Goal: Information Seeking & Learning: Find specific fact

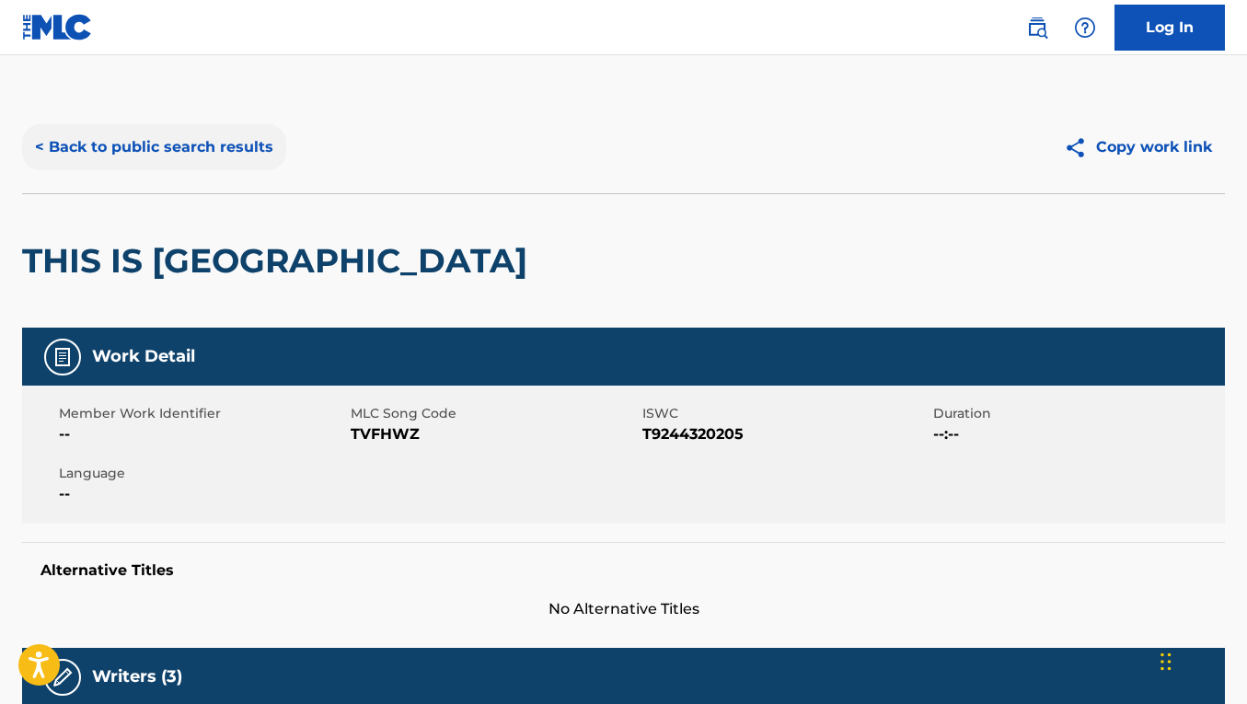
click at [181, 136] on button "< Back to public search results" at bounding box center [154, 147] width 264 height 46
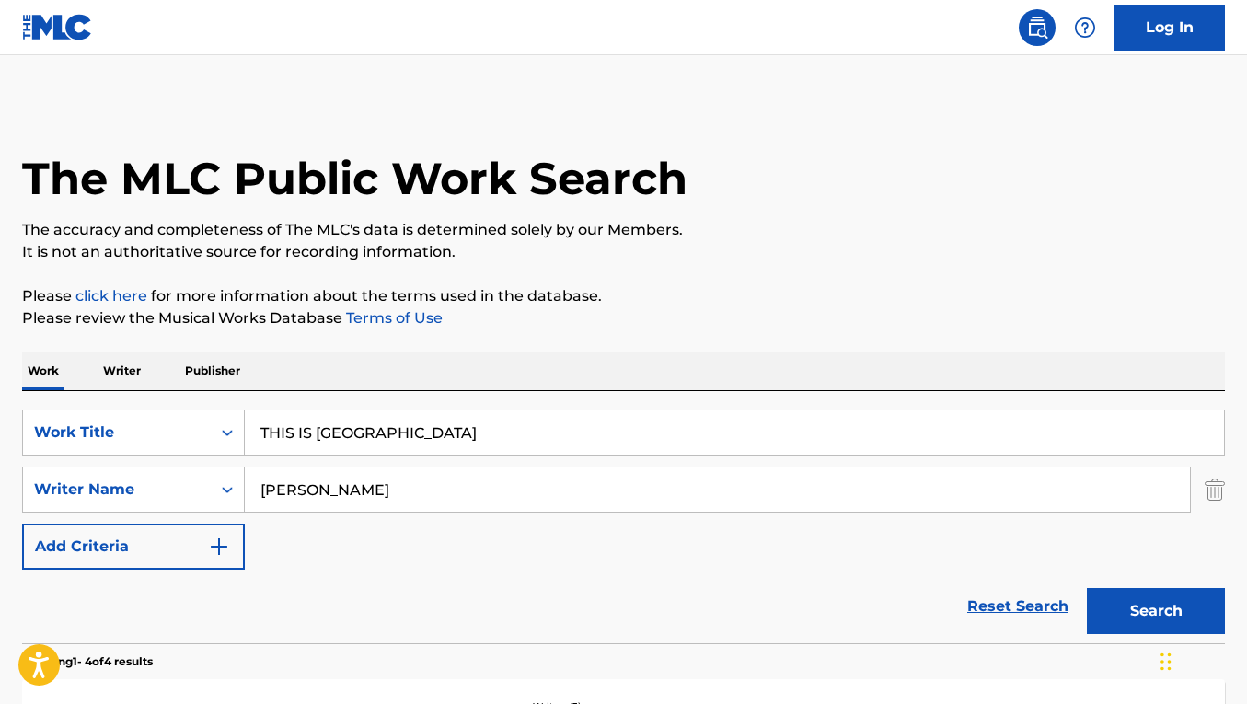
scroll to position [156, 0]
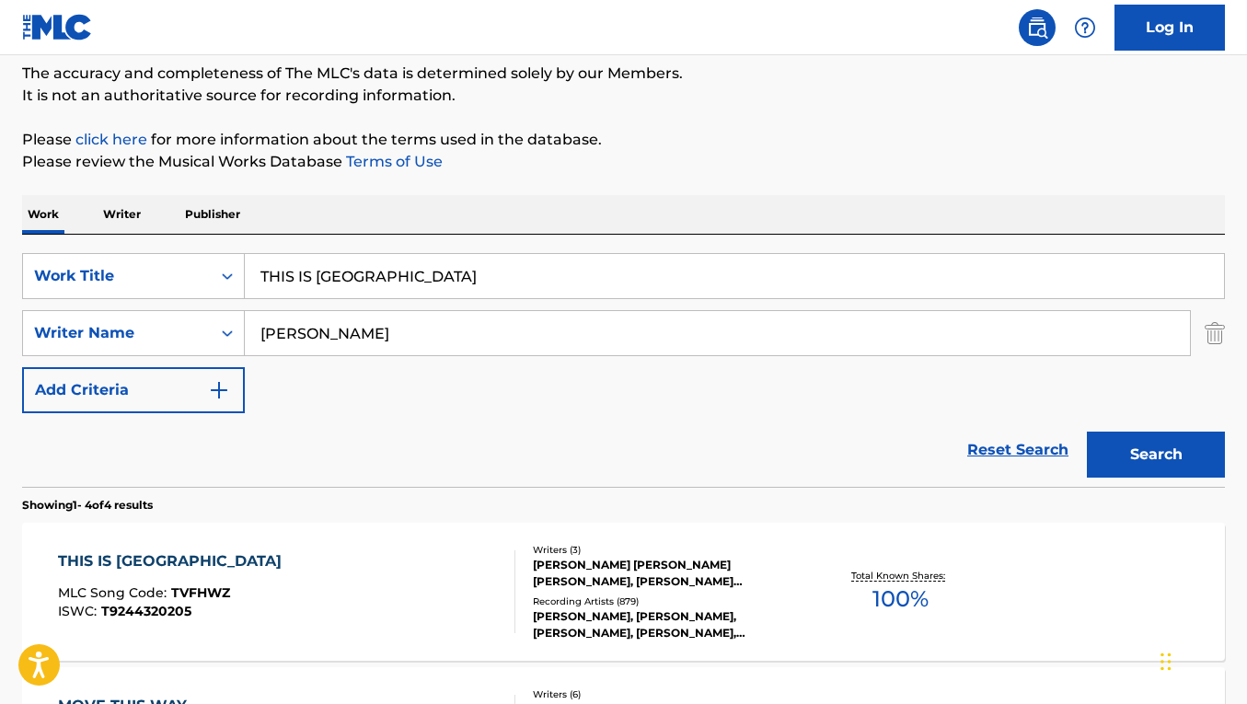
drag, startPoint x: 408, startPoint y: 274, endPoint x: 246, endPoint y: 263, distance: 162.4
click at [246, 263] on input "THIS IS [GEOGRAPHIC_DATA]" at bounding box center [734, 276] width 979 height 44
paste input "DON'T STOP BELIEVIN'"
type input "DON'T STOP BELIEVIN'"
drag, startPoint x: 433, startPoint y: 337, endPoint x: 250, endPoint y: 328, distance: 182.5
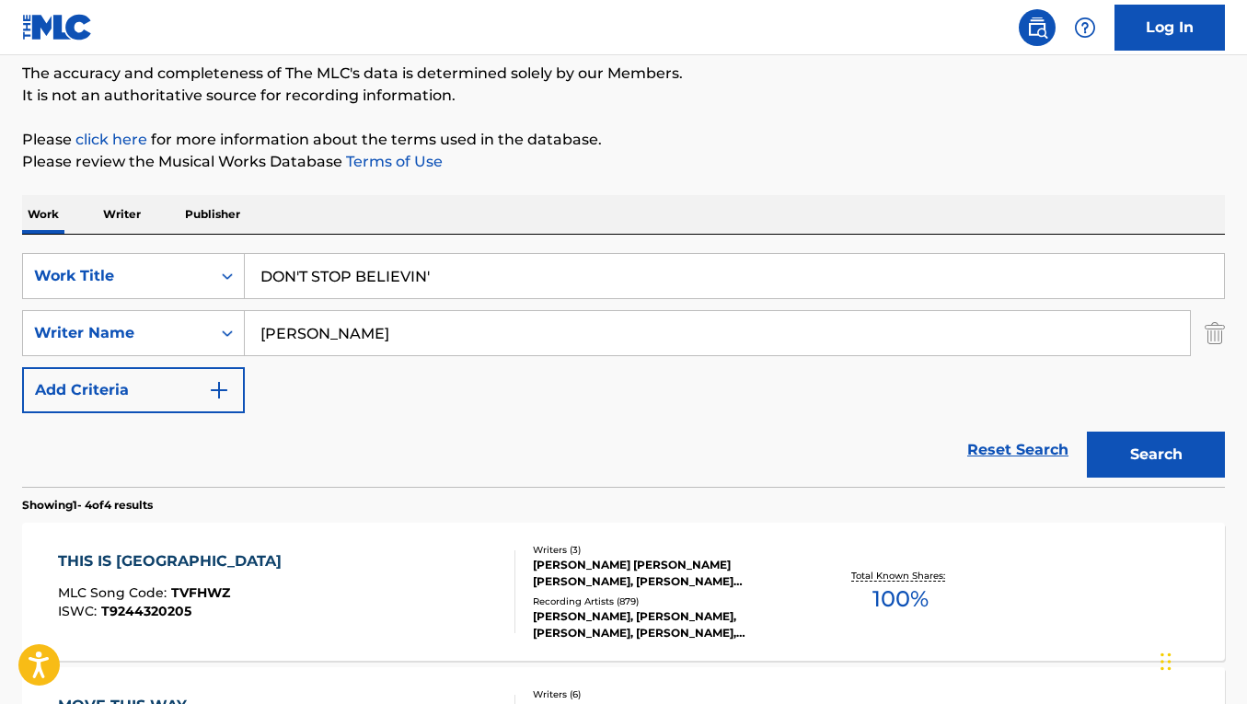
click at [250, 328] on input "[PERSON_NAME]" at bounding box center [717, 333] width 945 height 44
paste input "[PERSON_NAME]"
type input "[PERSON_NAME]"
click at [1087, 432] on button "Search" at bounding box center [1156, 455] width 138 height 46
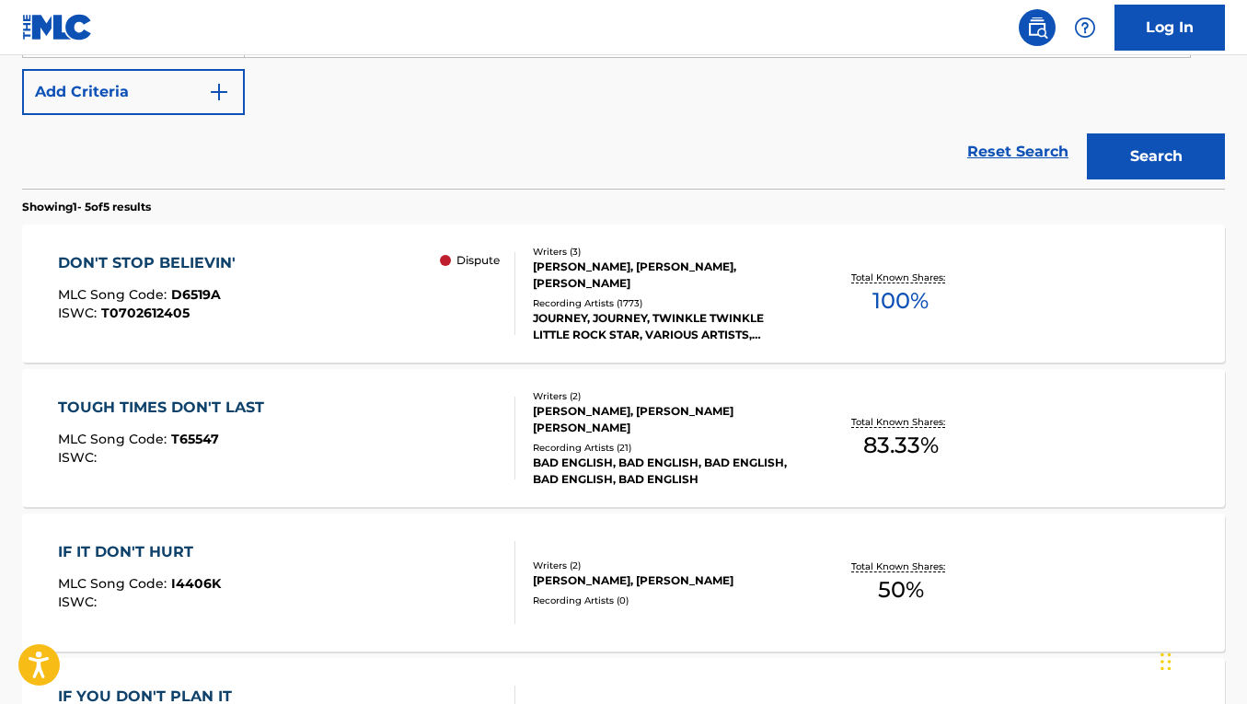
scroll to position [458, 0]
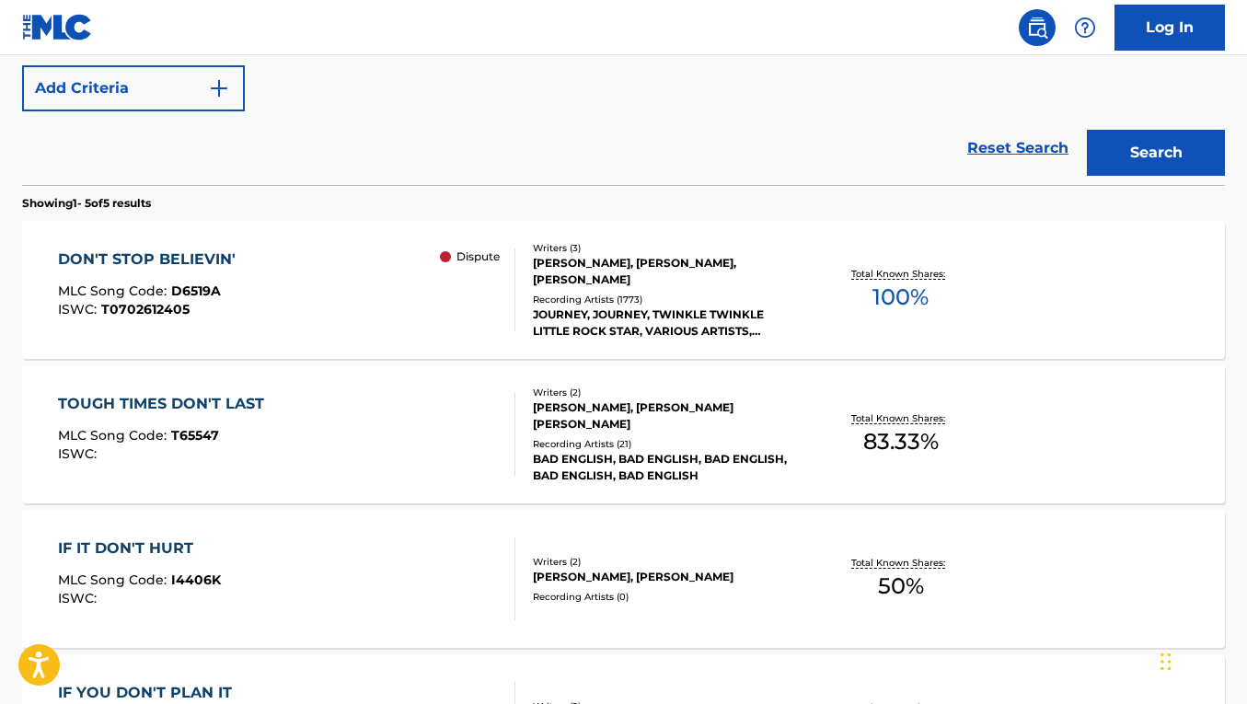
click at [393, 297] on div "DON'T STOP BELIEVIN' MLC Song Code : D6519A ISWC : T0702612405 Dispute" at bounding box center [286, 290] width 457 height 83
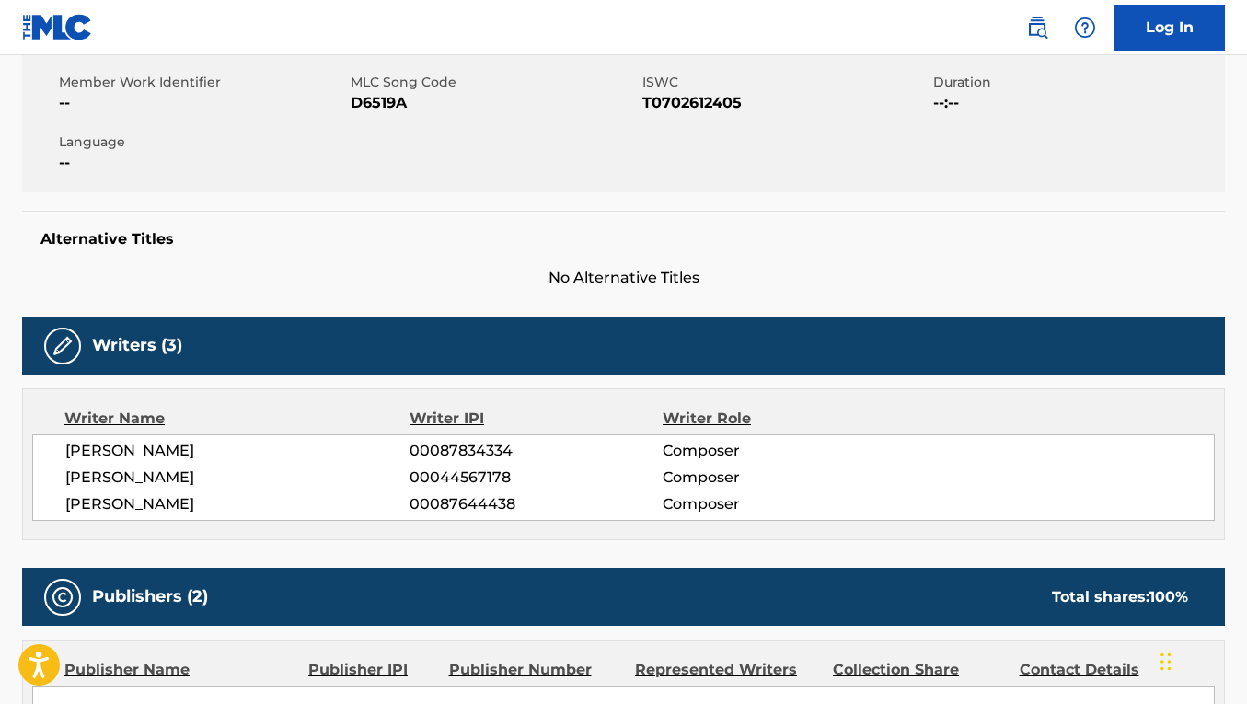
scroll to position [392, 0]
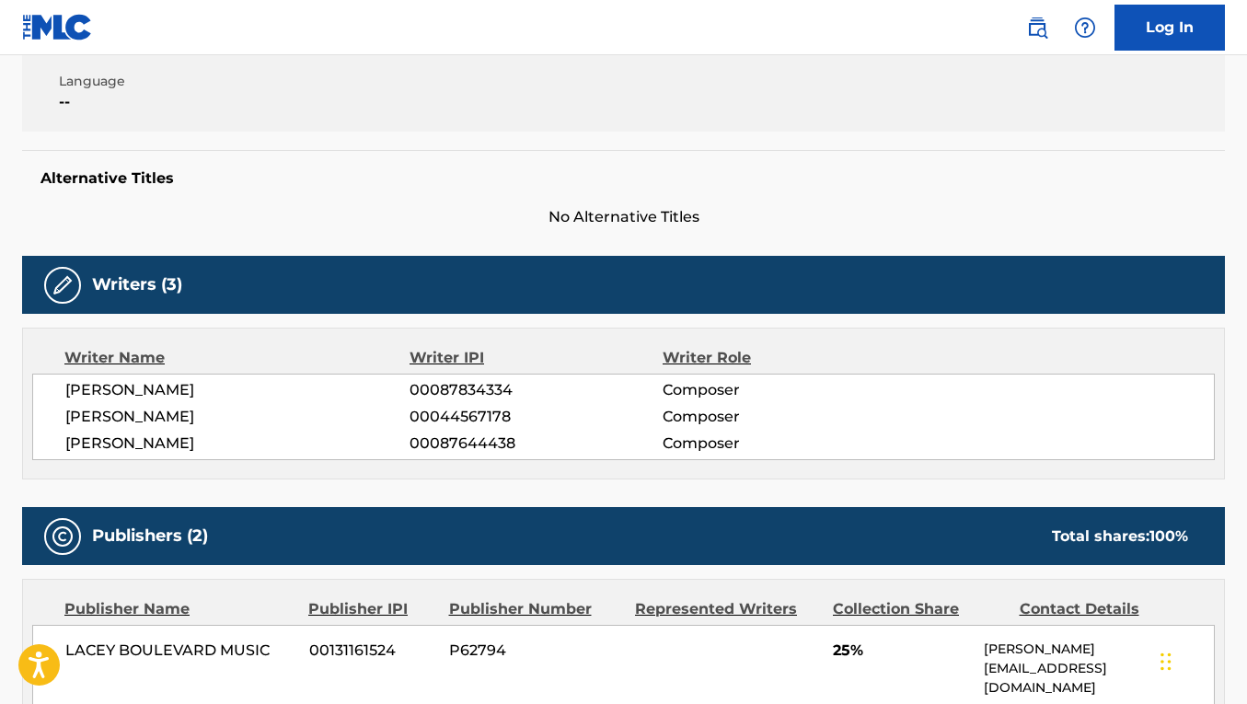
click at [751, 220] on span "No Alternative Titles" at bounding box center [623, 217] width 1203 height 22
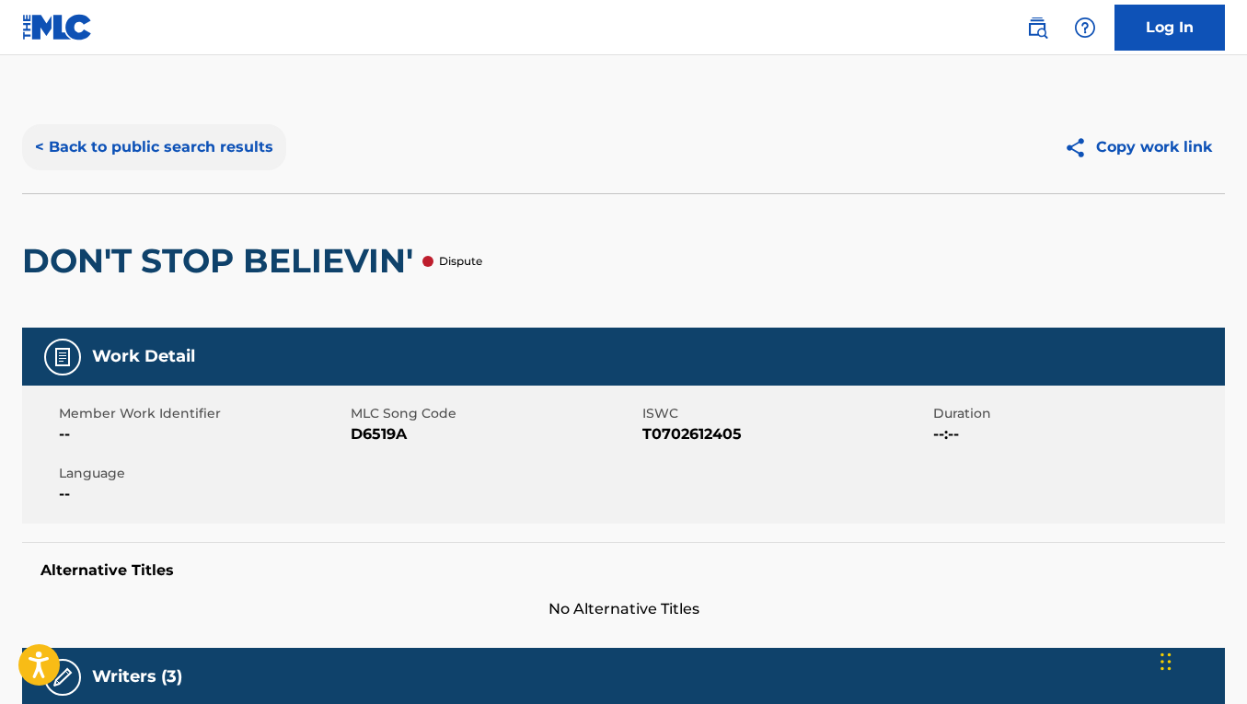
click at [171, 148] on button "< Back to public search results" at bounding box center [154, 147] width 264 height 46
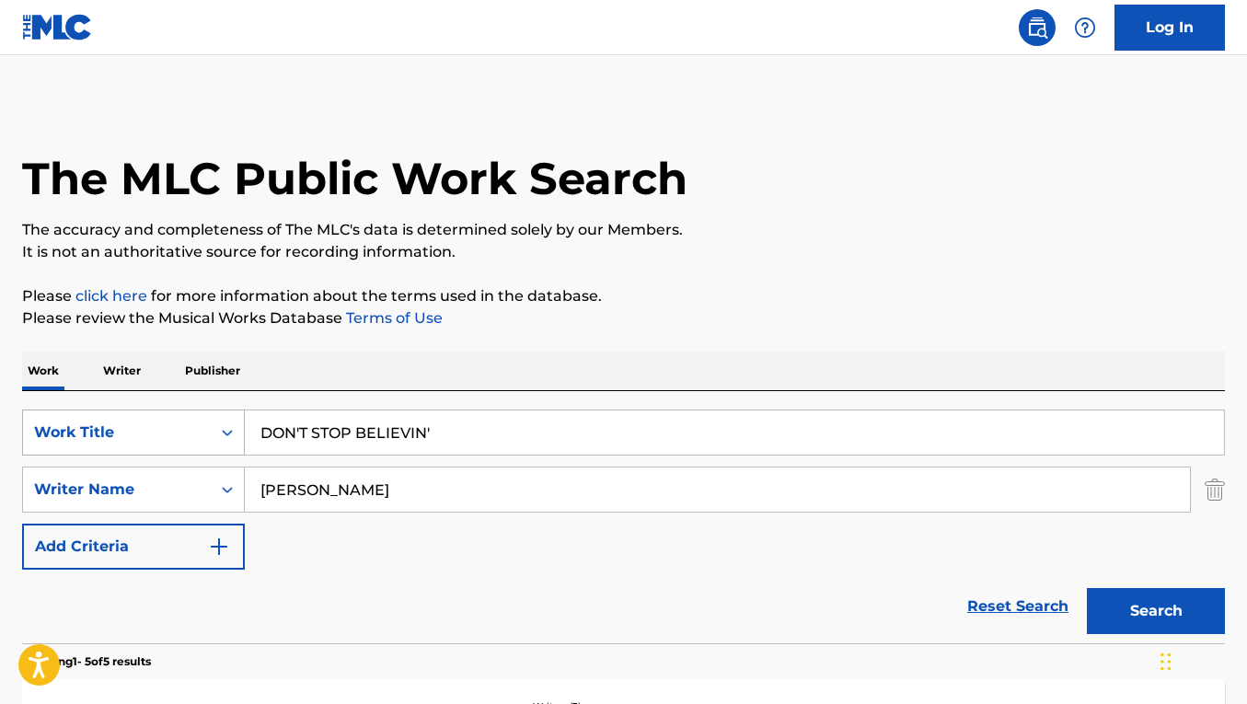
drag, startPoint x: 448, startPoint y: 438, endPoint x: 165, endPoint y: 422, distance: 284.0
click at [165, 422] on div "SearchWithCriteria093baebd-c3d0-42b2-9184-e1efde7ca9e5 Work Title DON'T STOP BE…" at bounding box center [623, 433] width 1203 height 46
paste input "SILENT NIGHT"
type input "SILENT NIGHT"
drag, startPoint x: 399, startPoint y: 493, endPoint x: 236, endPoint y: 487, distance: 163.0
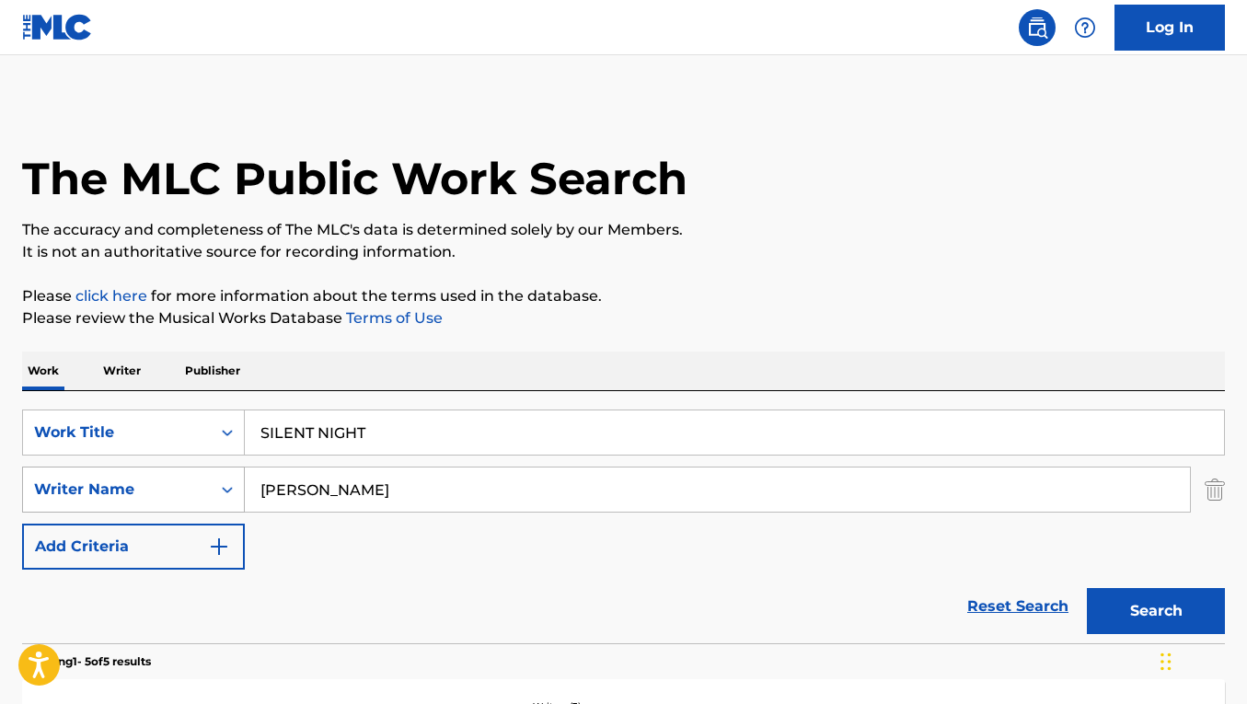
click at [237, 488] on div "SearchWithCriteriacb8bd64c-82ea-4ef3-9244-501ecdcf24a7 Writer Name [PERSON_NAME]" at bounding box center [623, 490] width 1203 height 46
paste input "[PERSON_NAME] [PERSON_NAME]"
type input "[PERSON_NAME] [PERSON_NAME]"
click at [1087, 588] on button "Search" at bounding box center [1156, 611] width 138 height 46
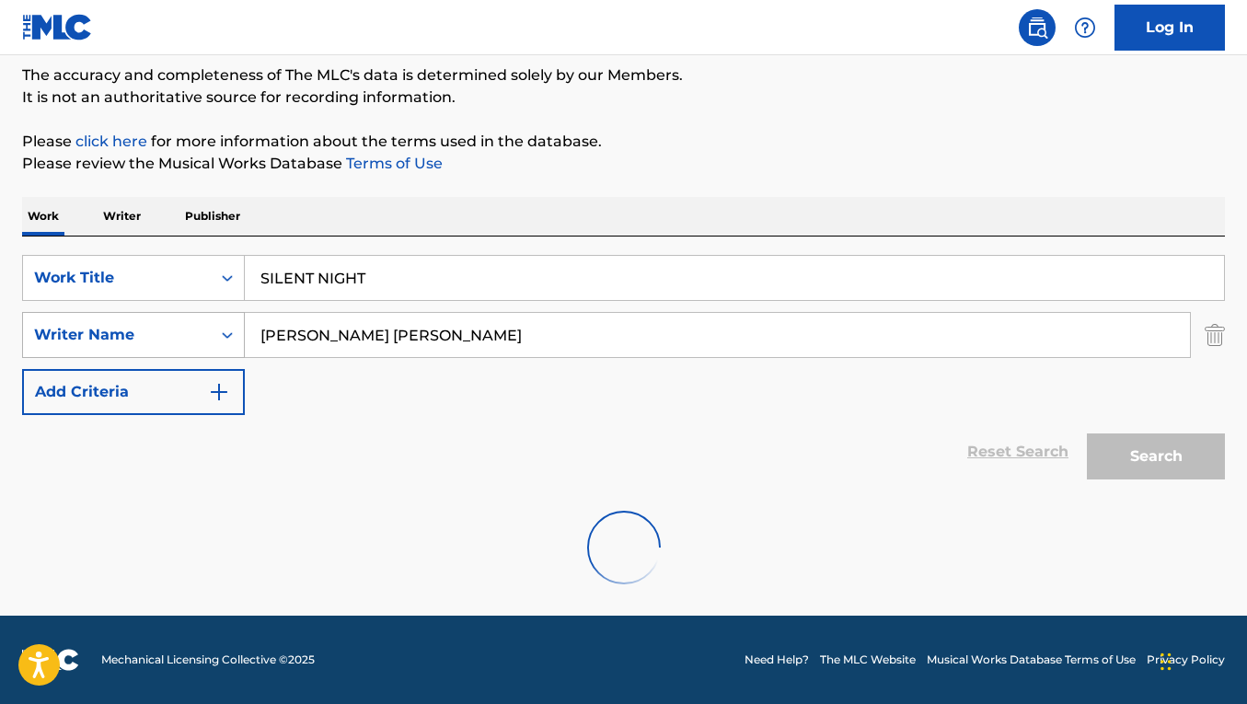
scroll to position [297, 0]
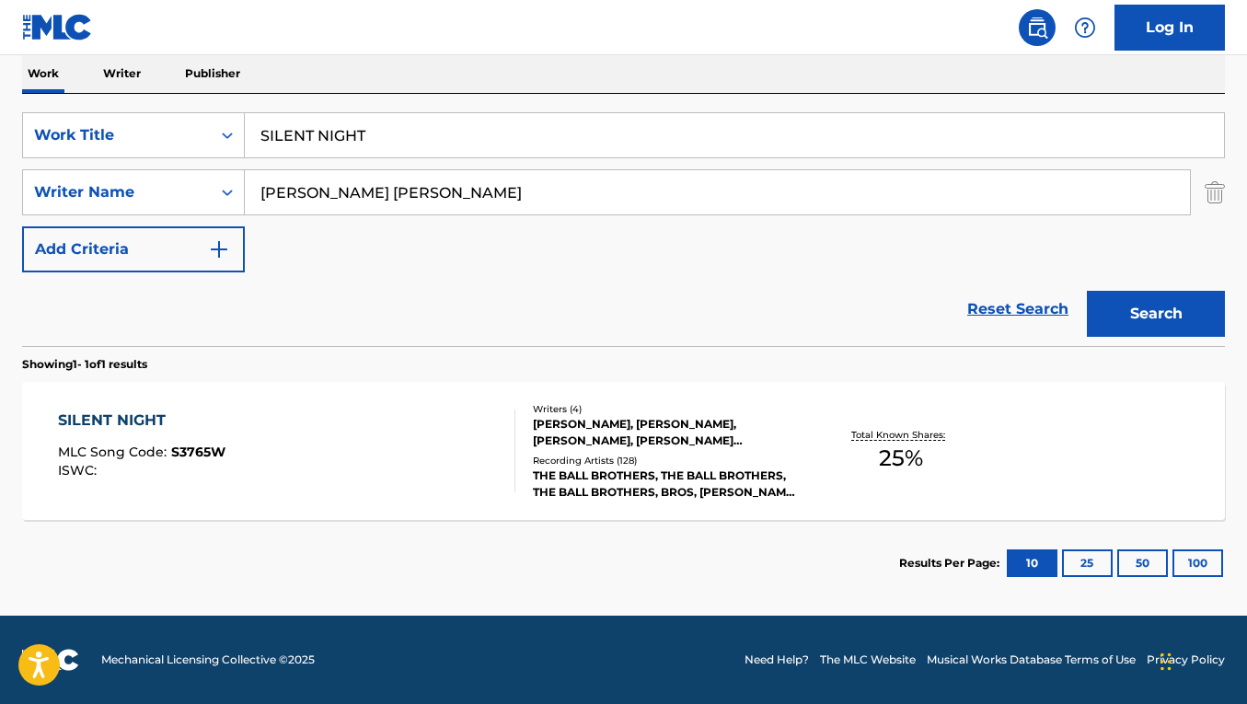
click at [268, 445] on div "SILENT NIGHT MLC Song Code : S3765W ISWC :" at bounding box center [286, 451] width 457 height 83
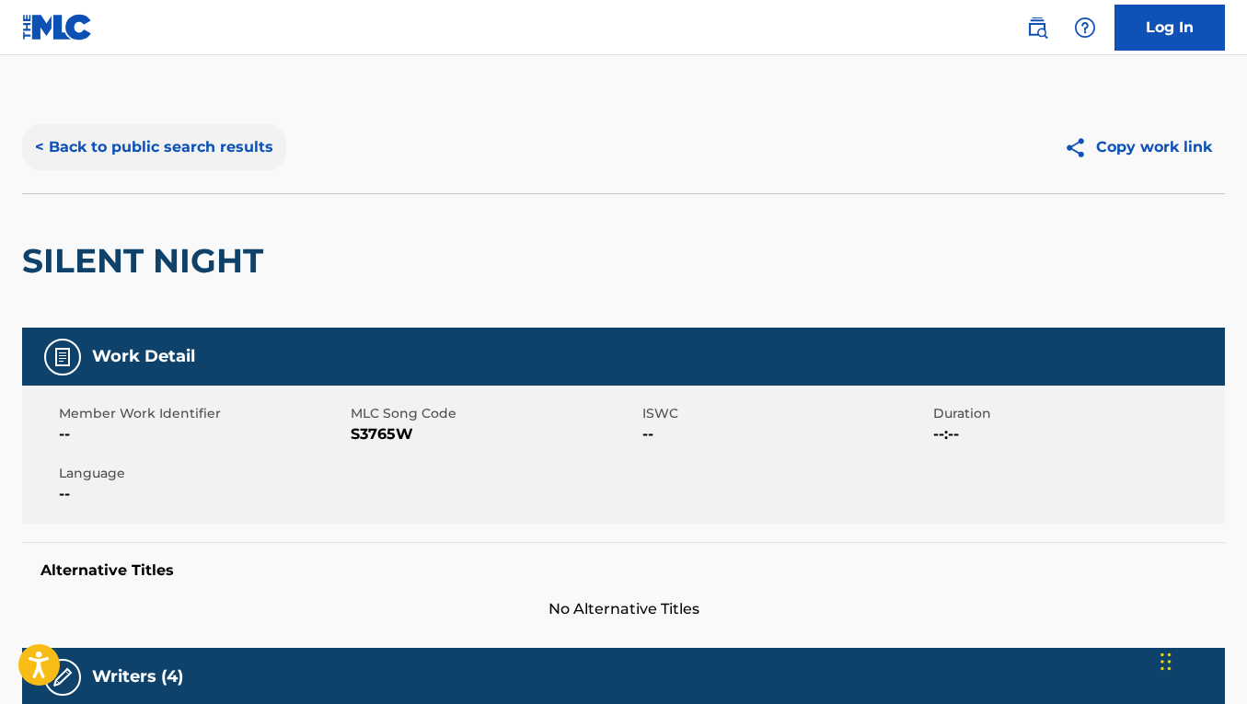
click at [251, 167] on button "< Back to public search results" at bounding box center [154, 147] width 264 height 46
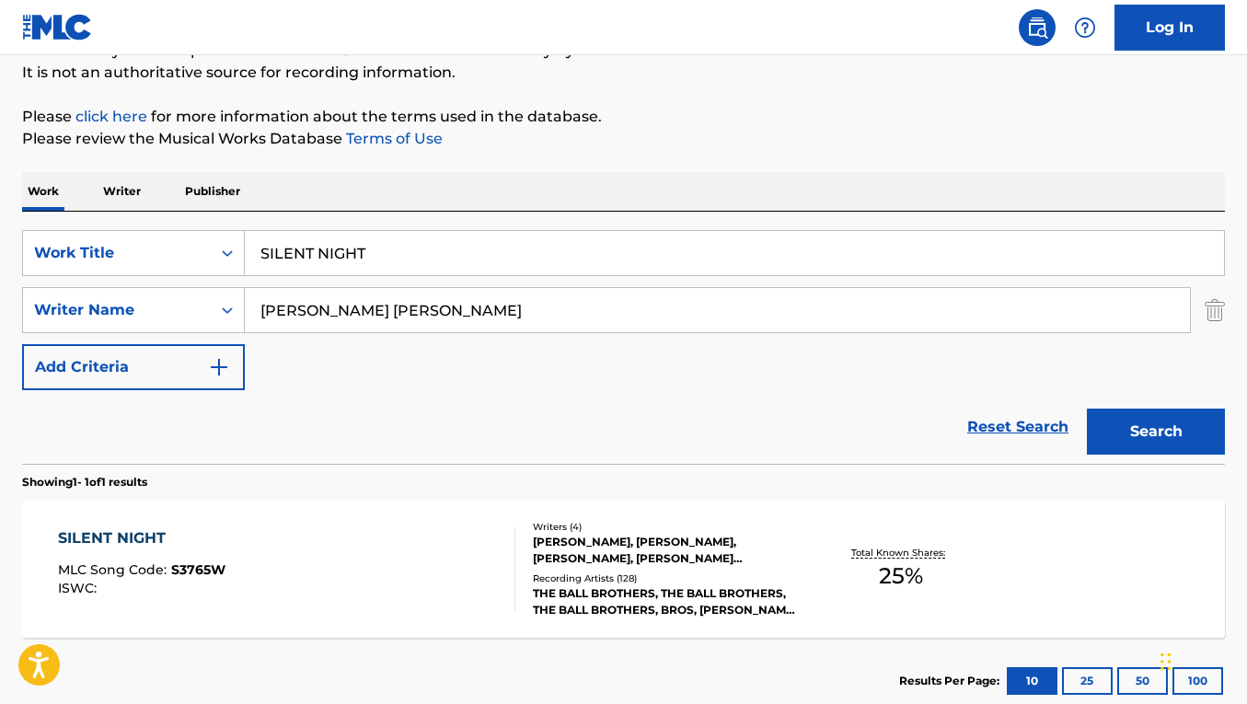
scroll to position [179, 0]
drag, startPoint x: 378, startPoint y: 252, endPoint x: 220, endPoint y: 250, distance: 158.3
click at [220, 250] on div "SearchWithCriteria093baebd-c3d0-42b2-9184-e1efde7ca9e5 Work Title SILENT NIGHT" at bounding box center [623, 253] width 1203 height 46
paste input "WHILE YOU WERE SLEEPING"
type input "WHILE YOU WERE SLEEPING"
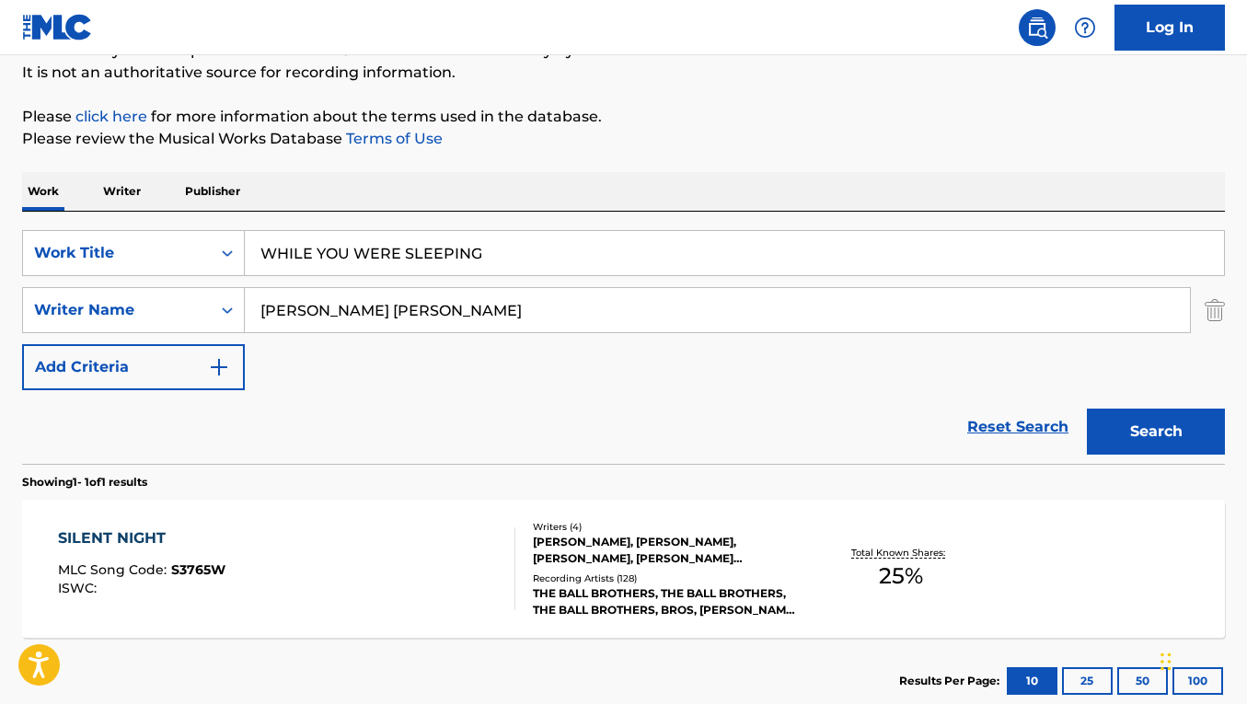
drag, startPoint x: 411, startPoint y: 301, endPoint x: 515, endPoint y: 354, distance: 116.1
click at [515, 354] on div "SearchWithCriteria093baebd-c3d0-42b2-9184-e1efde7ca9e5 Work Title WHILE YOU WER…" at bounding box center [623, 310] width 1203 height 160
paste input "AUFEY"
type input "LAUFEY"
click at [1087, 409] on button "Search" at bounding box center [1156, 432] width 138 height 46
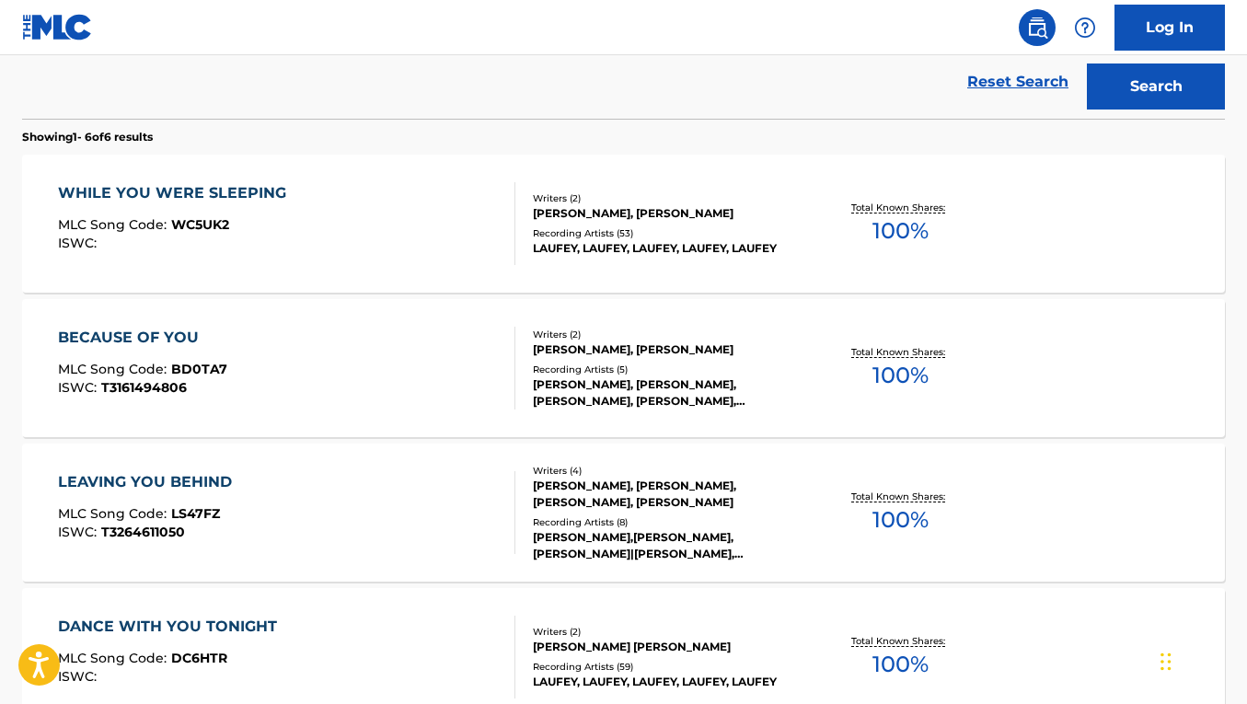
scroll to position [529, 0]
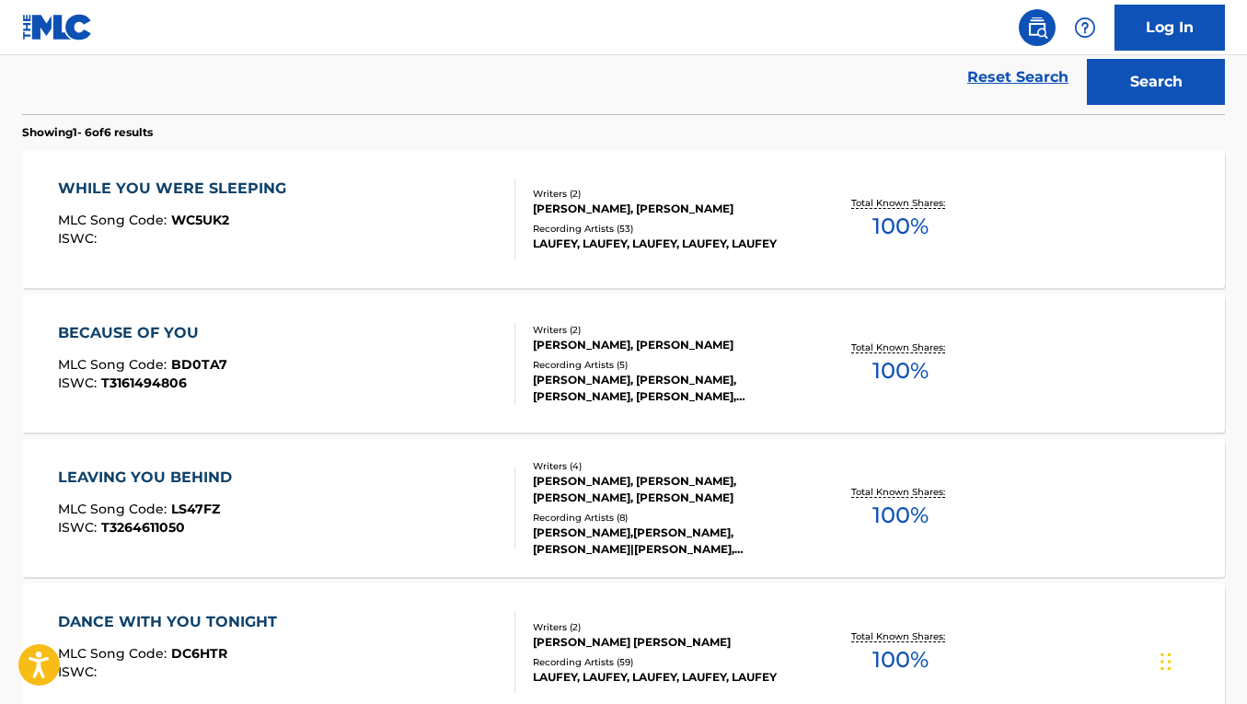
click at [408, 222] on div "WHILE YOU WERE SLEEPING MLC Song Code : WC5UK2 ISWC :" at bounding box center [286, 219] width 457 height 83
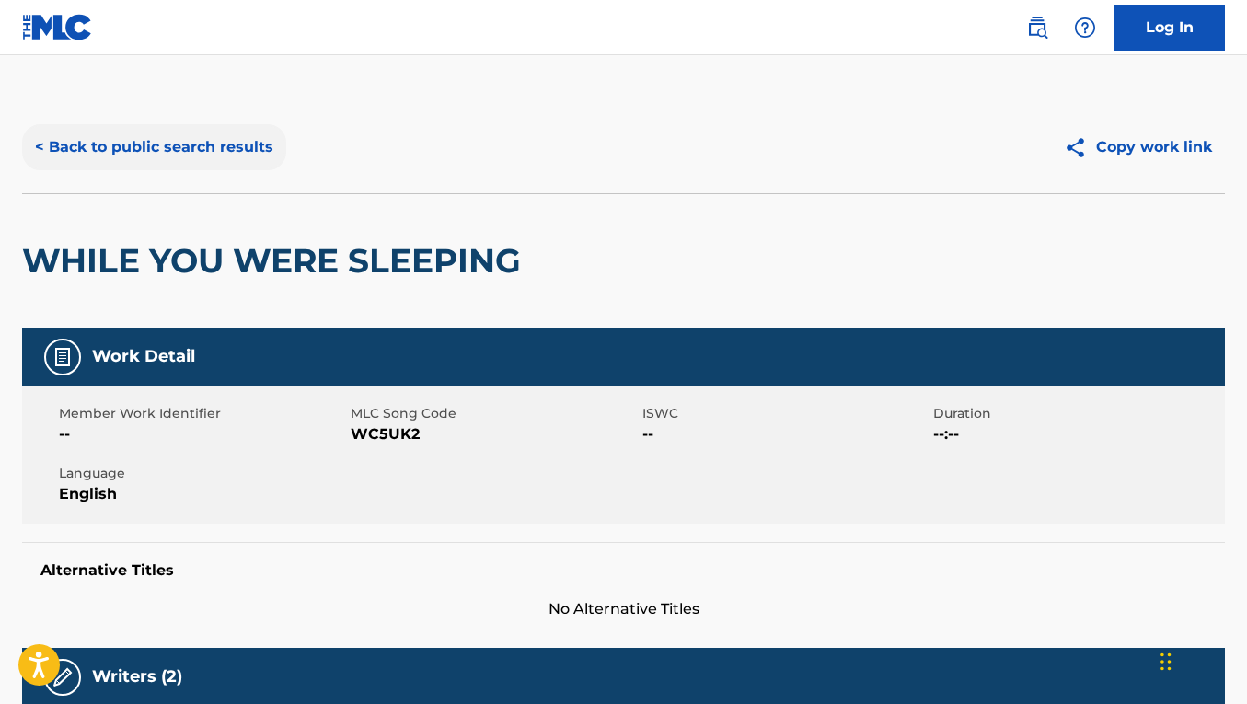
click at [225, 151] on button "< Back to public search results" at bounding box center [154, 147] width 264 height 46
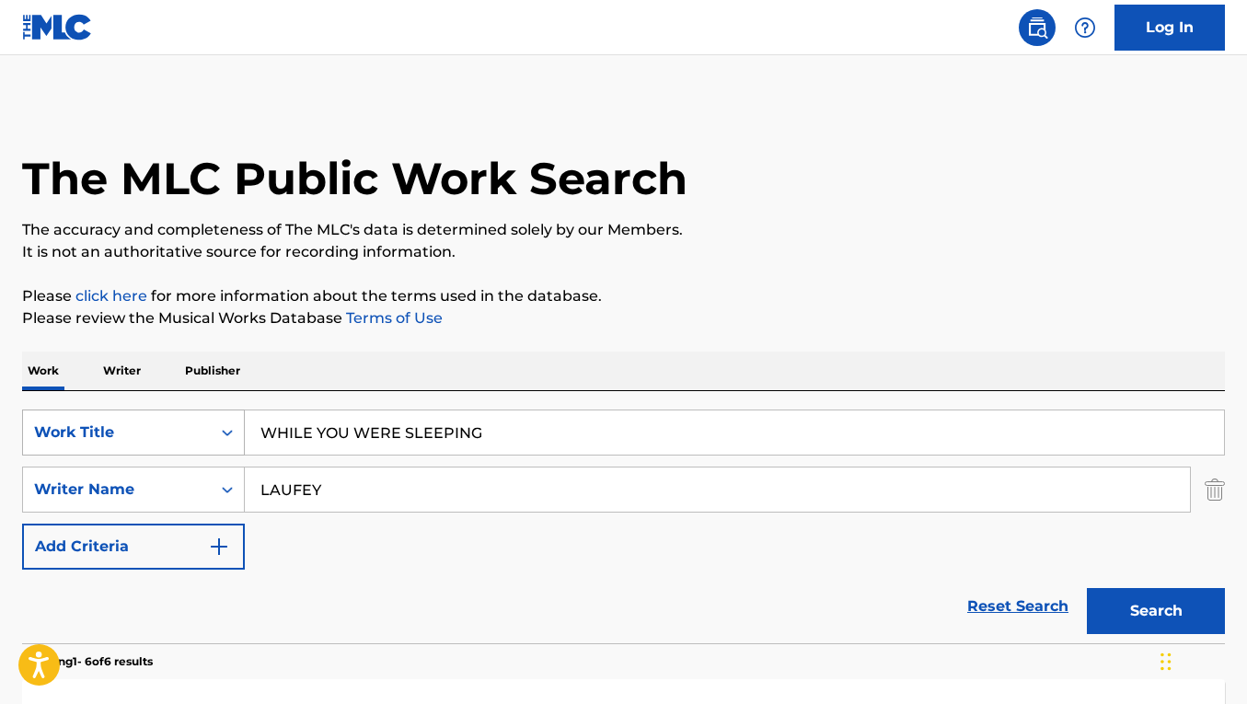
drag, startPoint x: 481, startPoint y: 428, endPoint x: 225, endPoint y: 423, distance: 256.8
click at [225, 423] on div "SearchWithCriteria093baebd-c3d0-42b2-9184-e1efde7ca9e5 Work Title WHILE YOU WER…" at bounding box center [623, 433] width 1203 height 46
paste input "SEA OF LIES"
type input "SEA OF LIES"
drag, startPoint x: 380, startPoint y: 502, endPoint x: 246, endPoint y: 451, distance: 143.6
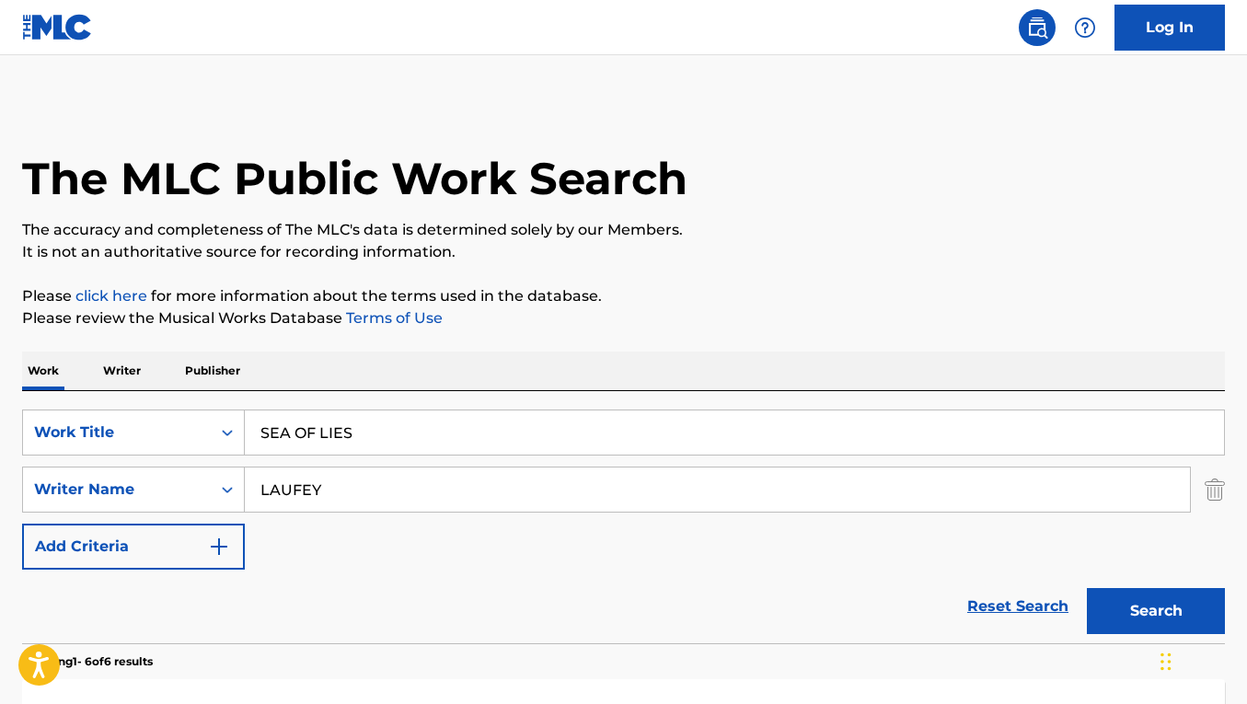
click at [246, 451] on div "SearchWithCriteria093baebd-c3d0-42b2-9184-e1efde7ca9e5 Work Title SEA OF LIES S…" at bounding box center [623, 490] width 1203 height 160
paste input "[PERSON_NAME] [PERSON_NAME]"
click at [1087, 588] on button "Search" at bounding box center [1156, 611] width 138 height 46
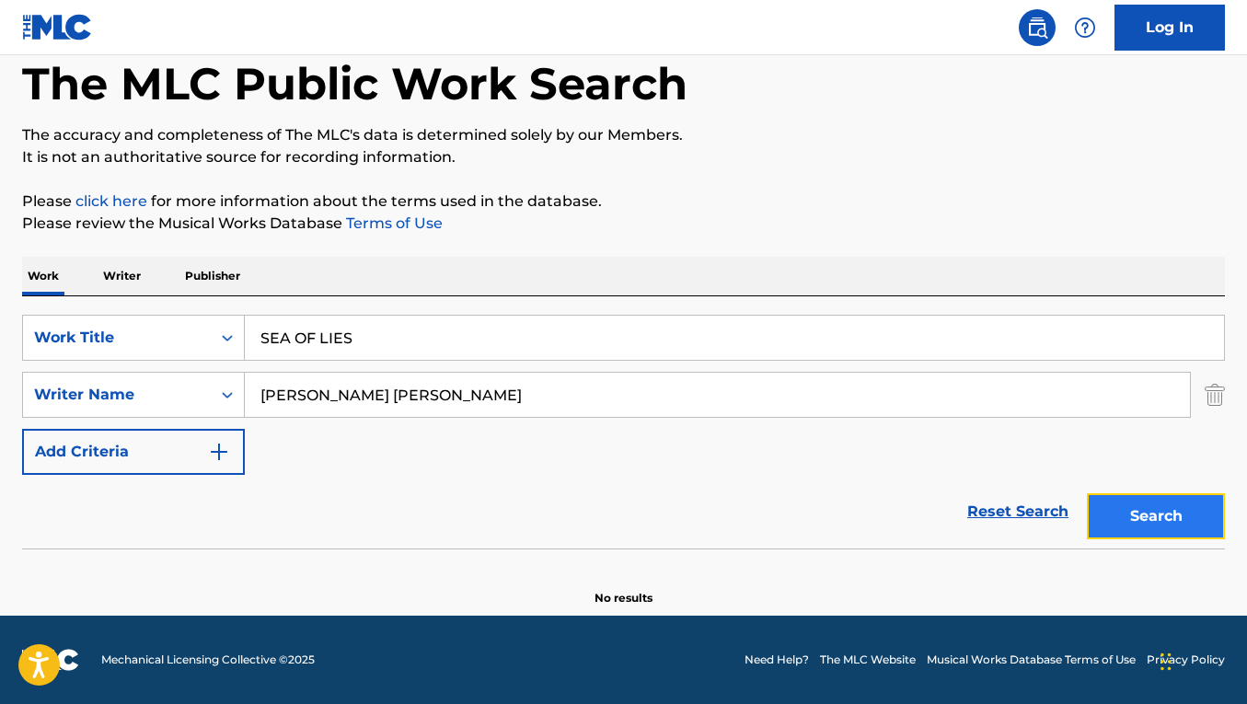
click at [1129, 503] on button "Search" at bounding box center [1156, 516] width 138 height 46
click at [367, 397] on input "[PERSON_NAME] [PERSON_NAME]" at bounding box center [717, 395] width 945 height 44
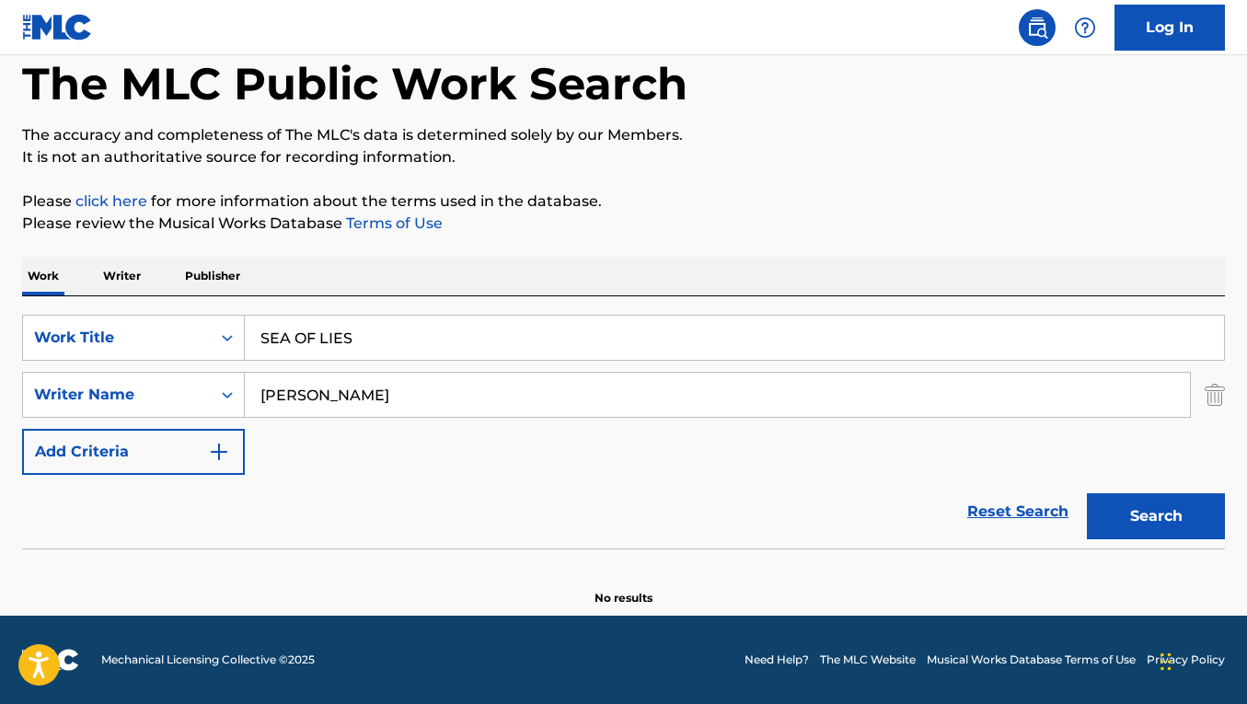
type input "[PERSON_NAME]"
click at [1087, 493] on button "Search" at bounding box center [1156, 516] width 138 height 46
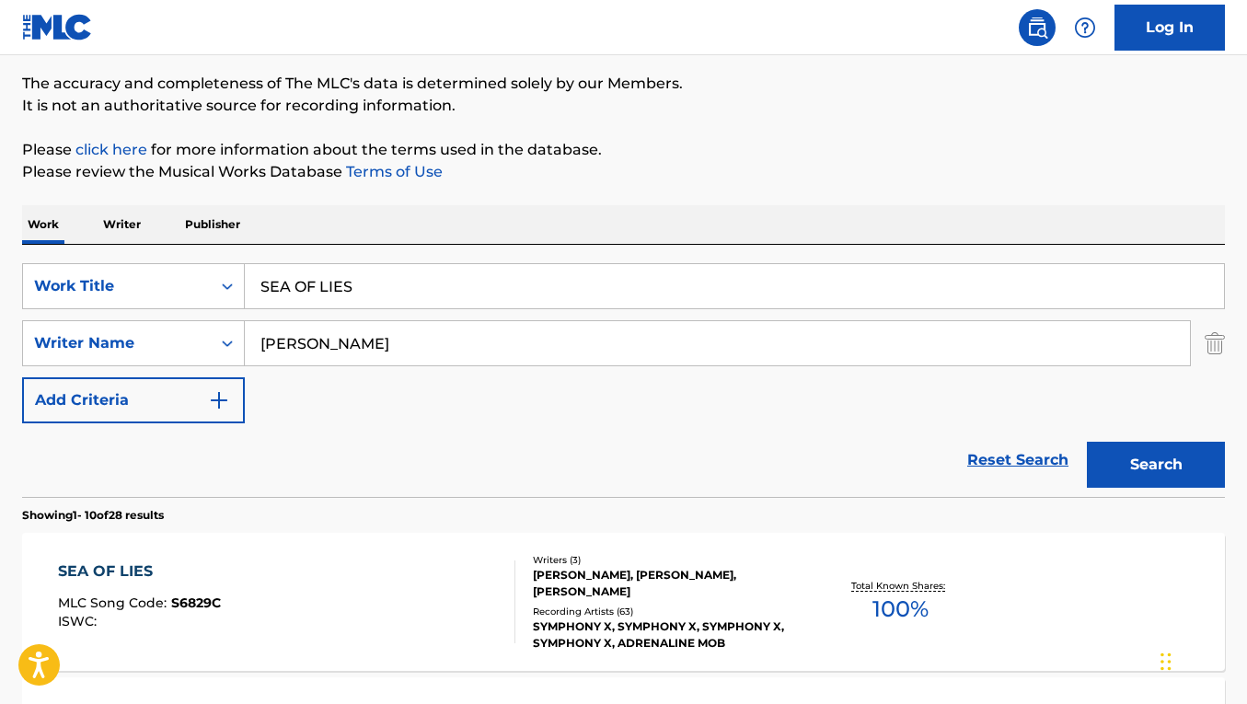
scroll to position [160, 0]
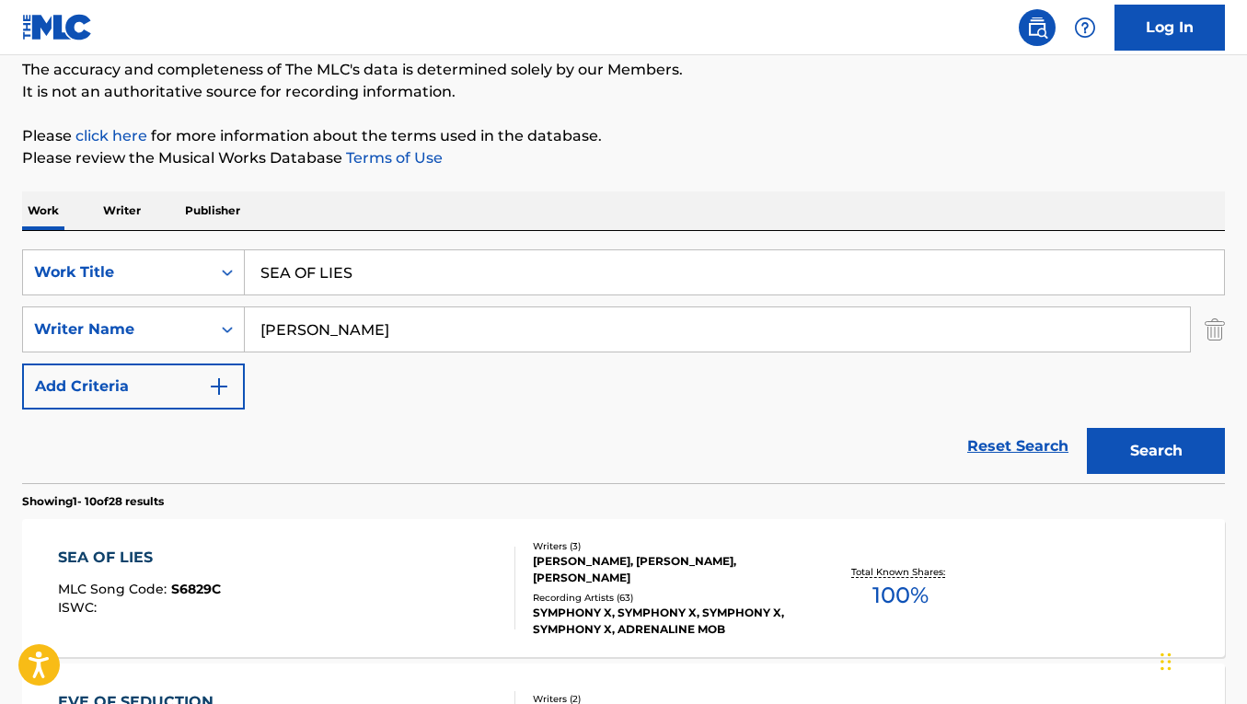
click at [392, 541] on div "SEA OF LIES MLC Song Code : S6829C ISWC : Writers ( 3 ) [PERSON_NAME], [PERSON_…" at bounding box center [623, 588] width 1203 height 138
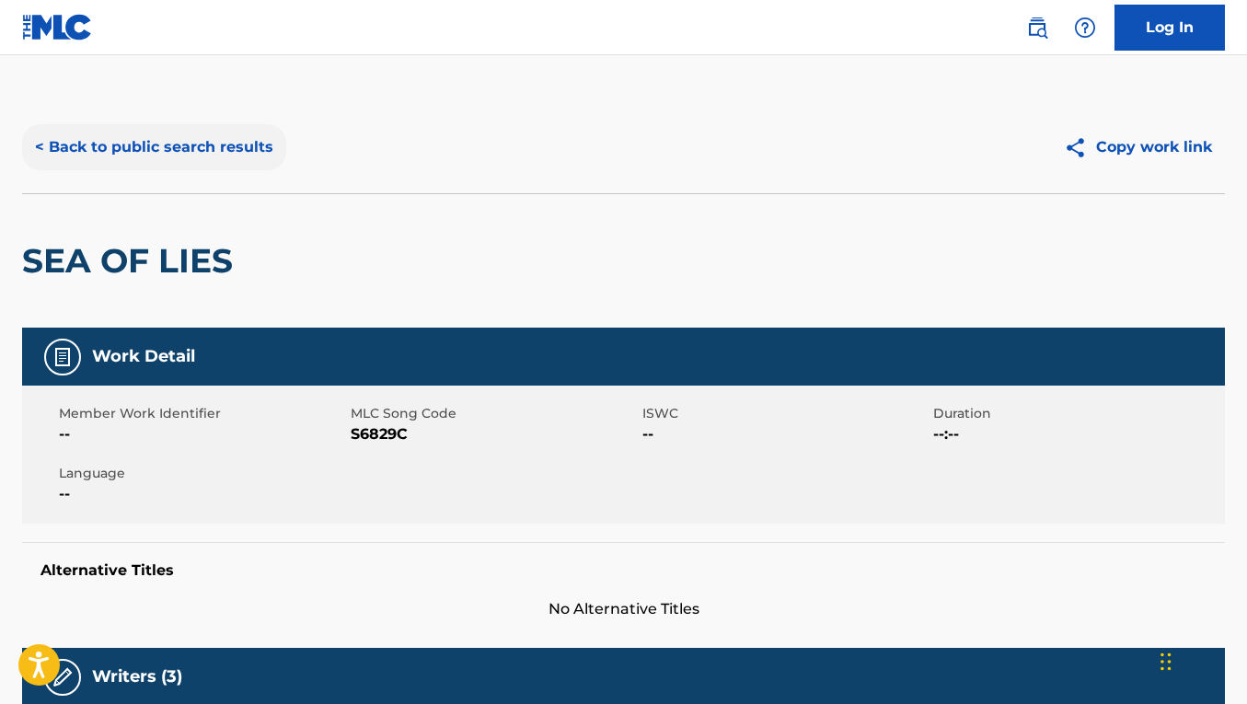
click at [235, 139] on button "< Back to public search results" at bounding box center [154, 147] width 264 height 46
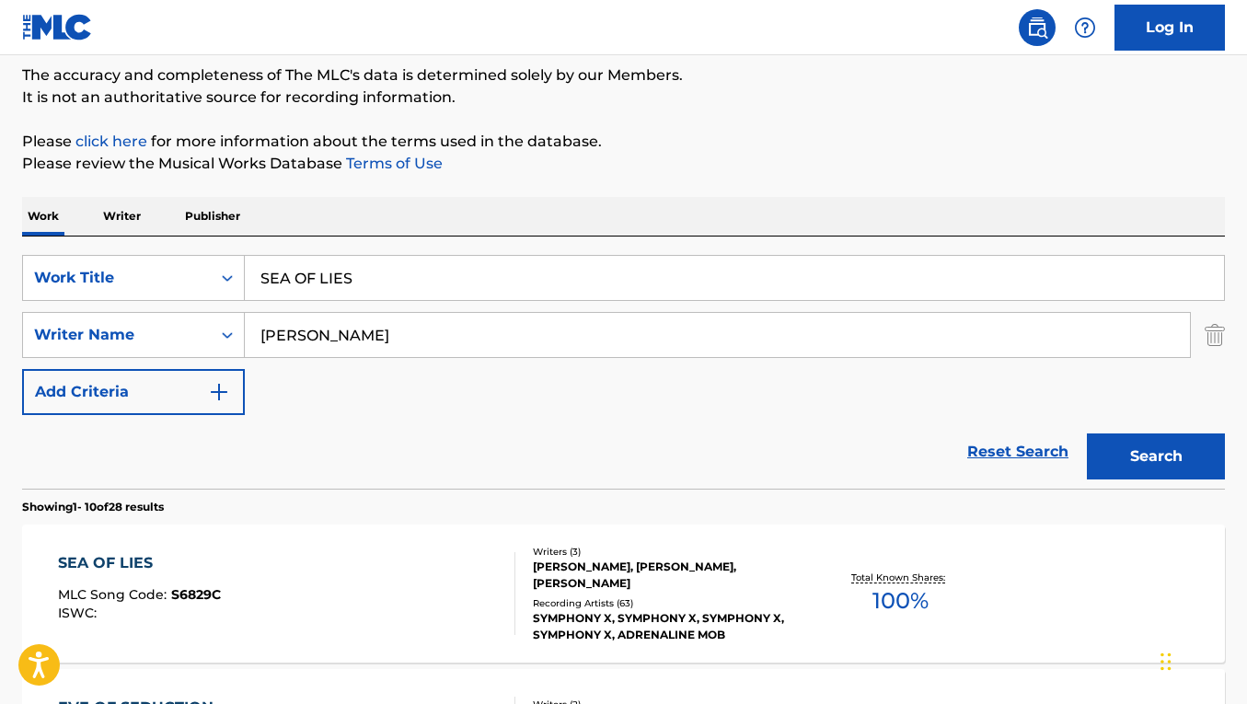
scroll to position [152, 0]
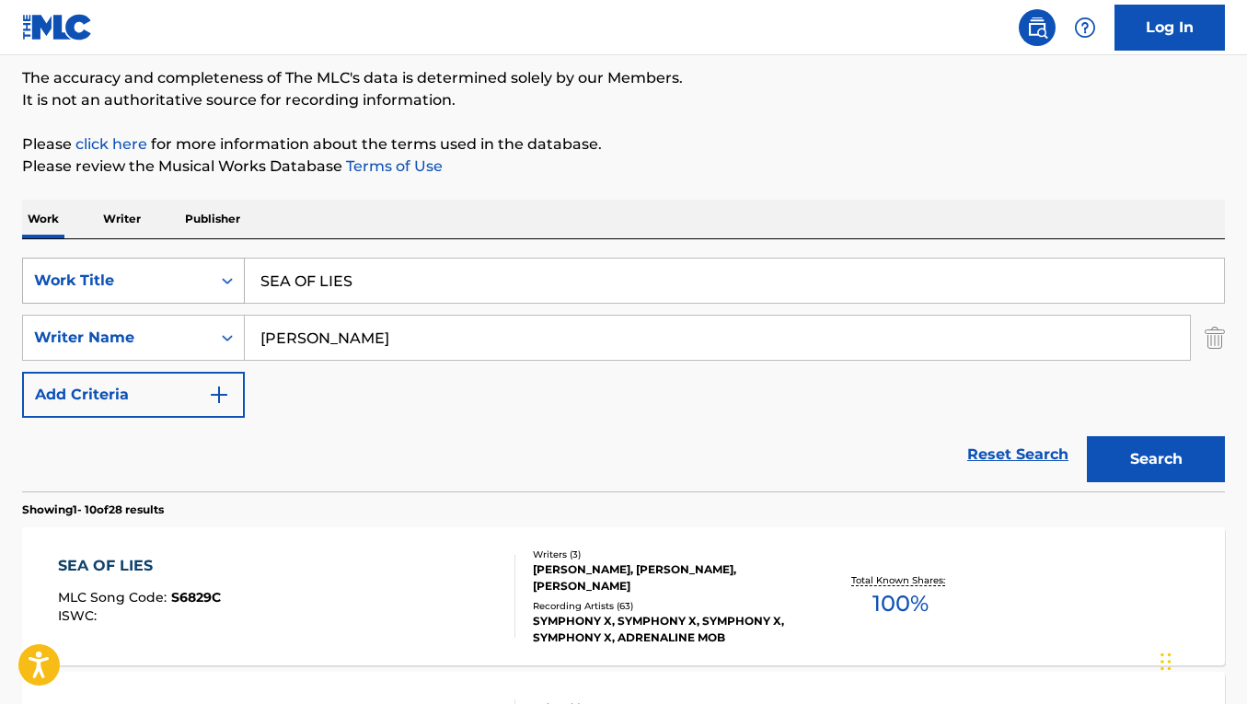
drag, startPoint x: 377, startPoint y: 282, endPoint x: 237, endPoint y: 274, distance: 141.0
click at [237, 274] on div "SearchWithCriteria093baebd-c3d0-42b2-9184-e1efde7ca9e5 Work Title SEA OF LIES" at bounding box center [623, 281] width 1203 height 46
paste input "NAKED IN [GEOGRAPHIC_DATA]"
type input "NAKED IN [GEOGRAPHIC_DATA]"
drag, startPoint x: 400, startPoint y: 345, endPoint x: 201, endPoint y: 313, distance: 202.3
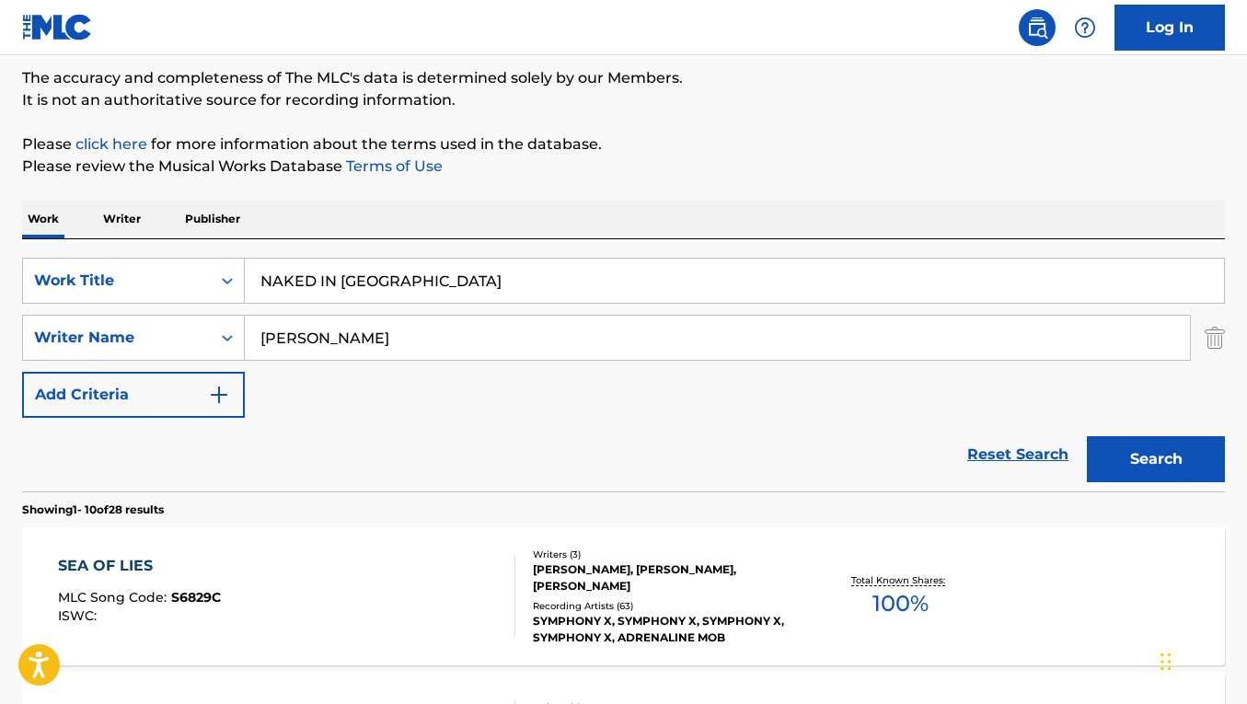
click at [201, 313] on div "SearchWithCriteria093baebd-c3d0-42b2-9184-e1efde7ca9e5 Work Title NAKED IN [GEO…" at bounding box center [623, 338] width 1203 height 160
paste input "[PERSON_NAME]"
type input "[PERSON_NAME]"
click at [1087, 436] on button "Search" at bounding box center [1156, 459] width 138 height 46
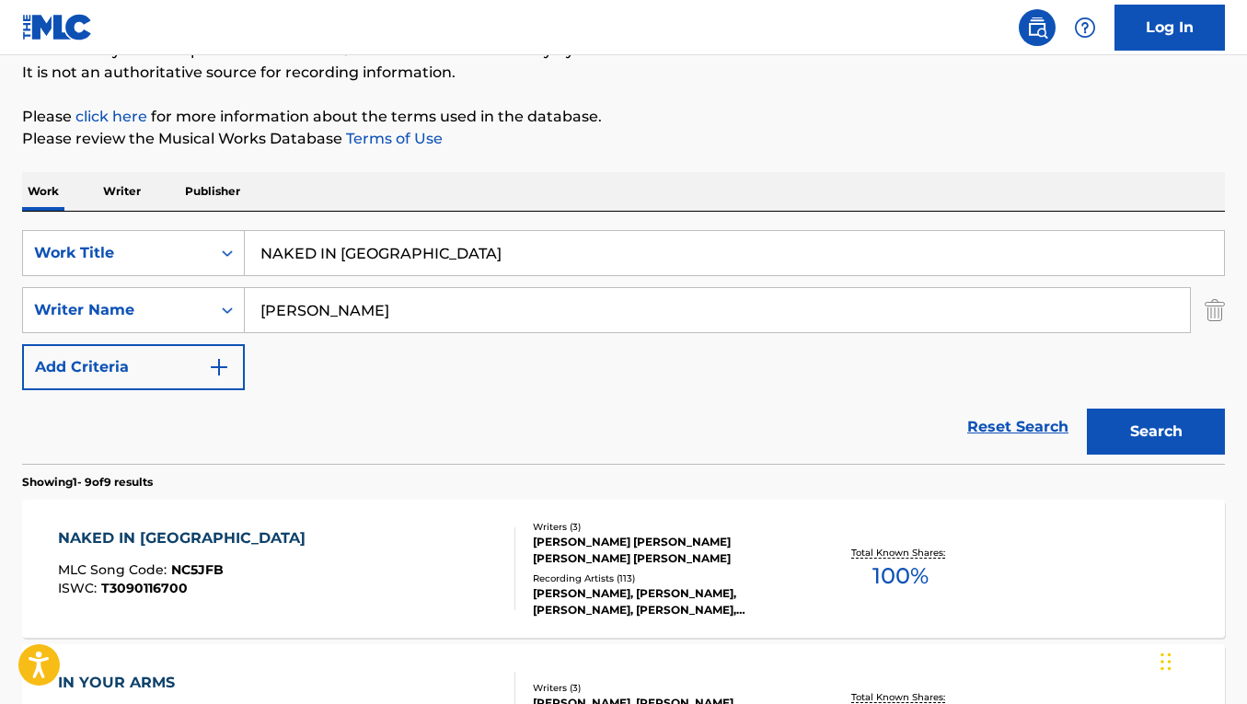
click at [391, 541] on div "NAKED IN MANHATTAN MLC Song Code : NC5JFB ISWC : T3090116700" at bounding box center [286, 568] width 457 height 83
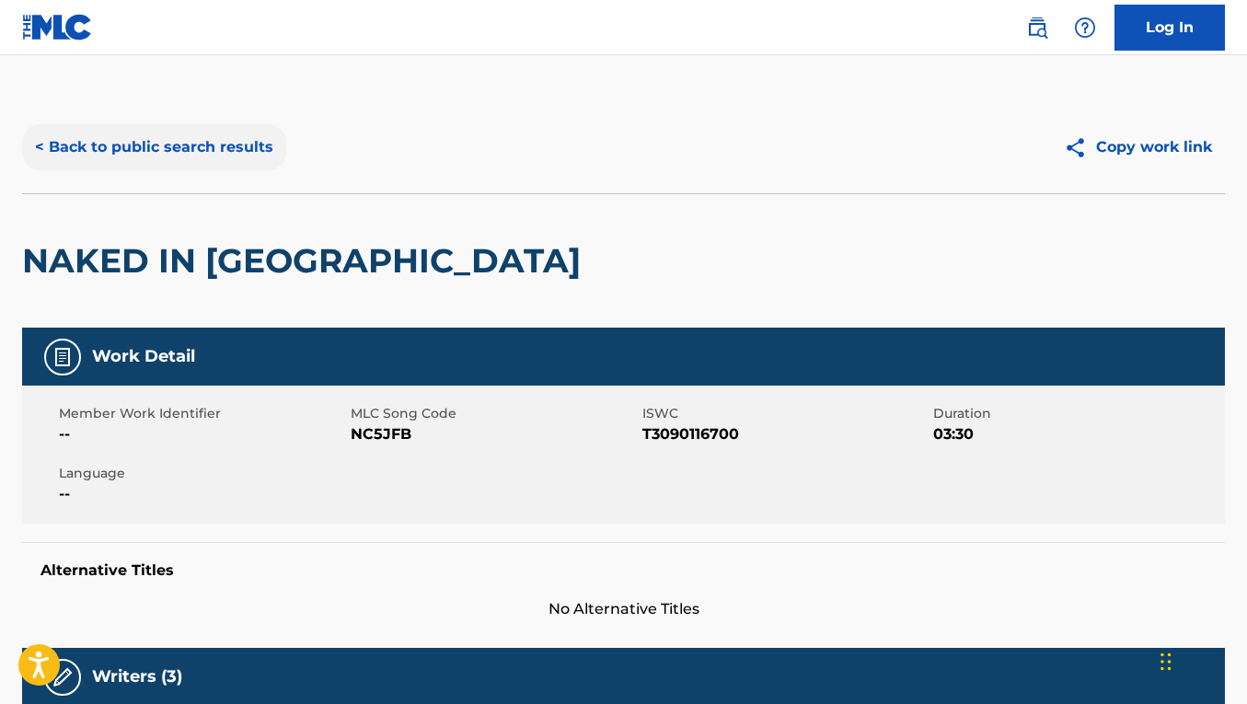
click at [188, 164] on button "< Back to public search results" at bounding box center [154, 147] width 264 height 46
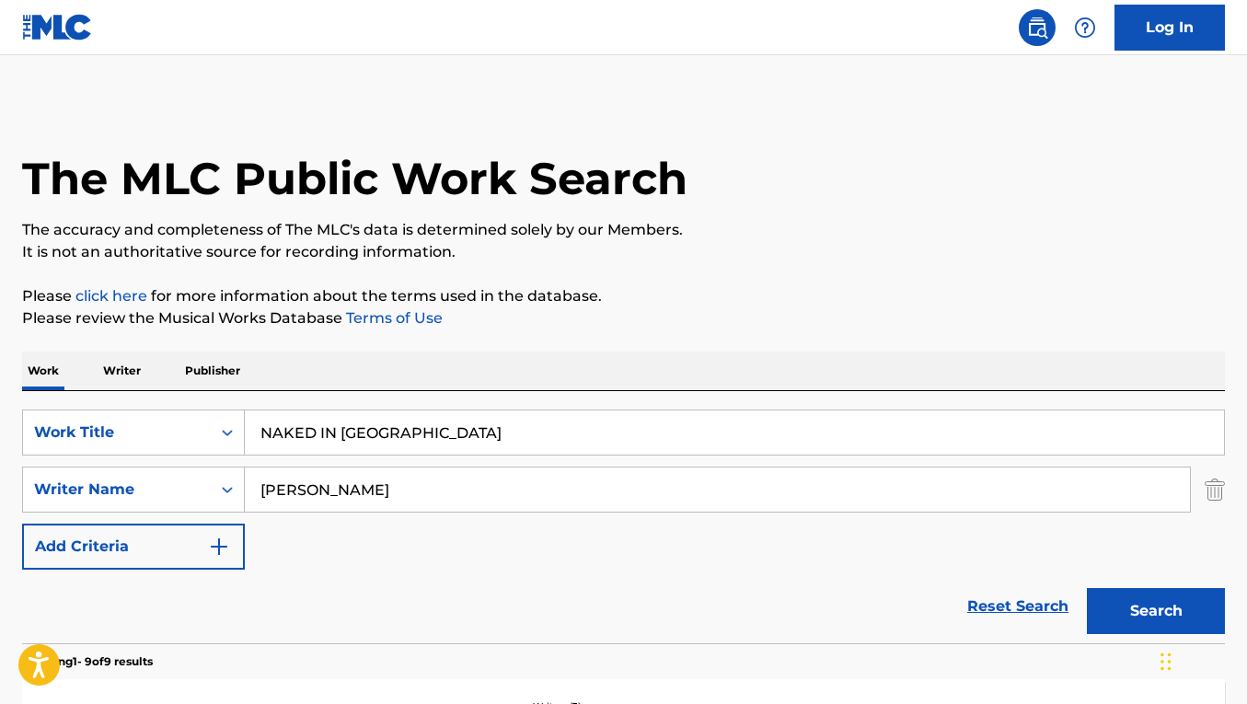
scroll to position [175, 0]
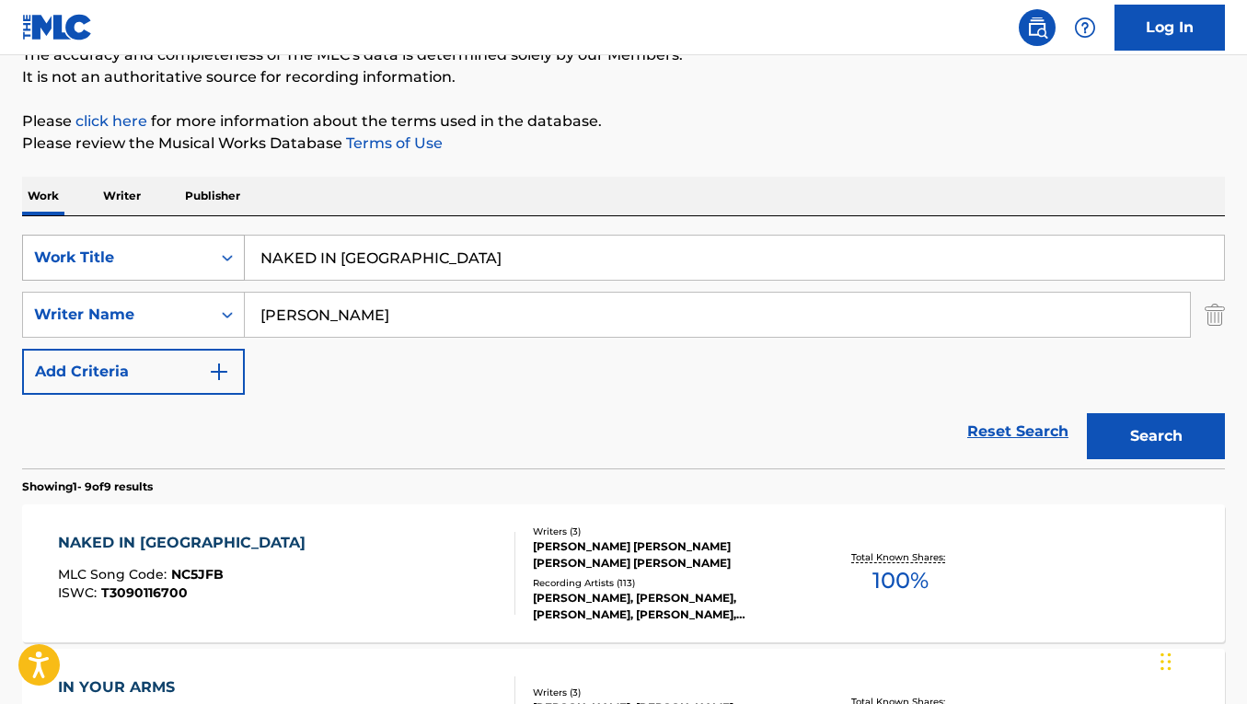
drag, startPoint x: 455, startPoint y: 262, endPoint x: 242, endPoint y: 253, distance: 212.8
click at [242, 253] on div "SearchWithCriteria093baebd-c3d0-42b2-9184-e1efde7ca9e5 Work Title NAKED IN [GEO…" at bounding box center [623, 258] width 1203 height 46
paste input "AMERICAN KIDS"
type input "AMERICAN KIDS"
drag, startPoint x: 440, startPoint y: 318, endPoint x: 204, endPoint y: 316, distance: 235.6
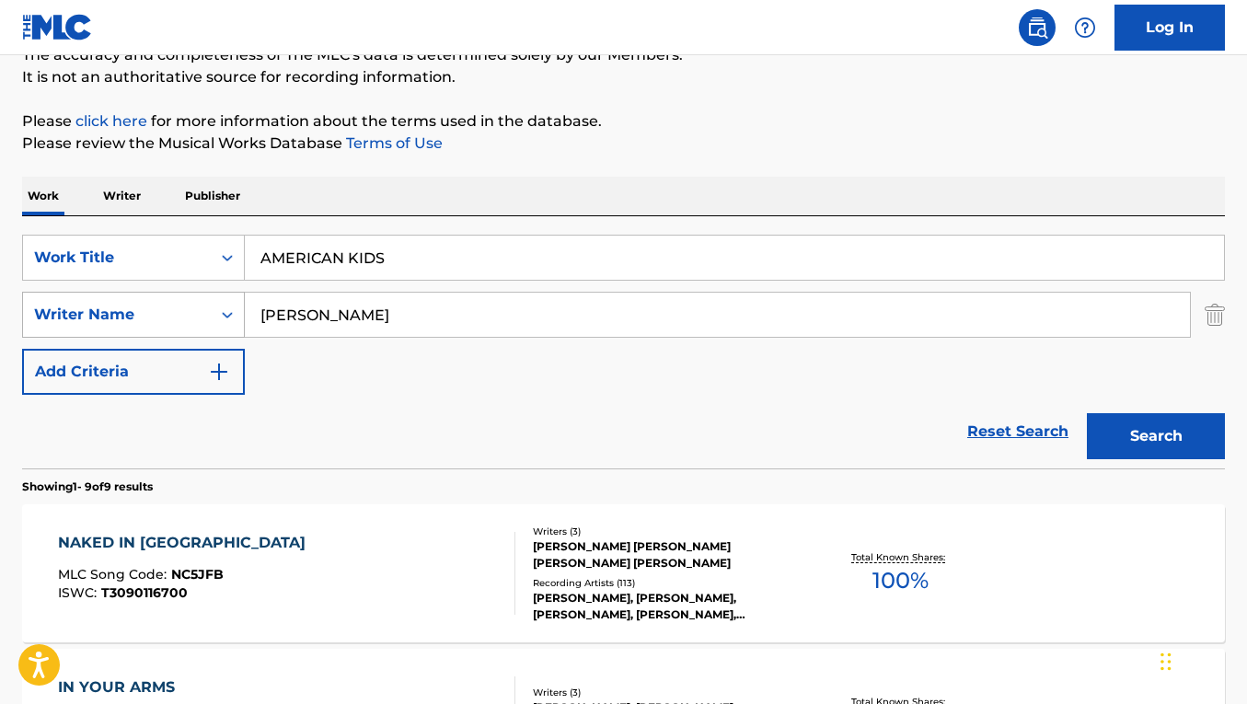
click at [204, 316] on div "SearchWithCriteriacb8bd64c-82ea-4ef3-9244-501ecdcf24a7 Writer Name [PERSON_NAME]" at bounding box center [623, 315] width 1203 height 46
paste input "[PERSON_NAME]"
type input "[PERSON_NAME]"
click at [1087, 413] on button "Search" at bounding box center [1156, 436] width 138 height 46
click at [438, 558] on div "AMERICAN KIDS MLC Song Code : A90198 ISWC : T9137954804" at bounding box center [286, 573] width 457 height 83
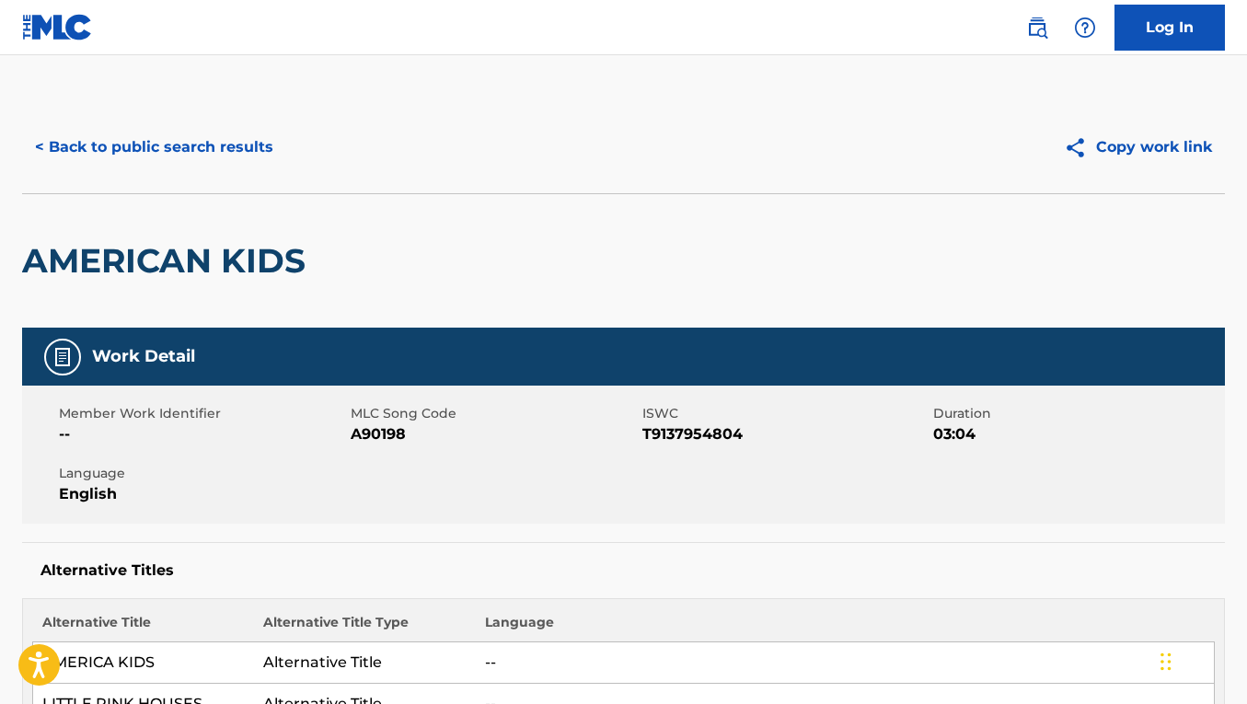
click at [214, 174] on div "< Back to public search results Copy work link" at bounding box center [623, 147] width 1203 height 92
click at [214, 163] on button "< Back to public search results" at bounding box center [154, 147] width 264 height 46
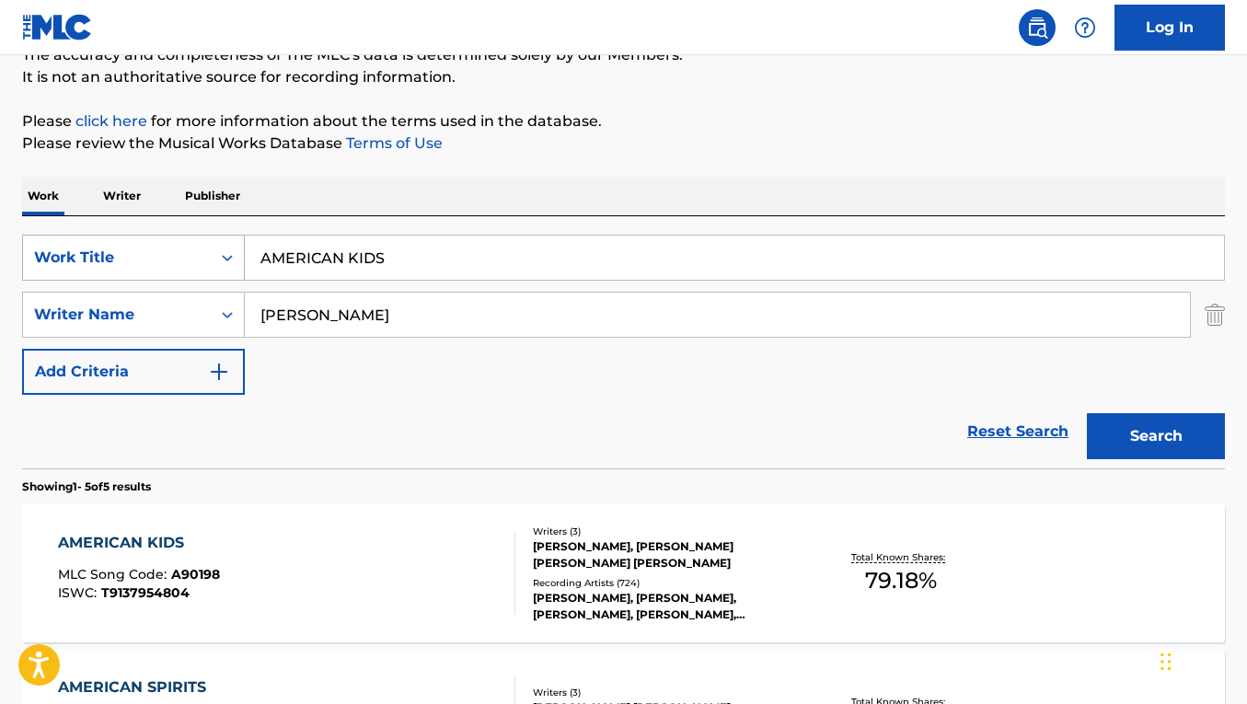
drag, startPoint x: 403, startPoint y: 265, endPoint x: 224, endPoint y: 254, distance: 179.8
click at [224, 254] on div "SearchWithCriteria093baebd-c3d0-42b2-9184-e1efde7ca9e5 Work Title AMERICAN KIDS" at bounding box center [623, 258] width 1203 height 46
paste input "ONE EYED BASTARD"
type input "ONE EYED BASTARD"
drag, startPoint x: 407, startPoint y: 321, endPoint x: 216, endPoint y: 295, distance: 192.3
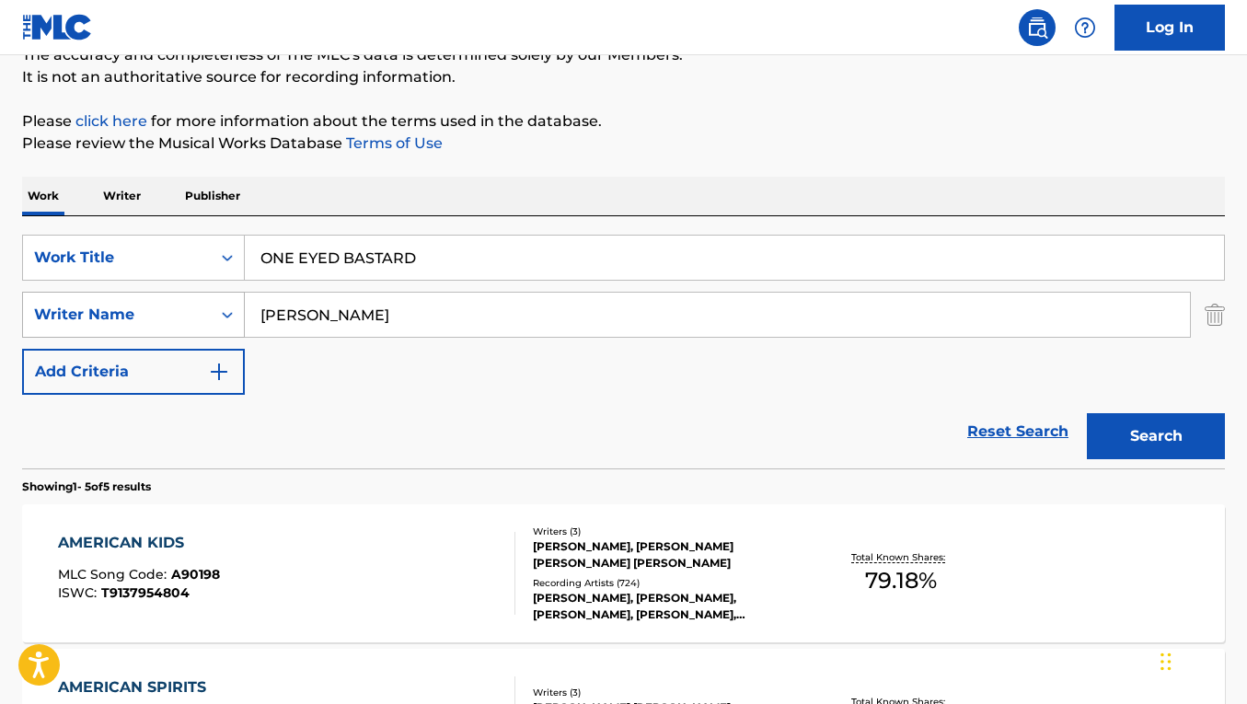
click at [216, 295] on div "SearchWithCriteriacb8bd64c-82ea-4ef3-9244-501ecdcf24a7 Writer Name [PERSON_NAME]" at bounding box center [623, 315] width 1203 height 46
paste input "[PERSON_NAME]"
type input "[PERSON_NAME]"
click at [1087, 413] on button "Search" at bounding box center [1156, 436] width 138 height 46
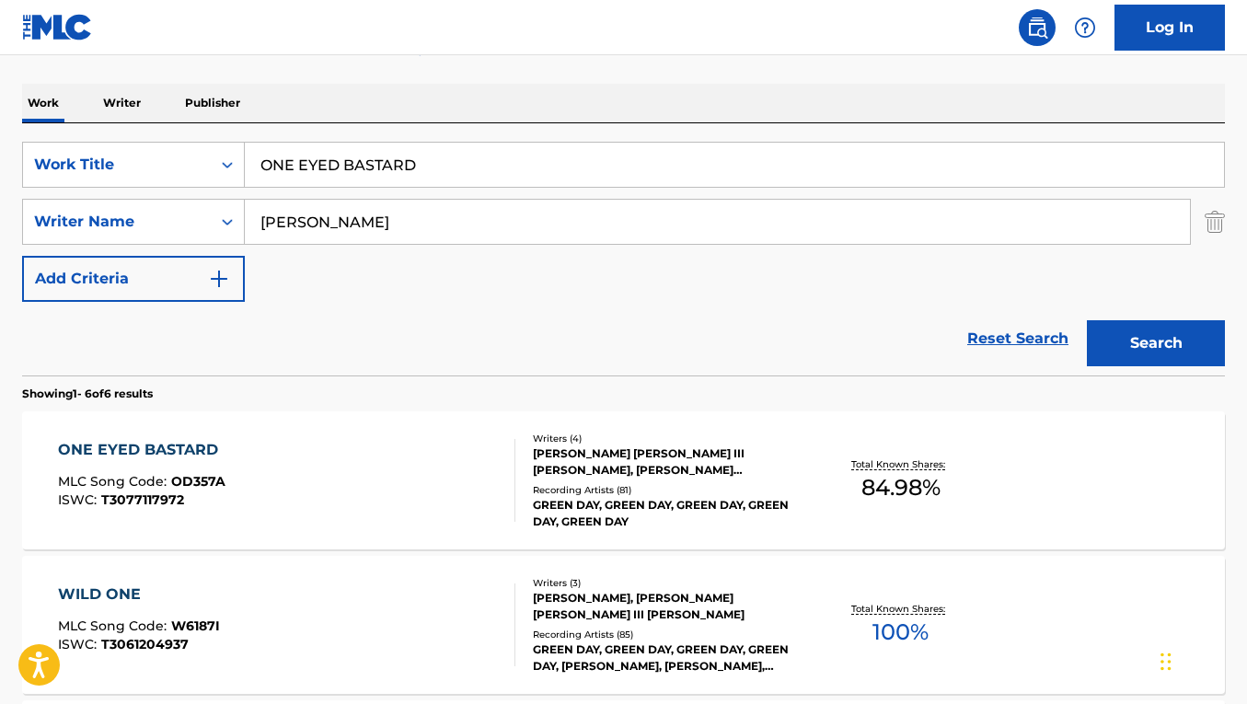
scroll to position [285, 0]
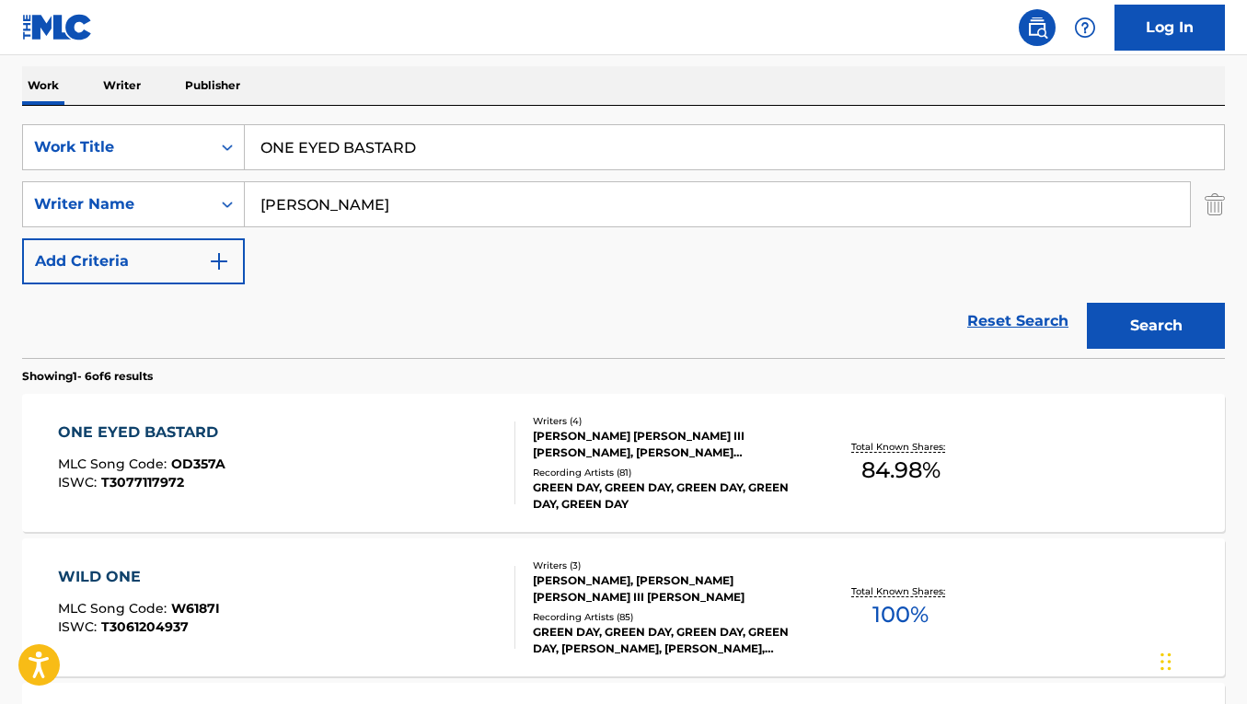
click at [394, 452] on div "ONE EYED BASTARD MLC Song Code : OD357A ISWC : T3077117972" at bounding box center [286, 463] width 457 height 83
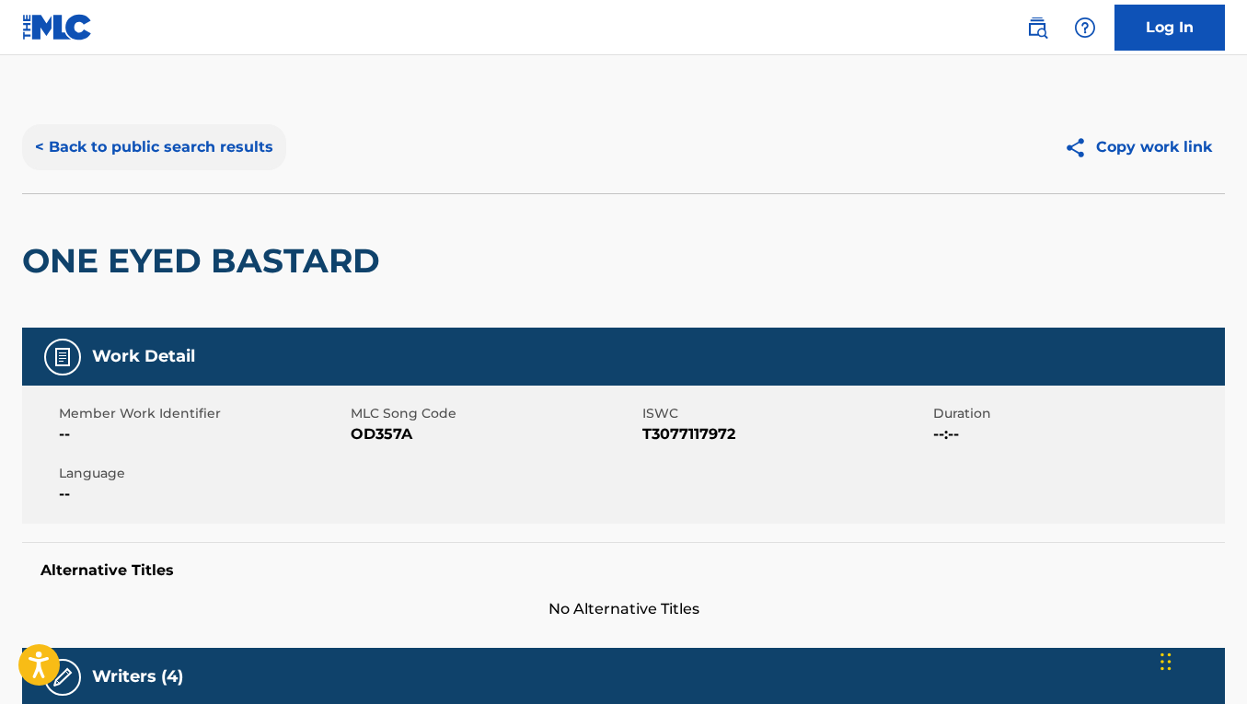
click at [258, 148] on button "< Back to public search results" at bounding box center [154, 147] width 264 height 46
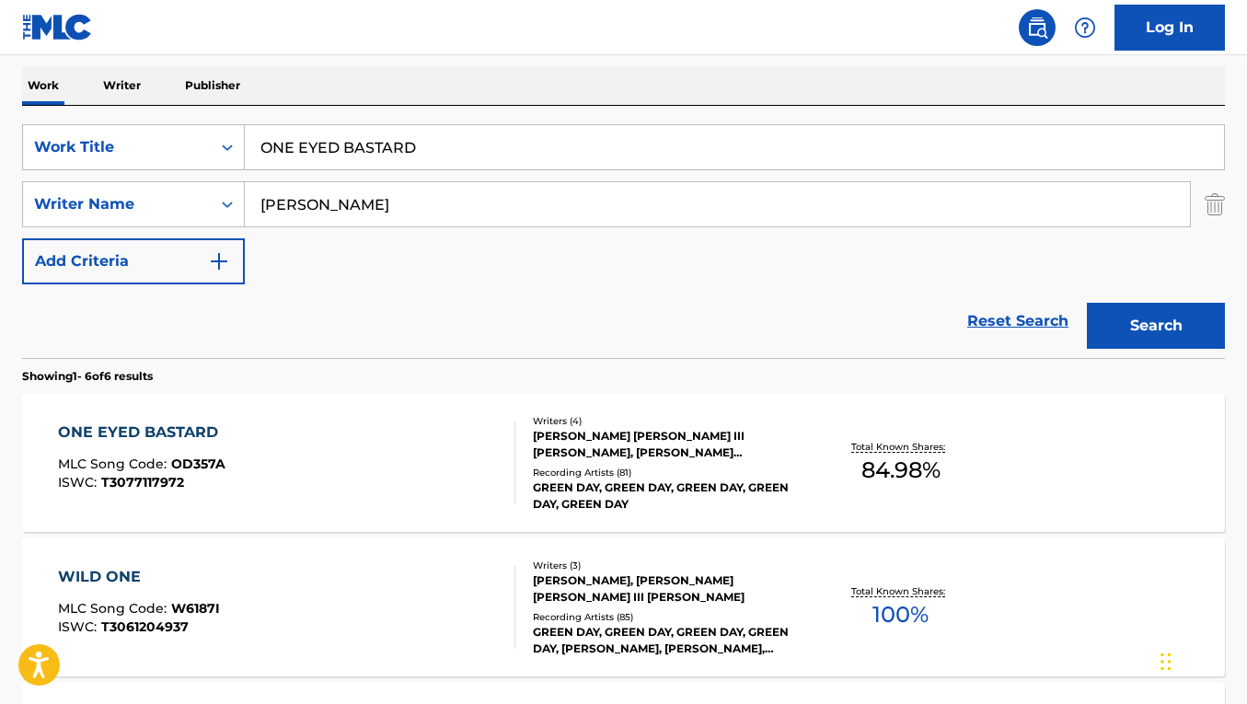
drag, startPoint x: 433, startPoint y: 157, endPoint x: 250, endPoint y: 145, distance: 182.7
click at [250, 145] on input "ONE EYED BASTARD" at bounding box center [734, 147] width 979 height 44
paste input "HANDLE ON YOU"
type input "HANDLE ON YOU"
drag, startPoint x: 447, startPoint y: 210, endPoint x: 210, endPoint y: 198, distance: 237.8
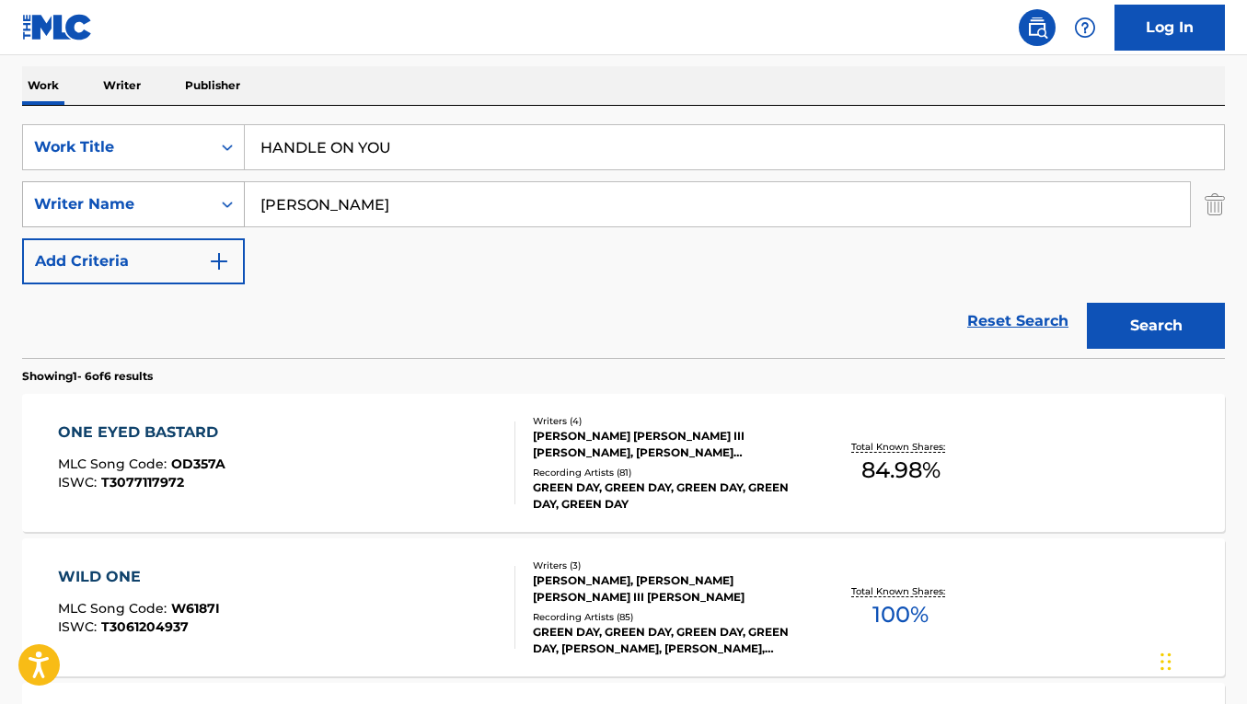
click at [210, 200] on div "SearchWithCriteriacb8bd64c-82ea-4ef3-9244-501ecdcf24a7 Writer Name [PERSON_NAME]" at bounding box center [623, 204] width 1203 height 46
paste input "[PERSON_NAME]"
type input "[PERSON_NAME]"
click at [1087, 303] on button "Search" at bounding box center [1156, 326] width 138 height 46
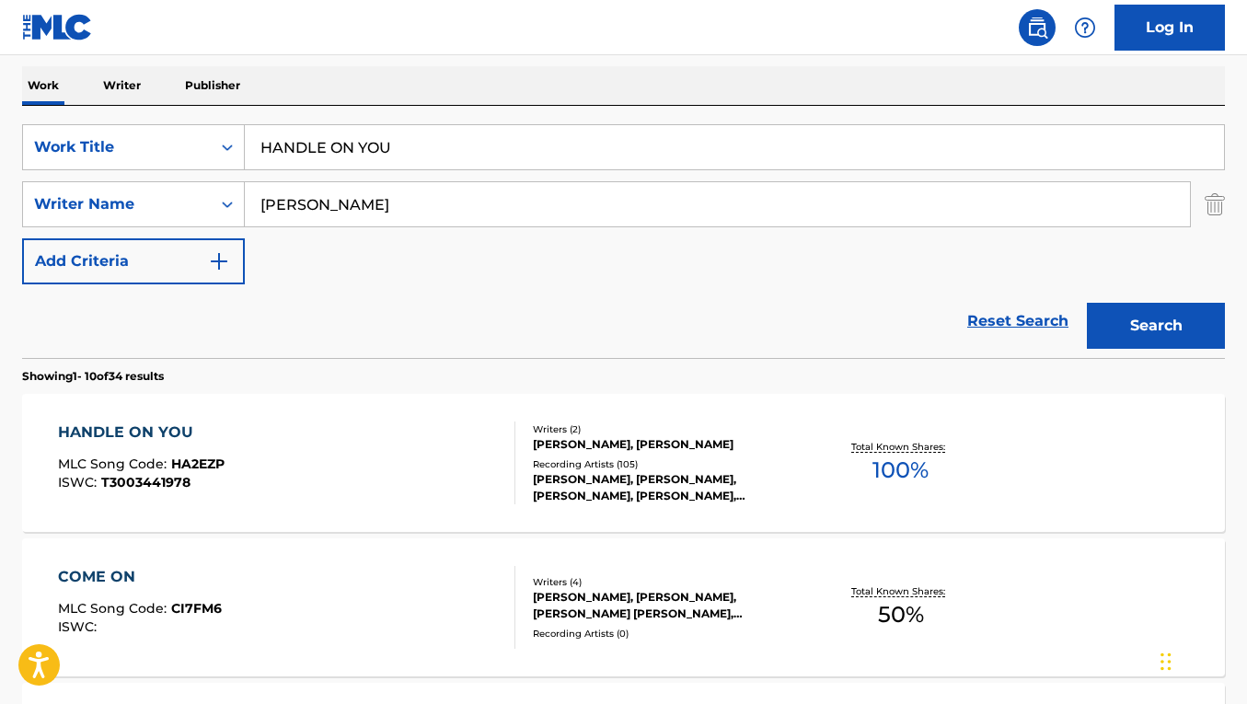
click at [681, 457] on div "Recording Artists ( 105 )" at bounding box center [667, 464] width 268 height 14
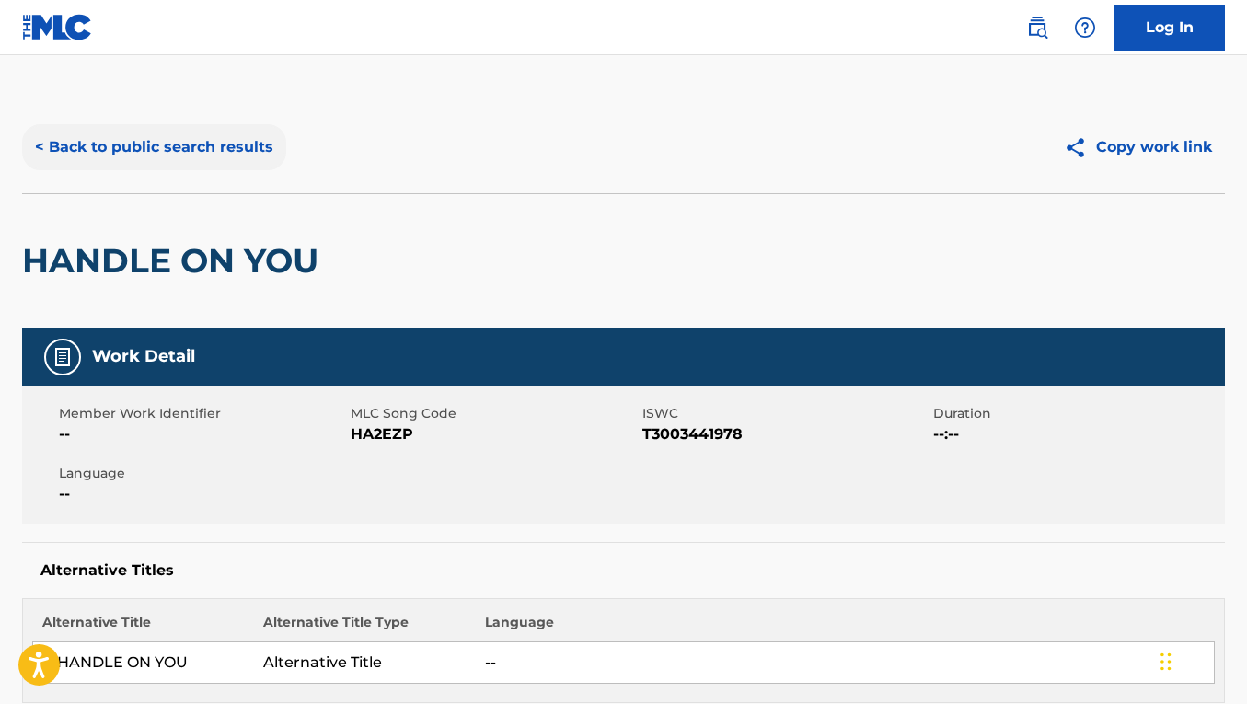
click at [164, 168] on button "< Back to public search results" at bounding box center [154, 147] width 264 height 46
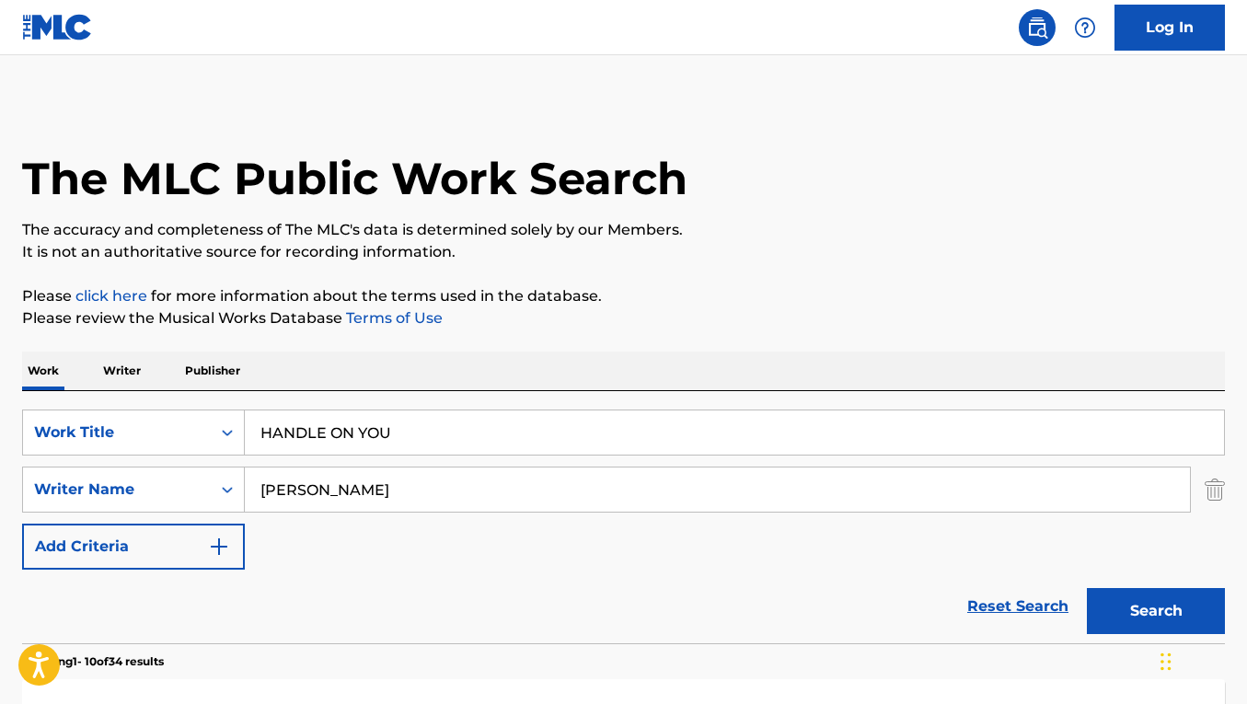
scroll to position [280, 0]
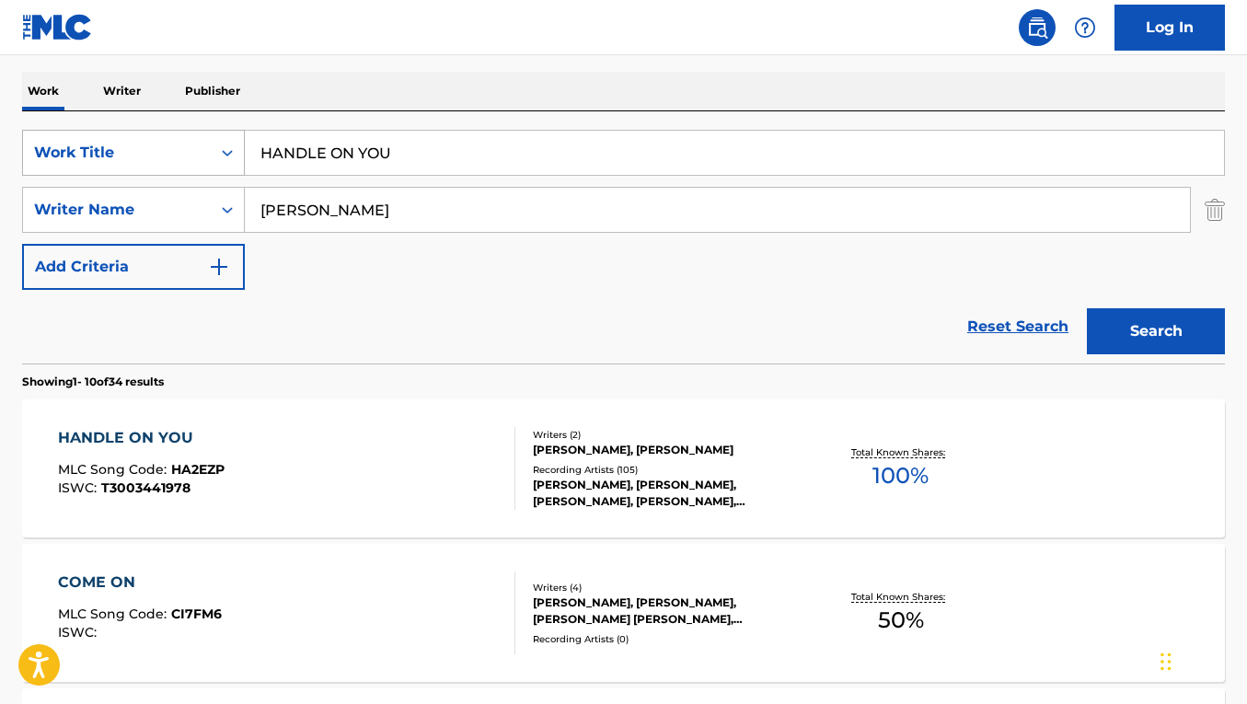
drag, startPoint x: 407, startPoint y: 153, endPoint x: 216, endPoint y: 140, distance: 191.0
click at [217, 140] on div "SearchWithCriteria093baebd-c3d0-42b2-9184-e1efde7ca9e5 Work Title HANDLE ON YOU" at bounding box center [623, 153] width 1203 height 46
paste input "COME UNDONE"
type input "COME UNDONE"
drag, startPoint x: 431, startPoint y: 213, endPoint x: 198, endPoint y: 185, distance: 234.5
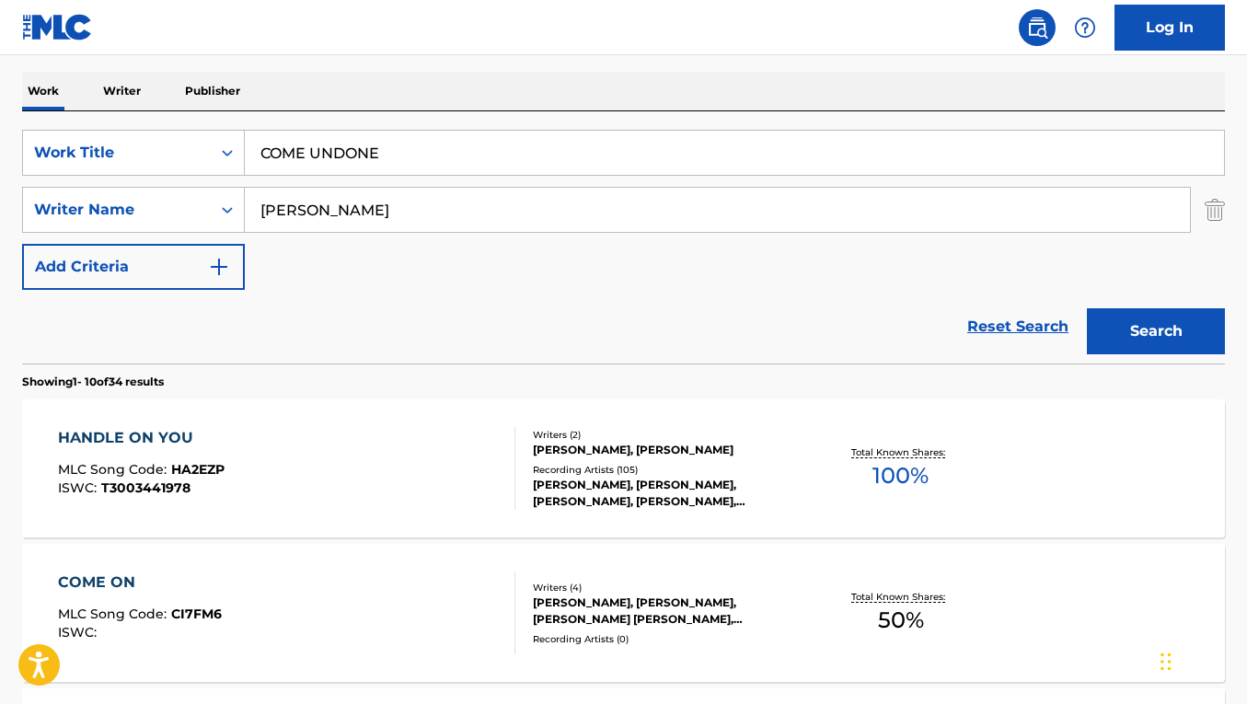
click at [198, 185] on div "SearchWithCriteria093baebd-c3d0-42b2-9184-e1efde7ca9e5 Work Title COME UNDONE S…" at bounding box center [623, 210] width 1203 height 160
paste input "[PERSON_NAME]"
type input "[PERSON_NAME]"
click at [1087, 308] on button "Search" at bounding box center [1156, 331] width 138 height 46
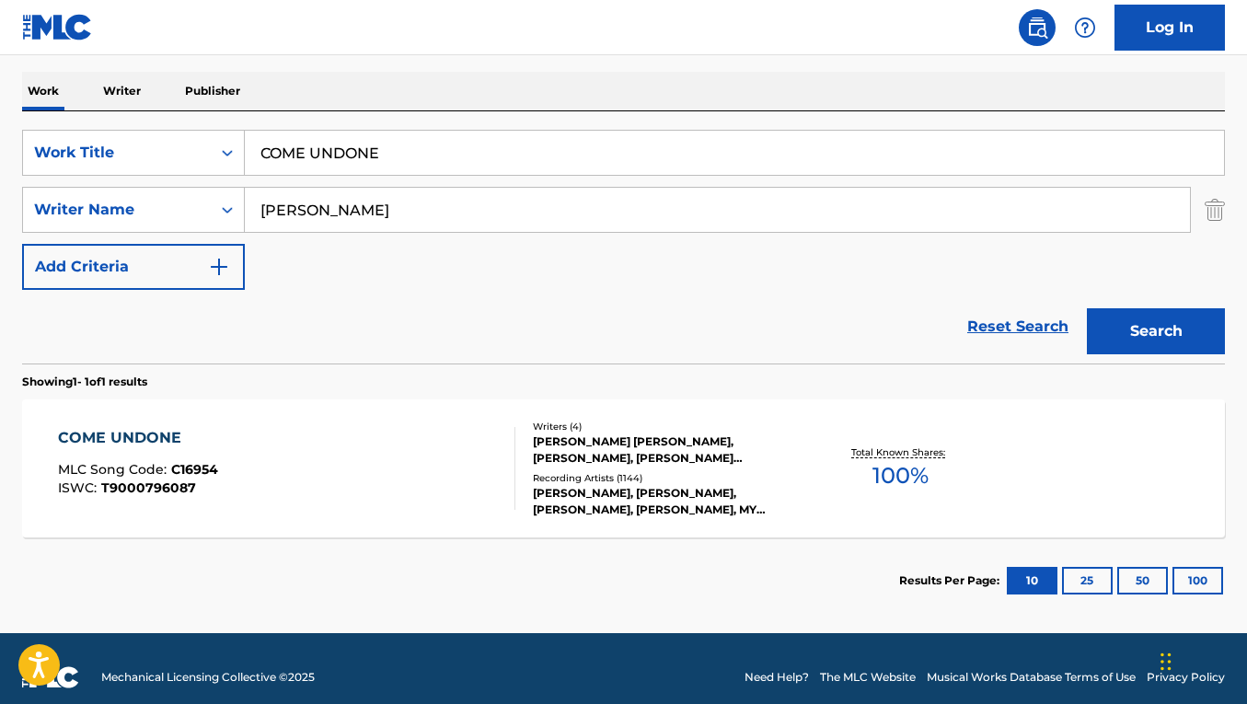
click at [550, 471] on div "Recording Artists ( 1144 )" at bounding box center [667, 478] width 268 height 14
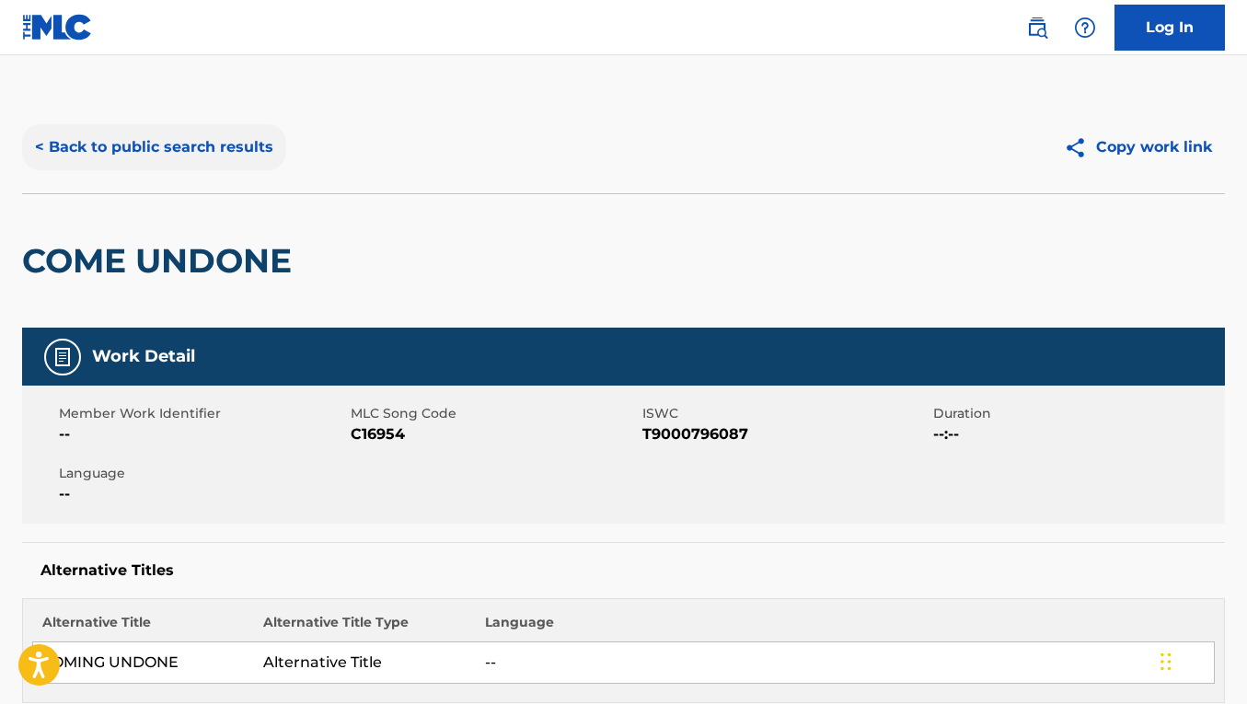
click at [240, 138] on button "< Back to public search results" at bounding box center [154, 147] width 264 height 46
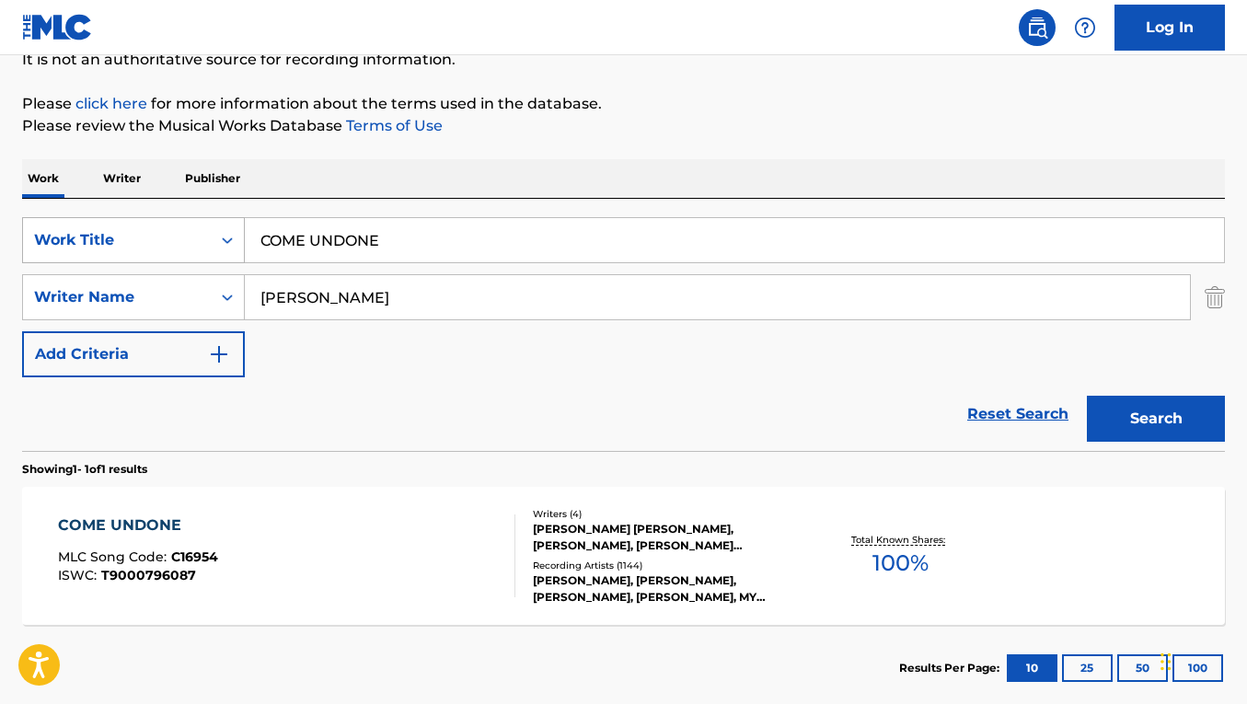
drag, startPoint x: 389, startPoint y: 232, endPoint x: 228, endPoint y: 219, distance: 161.6
click at [228, 219] on div "SearchWithCriteria093baebd-c3d0-42b2-9184-e1efde7ca9e5 Work Title COME UNDONE" at bounding box center [623, 240] width 1203 height 46
paste input "[PERSON_NAME] THE RED NOSED REINDEER"
type input "[PERSON_NAME] THE RED NOSED REINDEER"
drag, startPoint x: 378, startPoint y: 307, endPoint x: 233, endPoint y: 279, distance: 148.2
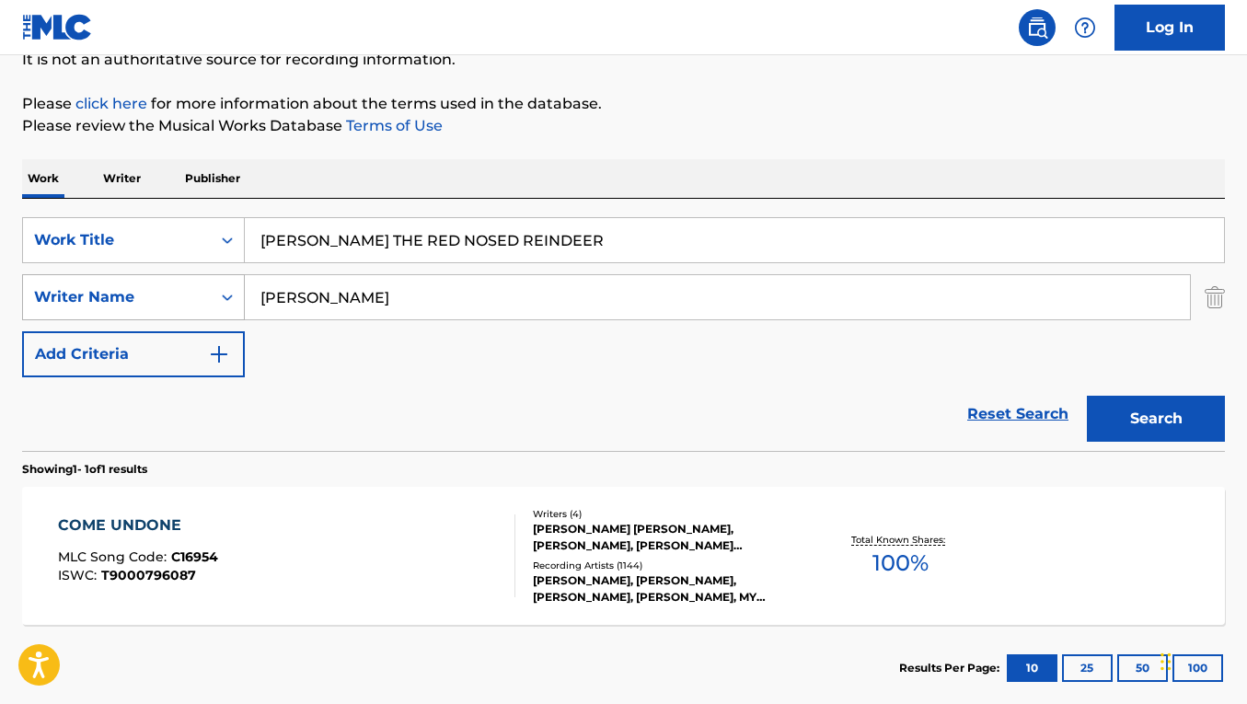
click at [233, 280] on div "SearchWithCriteriacb8bd64c-82ea-4ef3-9244-501ecdcf24a7 Writer Name [PERSON_NAME]" at bounding box center [623, 297] width 1203 height 46
paste input "[PERSON_NAME]"
type input "[PERSON_NAME]"
click at [1087, 396] on button "Search" at bounding box center [1156, 419] width 138 height 46
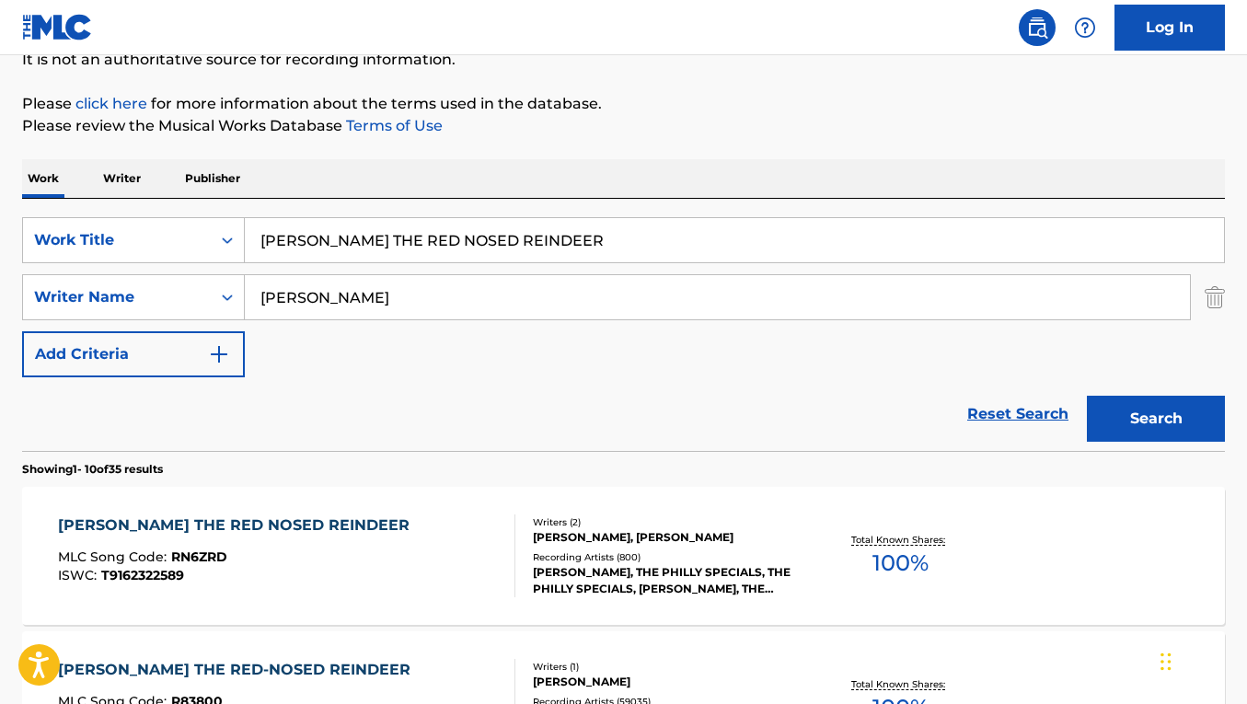
click at [402, 545] on div "[PERSON_NAME] THE RED NOSED REINDEER MLC Song Code : RN6ZRD ISWC : T9162322589" at bounding box center [286, 556] width 457 height 83
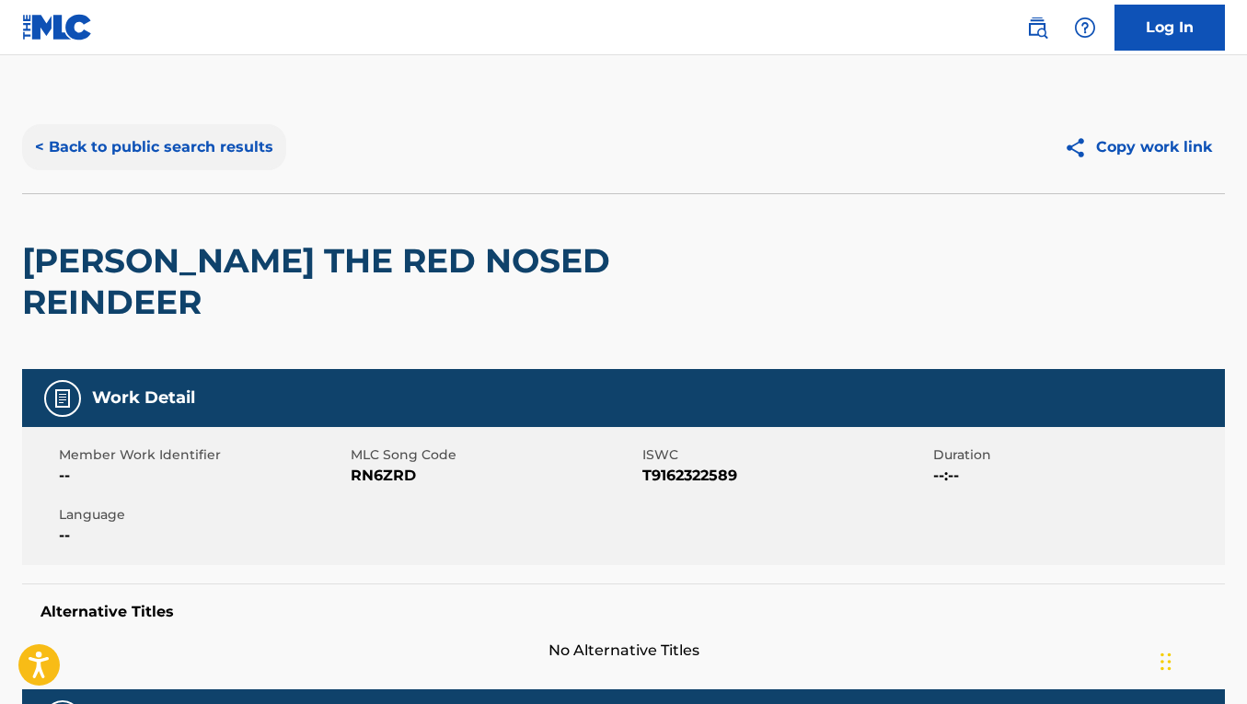
click at [246, 168] on button "< Back to public search results" at bounding box center [154, 147] width 264 height 46
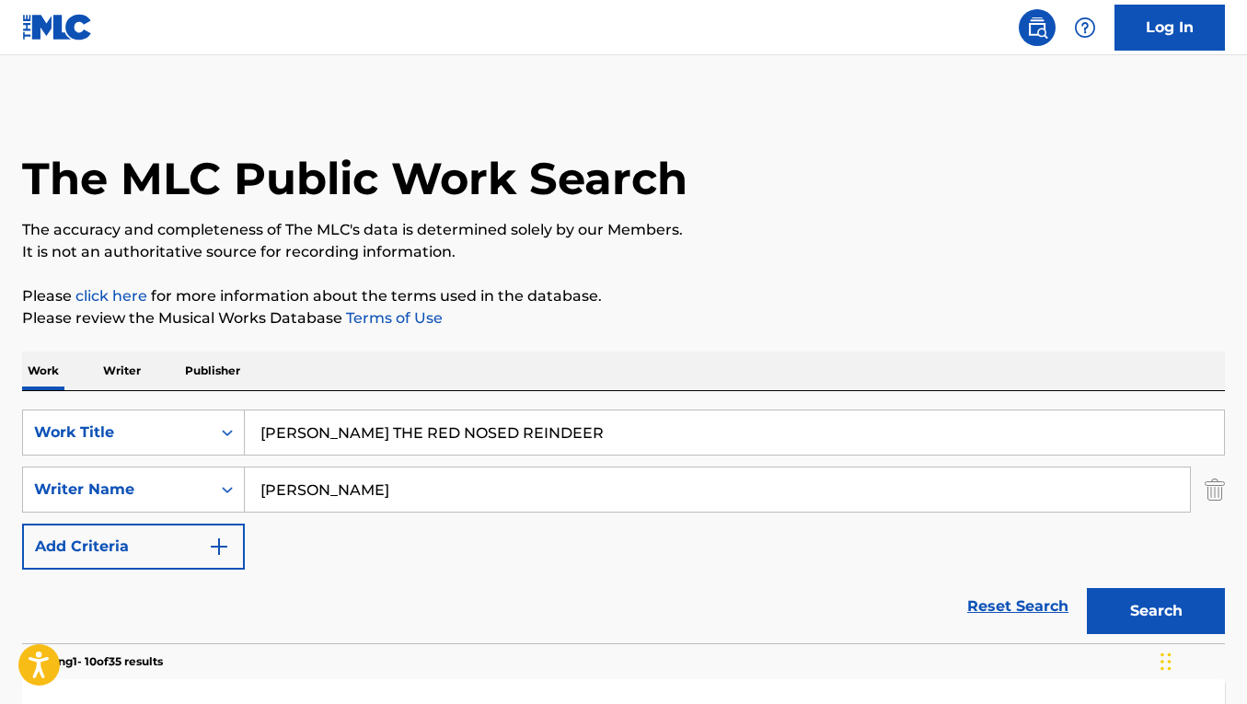
scroll to position [188, 0]
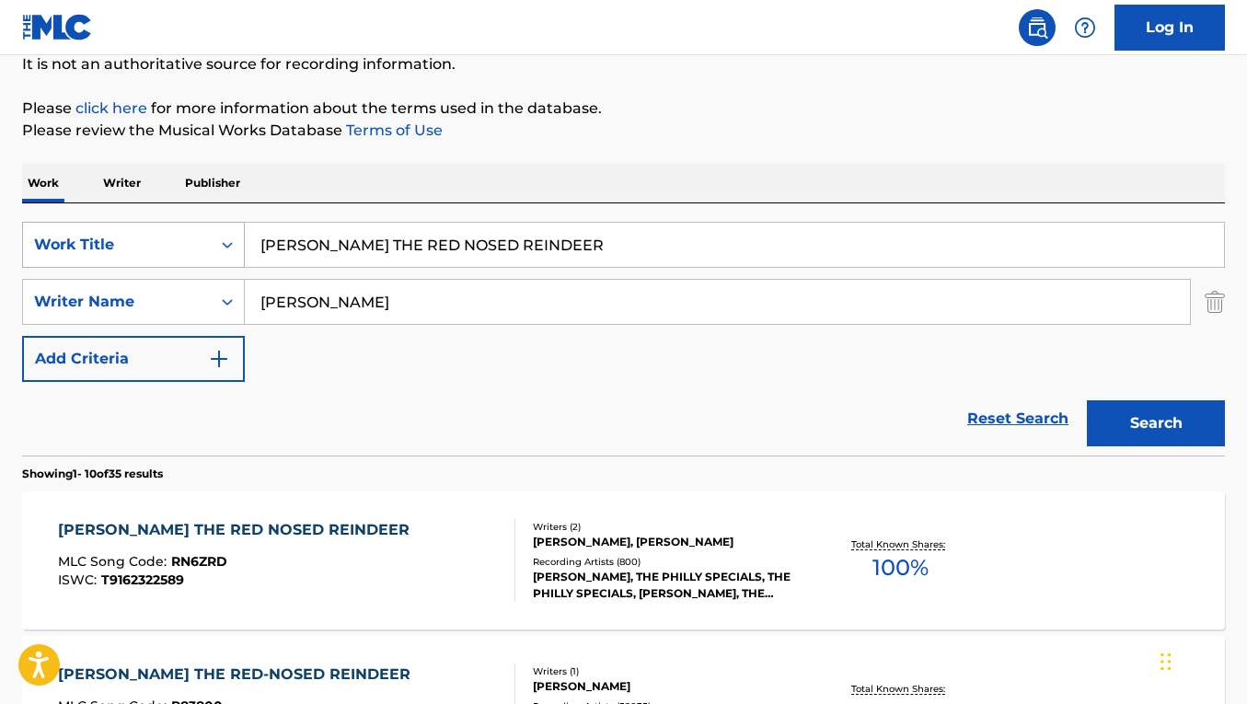
drag, startPoint x: 591, startPoint y: 245, endPoint x: 237, endPoint y: 237, distance: 354.5
click at [237, 237] on div "SearchWithCriteria093baebd-c3d0-42b2-9184-e1efde7ca9e5 Work Title [PERSON_NAME]…" at bounding box center [623, 245] width 1203 height 46
paste input "[DATE]"
type input "[DATE]"
drag, startPoint x: 392, startPoint y: 304, endPoint x: 196, endPoint y: 284, distance: 197.0
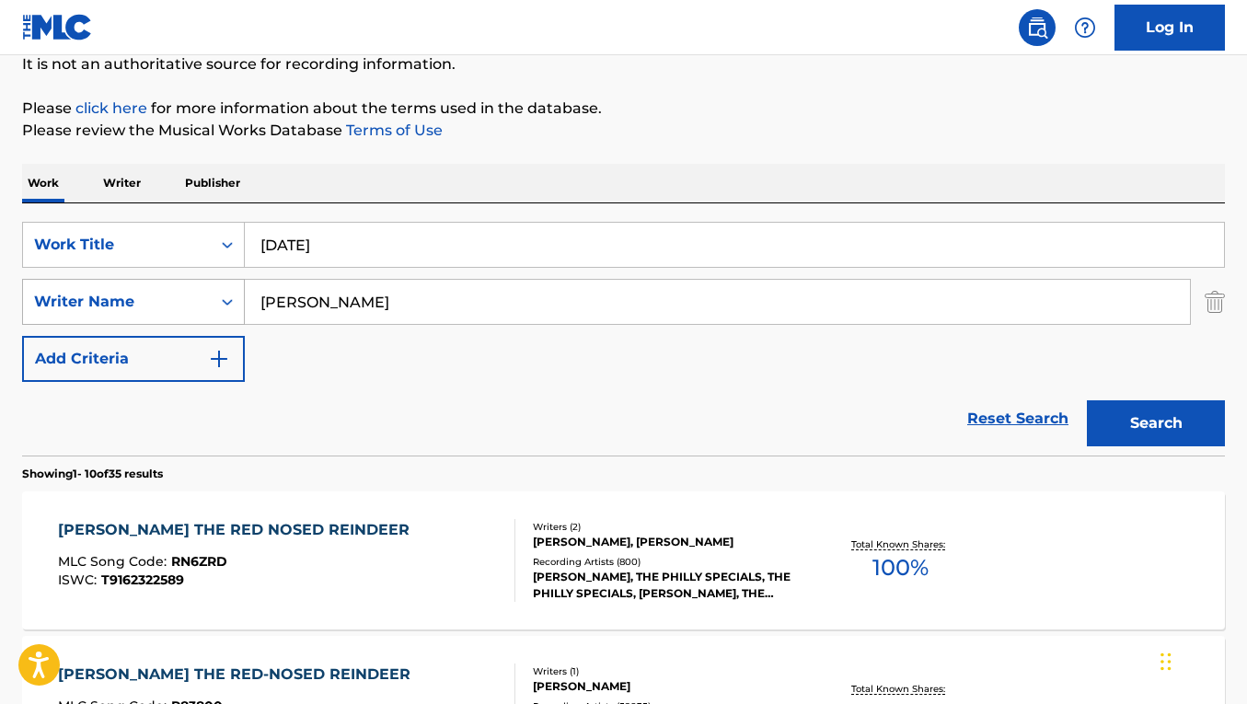
click at [196, 284] on div "SearchWithCriteriacb8bd64c-82ea-4ef3-9244-501ecdcf24a7 Writer Name [PERSON_NAME]" at bounding box center [623, 302] width 1203 height 46
paste input "[PERSON_NAME]"
click at [1087, 400] on button "Search" at bounding box center [1156, 423] width 138 height 46
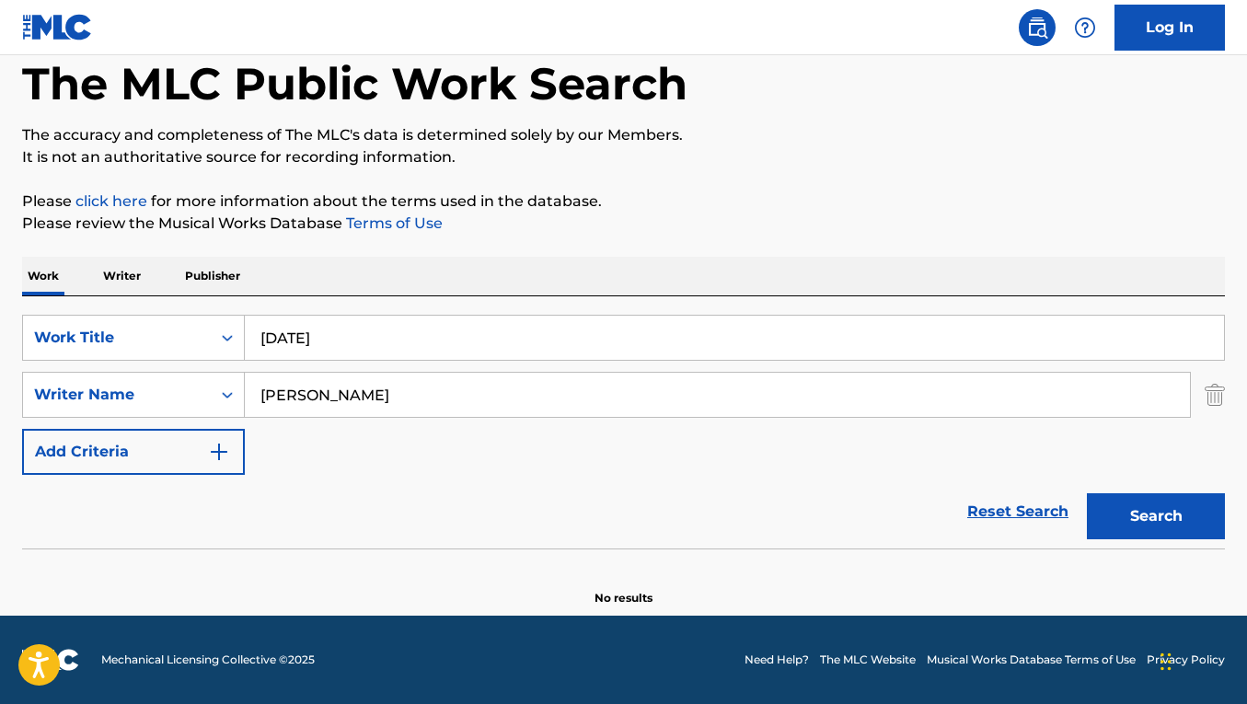
scroll to position [95, 0]
click at [1197, 532] on button "Search" at bounding box center [1156, 516] width 138 height 46
drag, startPoint x: 387, startPoint y: 399, endPoint x: 341, endPoint y: 397, distance: 47.0
click at [341, 397] on input "[PERSON_NAME]" at bounding box center [717, 395] width 945 height 44
click at [1087, 493] on button "Search" at bounding box center [1156, 516] width 138 height 46
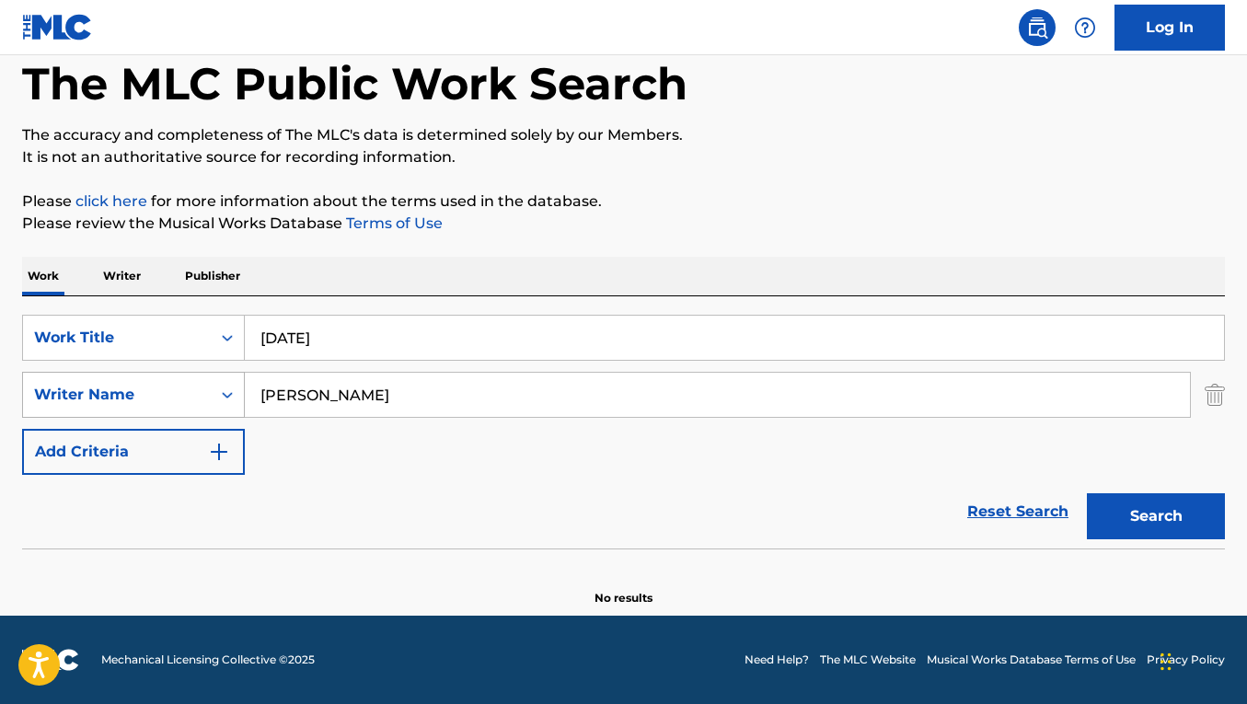
drag, startPoint x: 457, startPoint y: 396, endPoint x: 212, endPoint y: 383, distance: 245.2
click at [212, 383] on div "SearchWithCriteriacb8bd64c-82ea-4ef3-9244-501ecdcf24a7 Writer Name [PERSON_NAME]" at bounding box center [623, 395] width 1203 height 46
paste input "[DATE][PERSON_NAME]"
type input "[DATE][PERSON_NAME]"
click at [1087, 493] on button "Search" at bounding box center [1156, 516] width 138 height 46
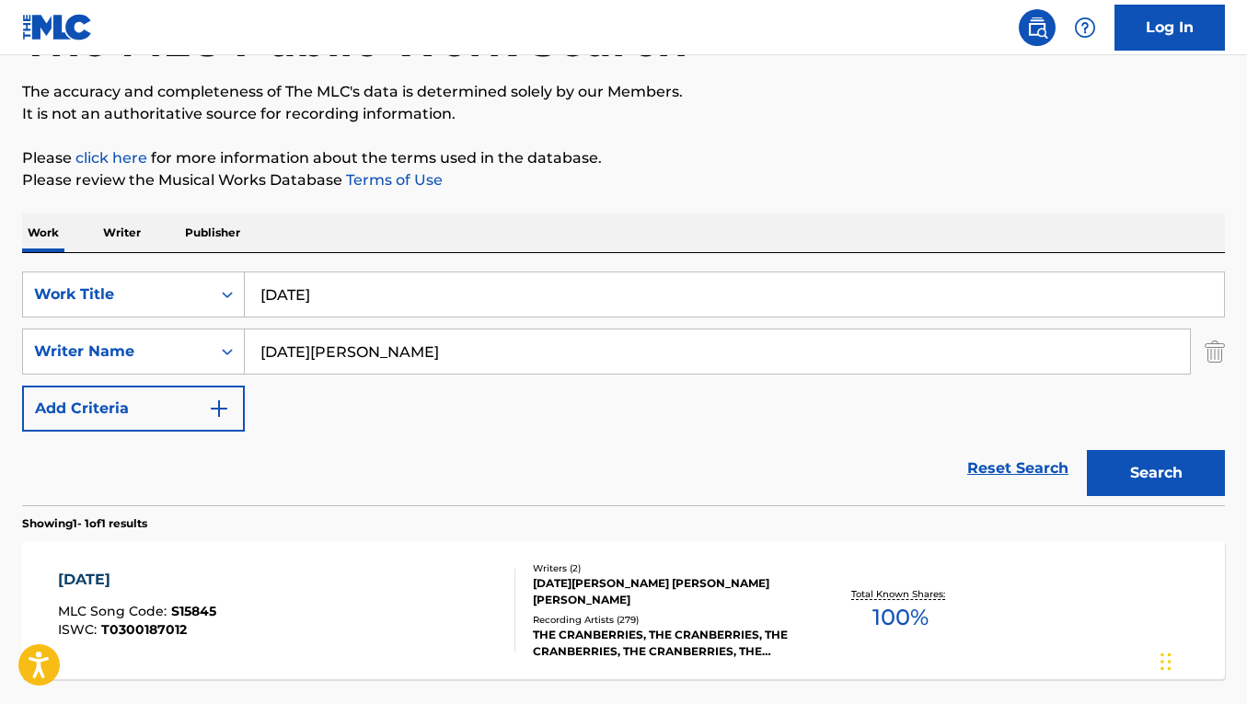
scroll to position [155, 0]
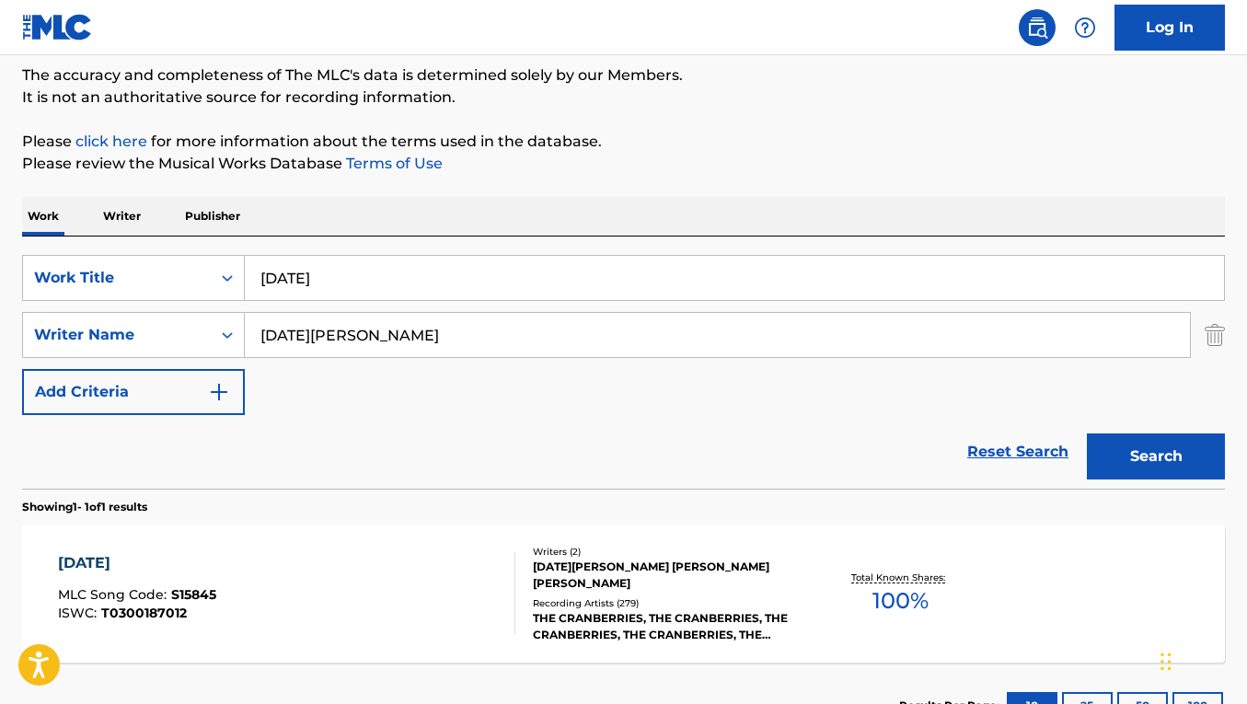
click at [344, 560] on div "[DATE] MLC Song Code : S15845 ISWC : T0300187012" at bounding box center [286, 593] width 457 height 83
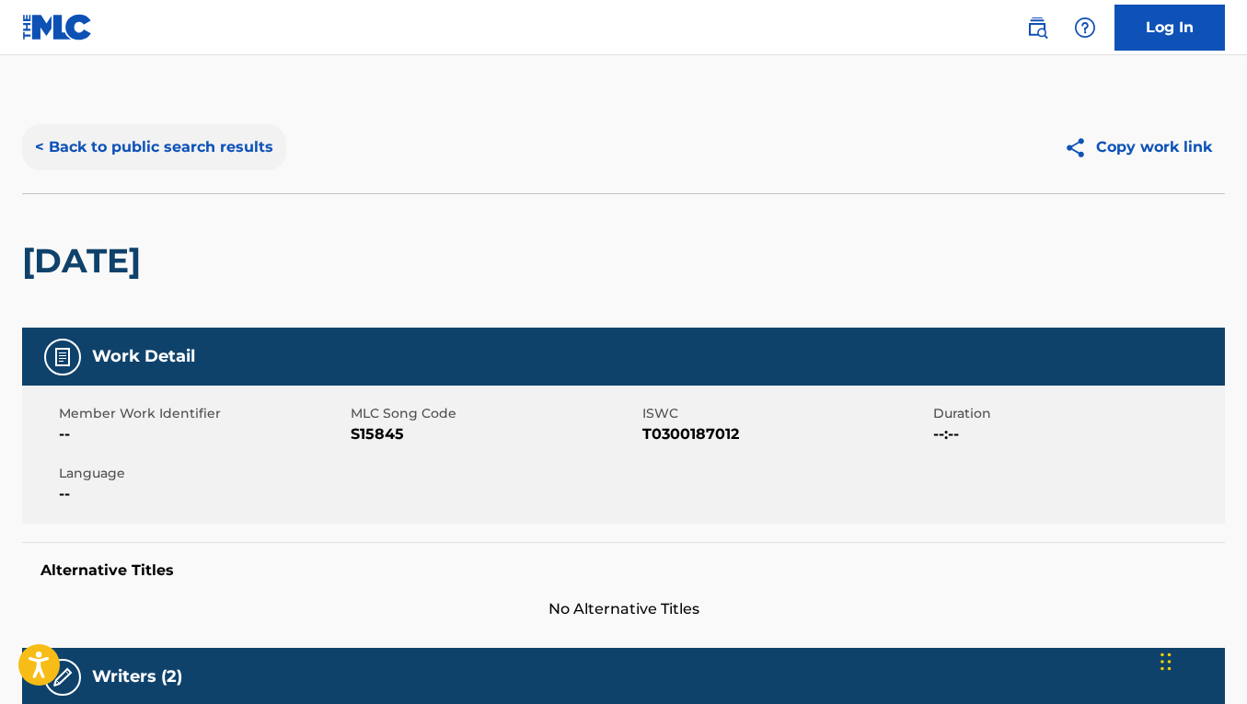
click at [177, 153] on button "< Back to public search results" at bounding box center [154, 147] width 264 height 46
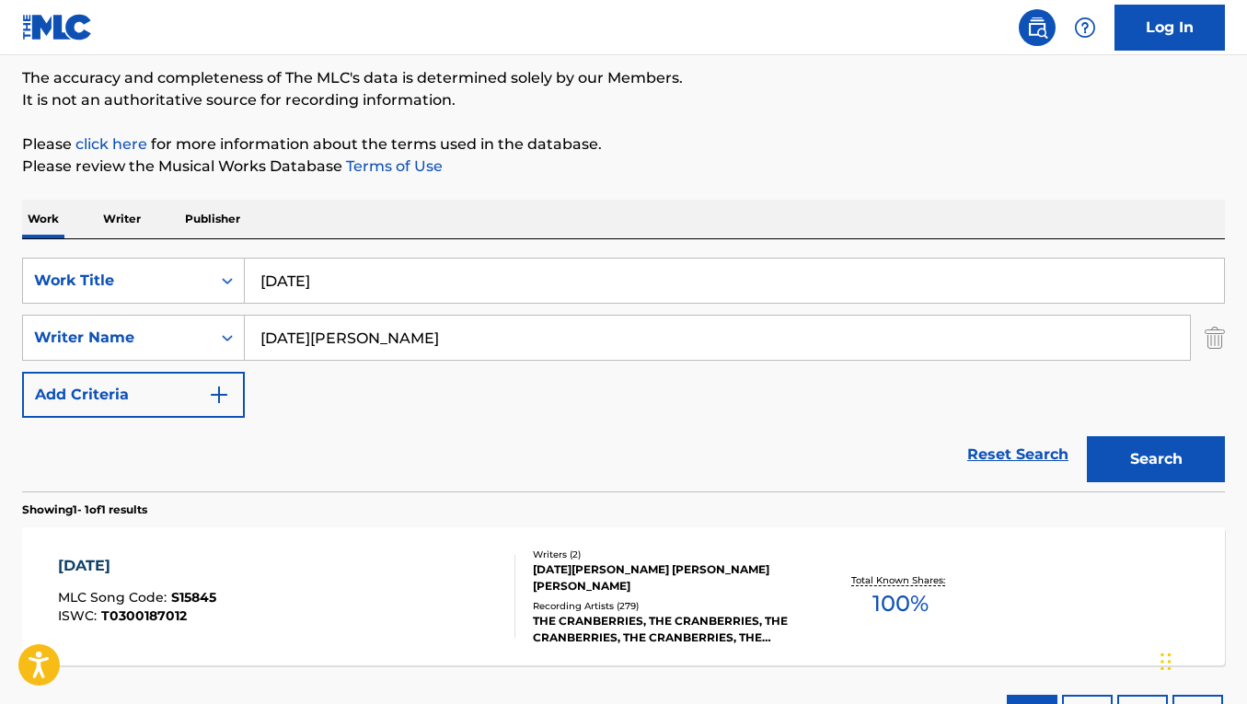
drag, startPoint x: 355, startPoint y: 281, endPoint x: 253, endPoint y: 271, distance: 102.7
click at [235, 273] on div "SearchWithCriteria093baebd-c3d0-42b2-9184-e1efde7ca9e5 Work Title [DATE]" at bounding box center [623, 281] width 1203 height 46
paste input "MORE THAN MY HOMETOWN"
type input "MORE THAN MY HOMETOWN"
drag, startPoint x: 450, startPoint y: 347, endPoint x: 223, endPoint y: 330, distance: 227.9
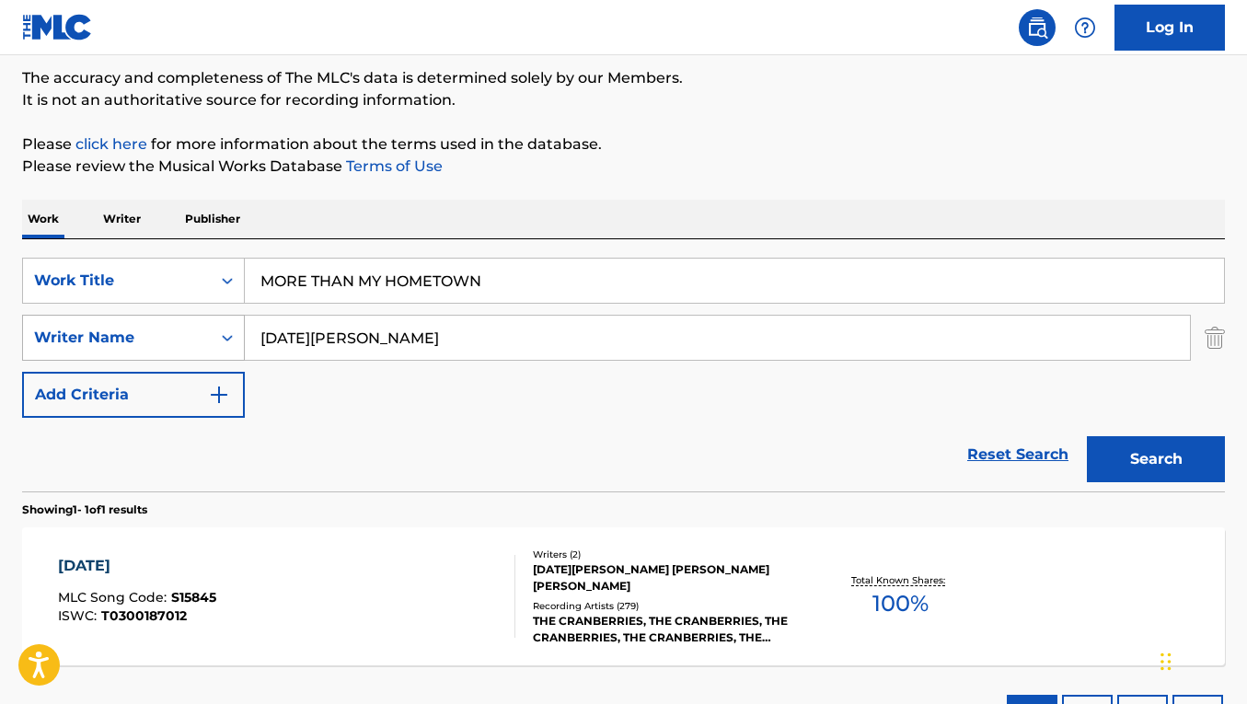
click at [223, 330] on div "SearchWithCriteriacb8bd64c-82ea-4ef3-9244-501ecdcf24a7 Writer Name [DATE][PERSO…" at bounding box center [623, 338] width 1203 height 46
paste input "[PERSON_NAME]"
type input "[PERSON_NAME]"
click at [1087, 436] on button "Search" at bounding box center [1156, 459] width 138 height 46
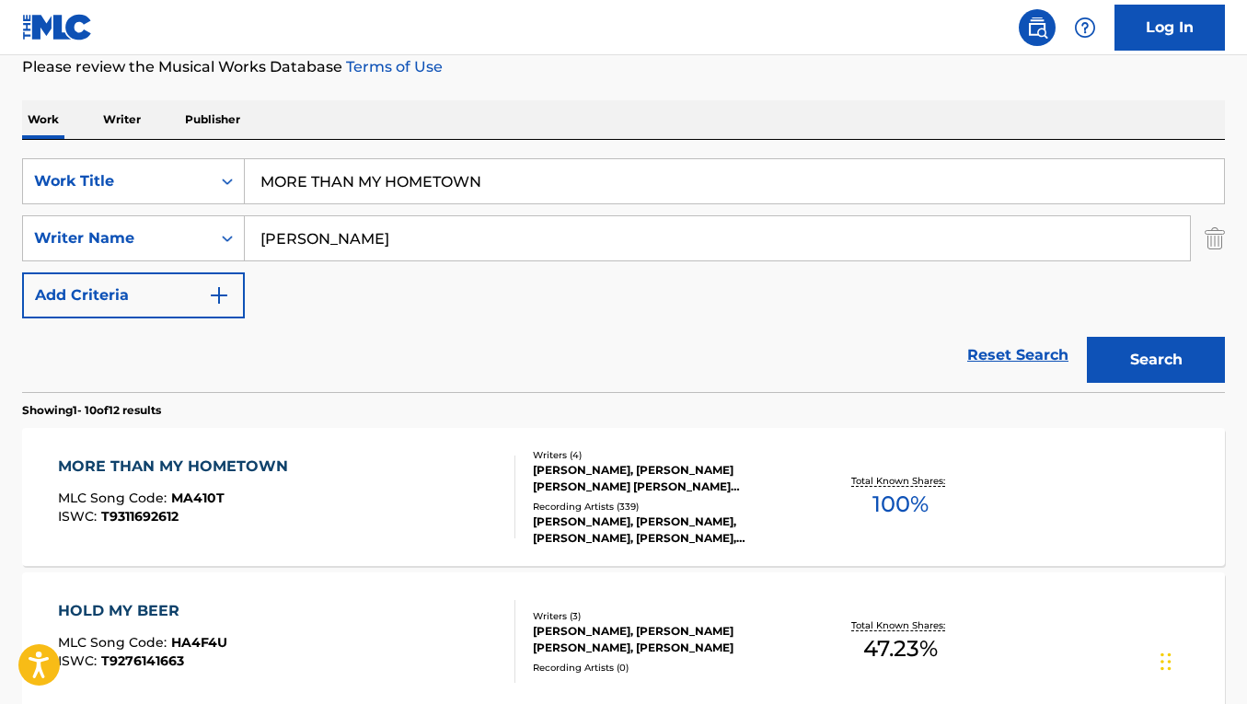
scroll to position [275, 0]
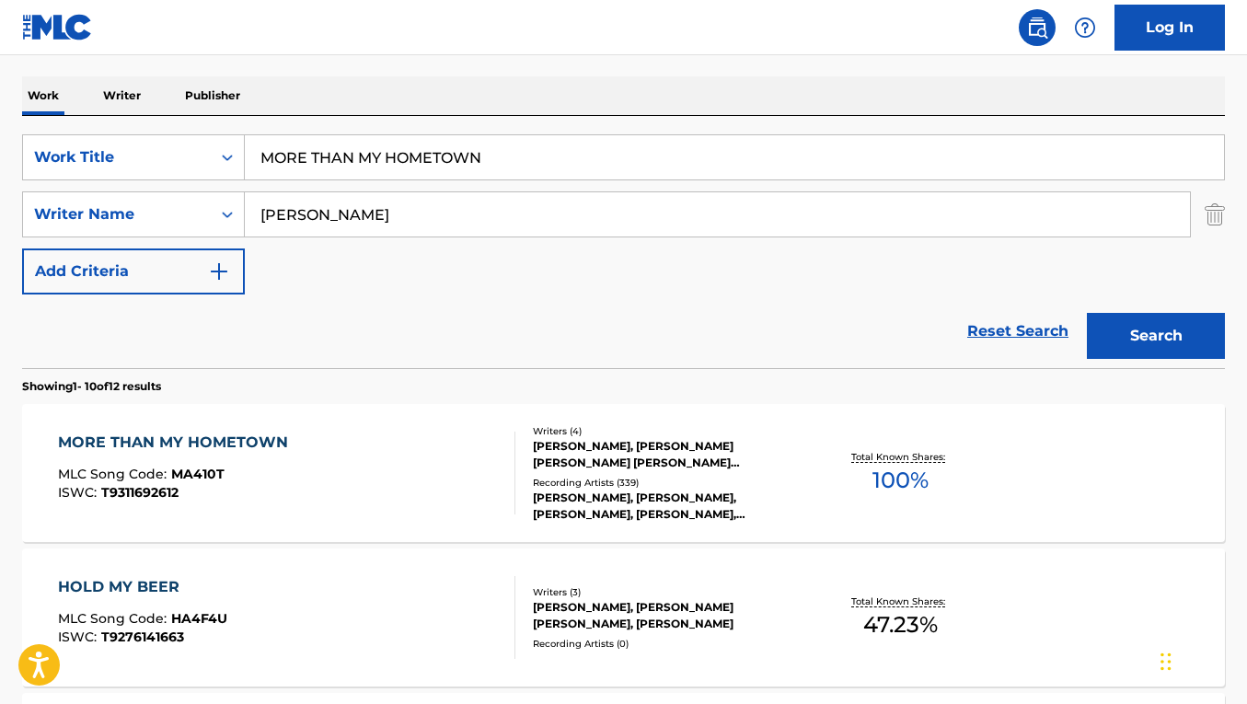
click at [650, 470] on div "Writers ( 4 ) [PERSON_NAME], [PERSON_NAME] [PERSON_NAME] [PERSON_NAME] [PERSON_…" at bounding box center [657, 473] width 285 height 98
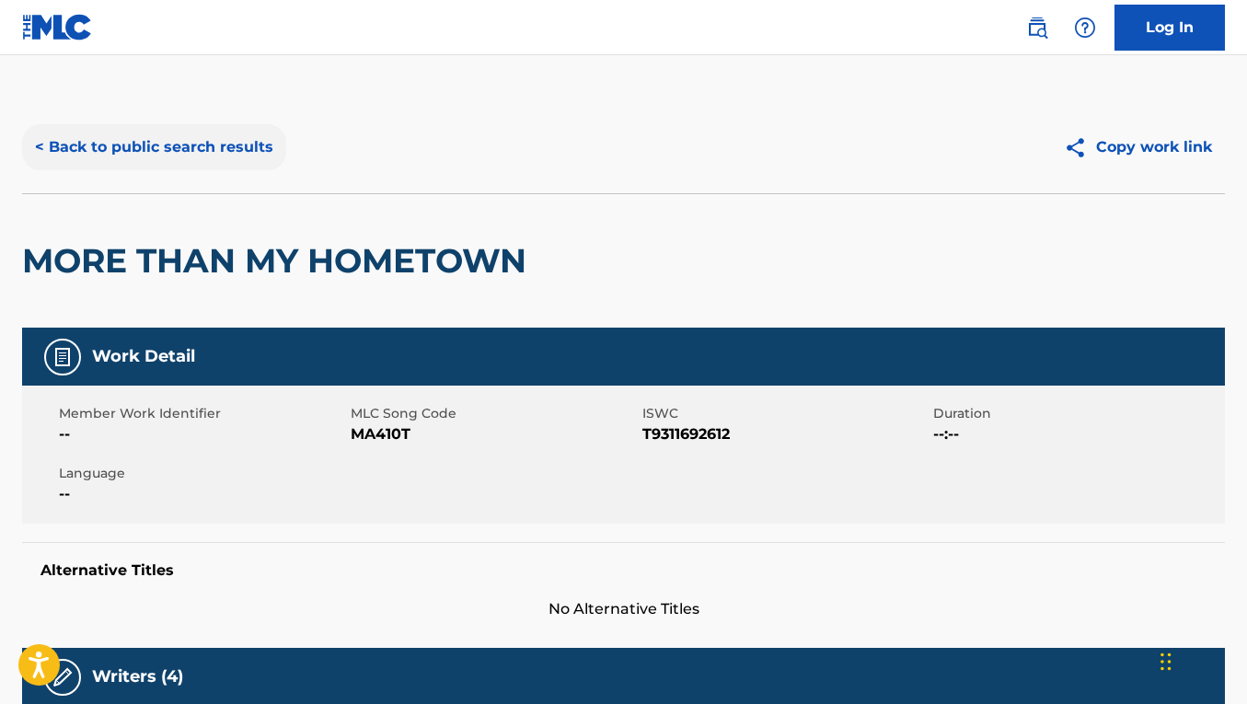
click at [155, 151] on button "< Back to public search results" at bounding box center [154, 147] width 264 height 46
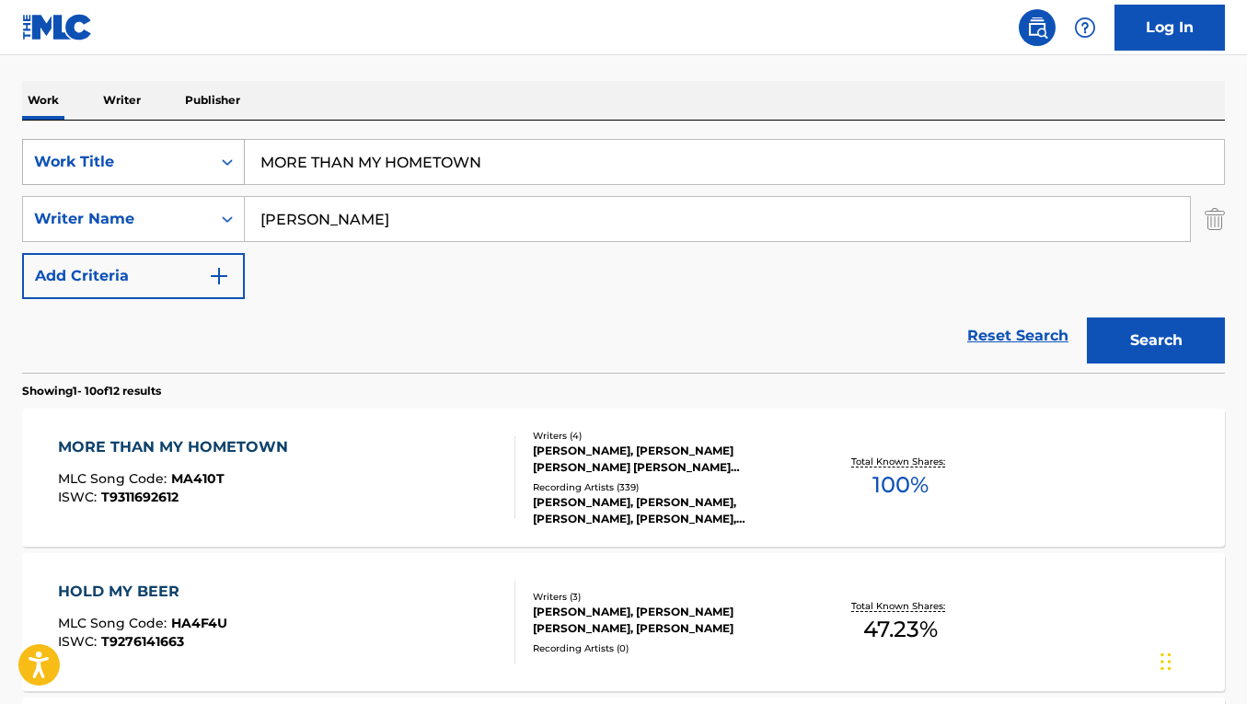
drag, startPoint x: 483, startPoint y: 165, endPoint x: 227, endPoint y: 146, distance: 256.5
click at [227, 146] on div "SearchWithCriteria093baebd-c3d0-42b2-9184-e1efde7ca9e5 Work Title MORE THAN MY …" at bounding box center [623, 162] width 1203 height 46
paste input "THINKING 'BOUT ME"
type input "THINKING 'BOUT ME"
drag, startPoint x: 435, startPoint y: 214, endPoint x: 215, endPoint y: 209, distance: 220.0
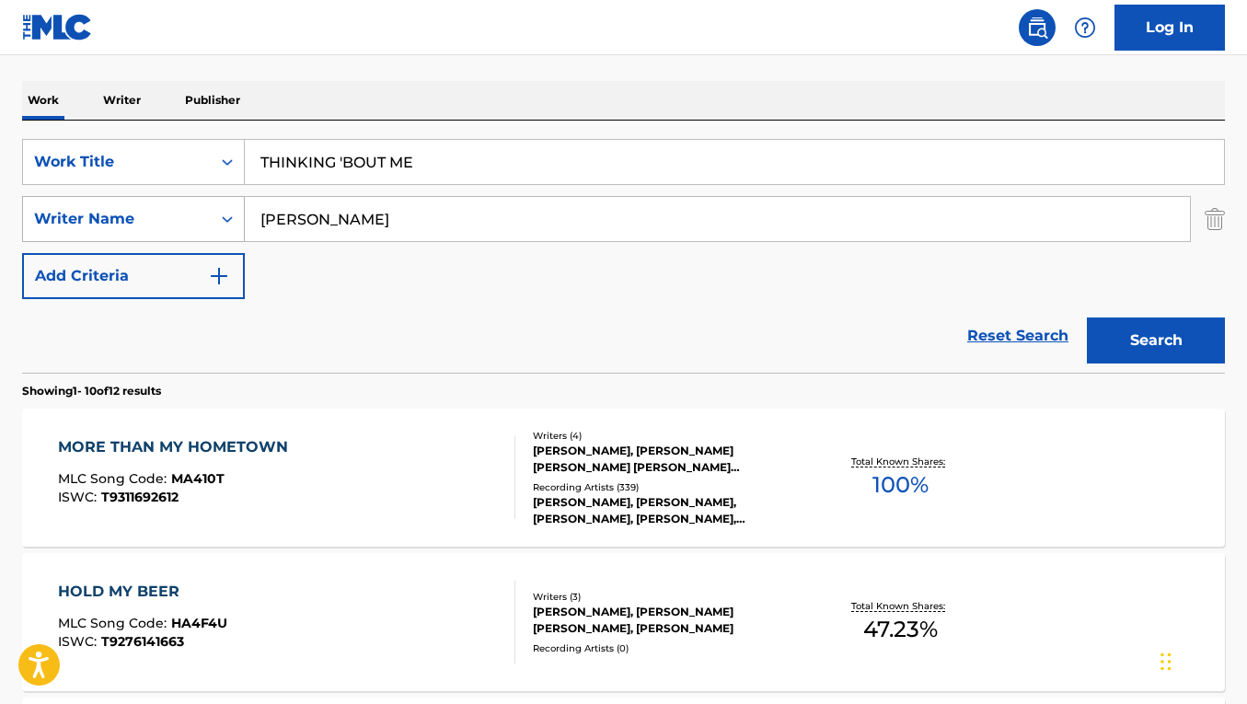
click at [215, 209] on div "SearchWithCriteriacb8bd64c-82ea-4ef3-9244-501ecdcf24a7 Writer Name [PERSON_NAME]" at bounding box center [623, 219] width 1203 height 46
paste input "[PERSON_NAME]"
type input "[PERSON_NAME]"
click at [1087, 318] on button "Search" at bounding box center [1156, 341] width 138 height 46
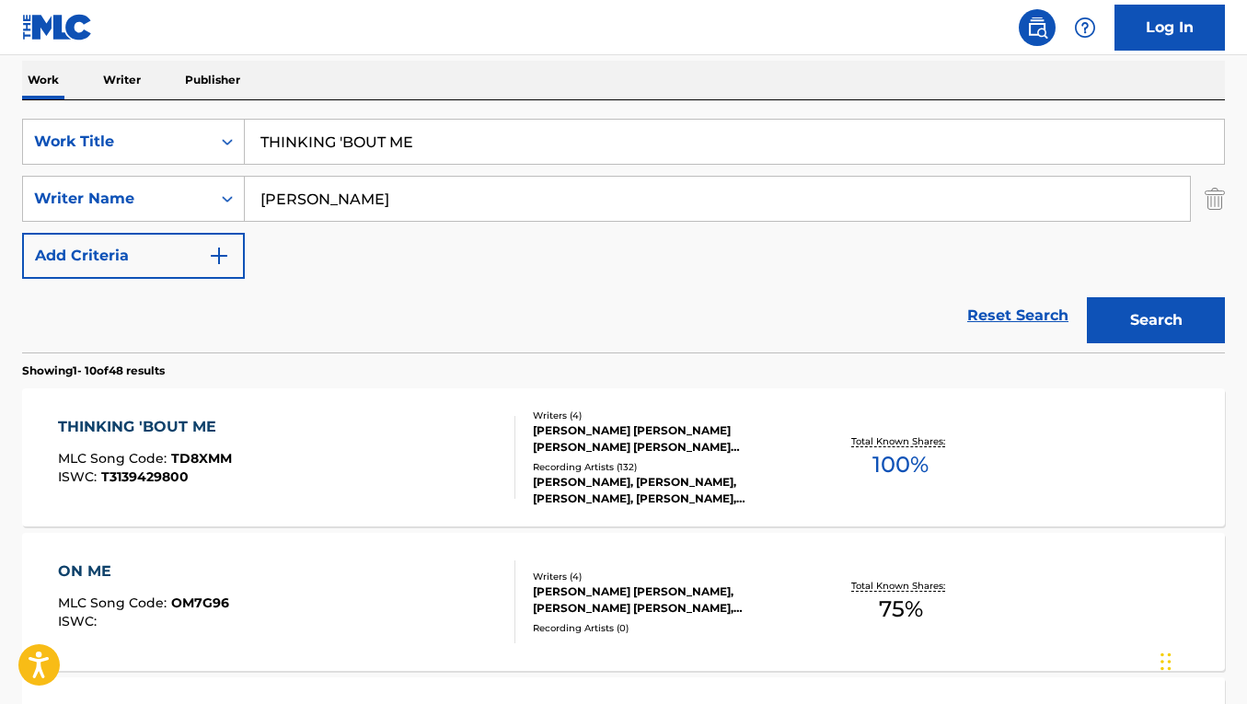
scroll to position [293, 0]
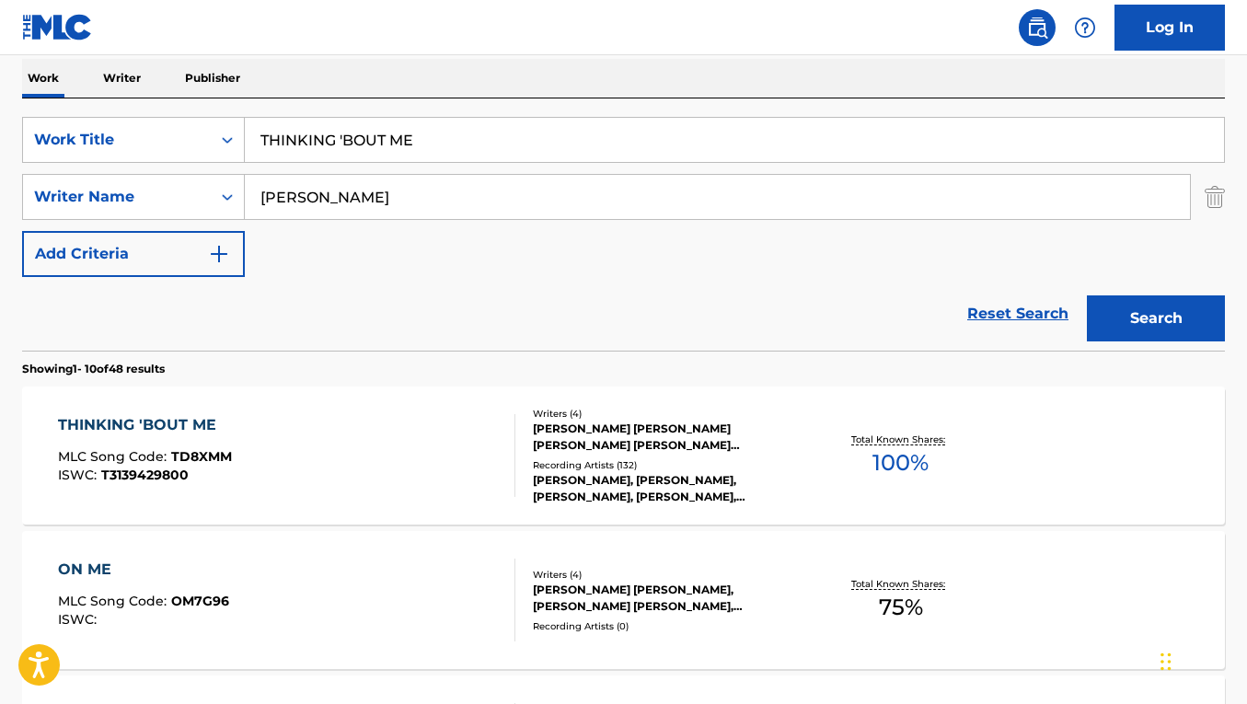
click at [457, 462] on div "THINKING 'BOUT ME MLC Song Code : TD8XMM ISWC : T3139429800" at bounding box center [286, 455] width 457 height 83
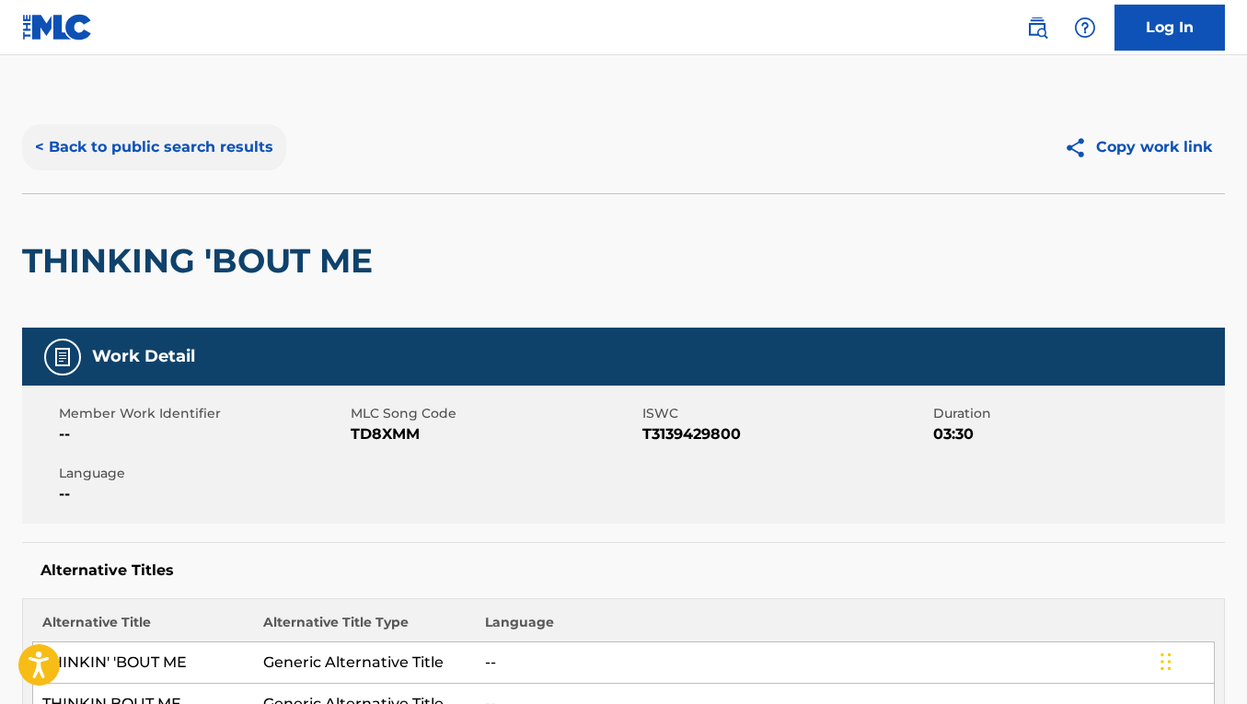
click at [247, 161] on button "< Back to public search results" at bounding box center [154, 147] width 264 height 46
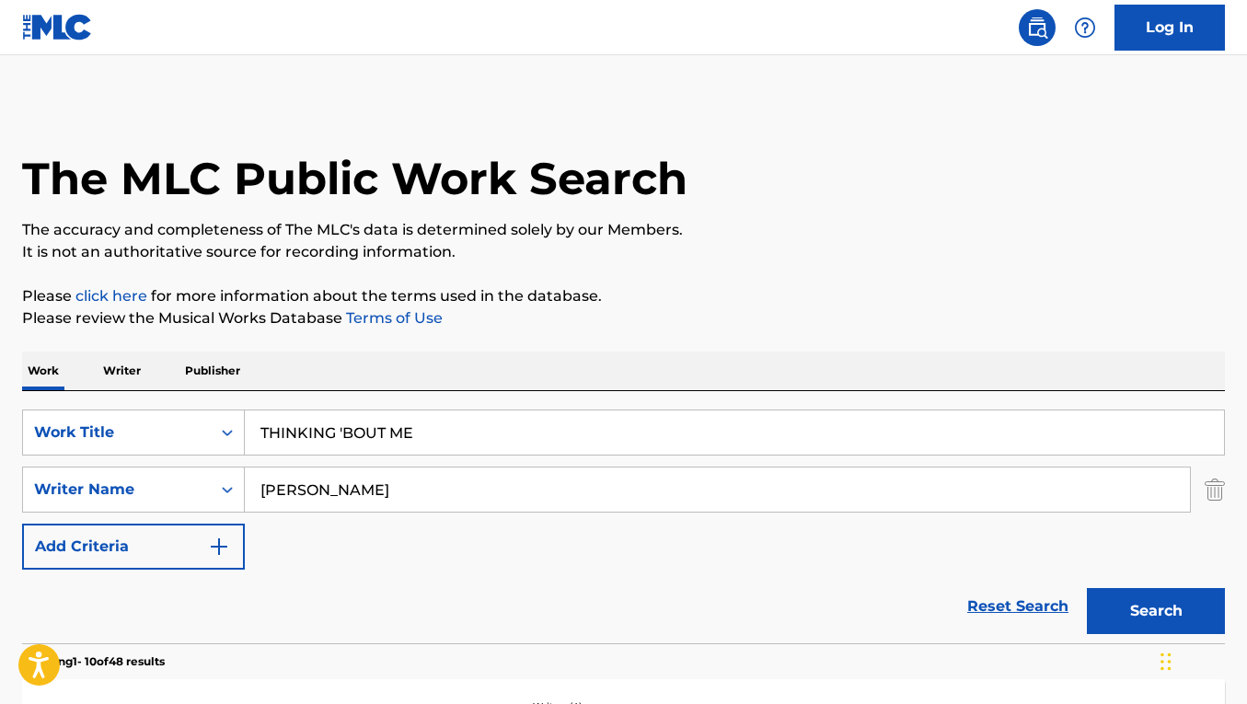
scroll to position [291, 0]
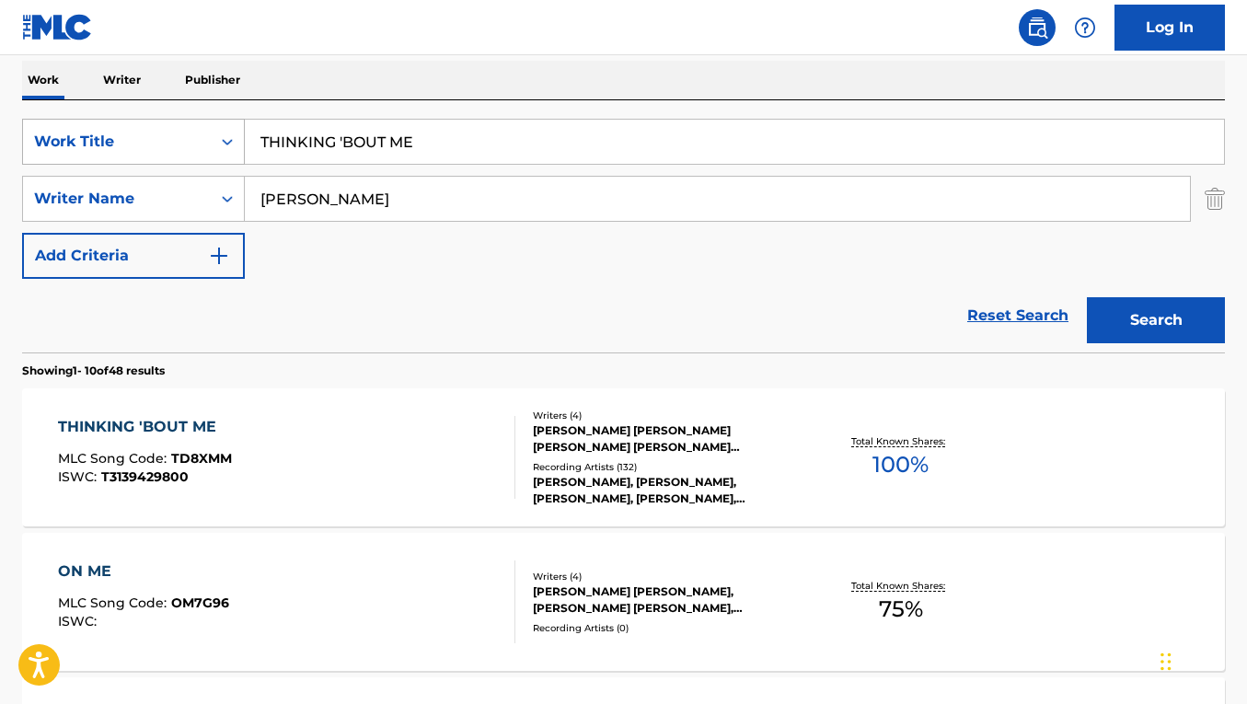
drag, startPoint x: 430, startPoint y: 143, endPoint x: 205, endPoint y: 121, distance: 225.7
click at [205, 121] on div "SearchWithCriteria093baebd-c3d0-42b2-9184-e1efde7ca9e5 Work Title THINKING 'BOU…" at bounding box center [623, 142] width 1203 height 46
paste input "NO CALLER ID"
type input "NO CALLER ID"
drag, startPoint x: 453, startPoint y: 188, endPoint x: 434, endPoint y: 228, distance: 44.9
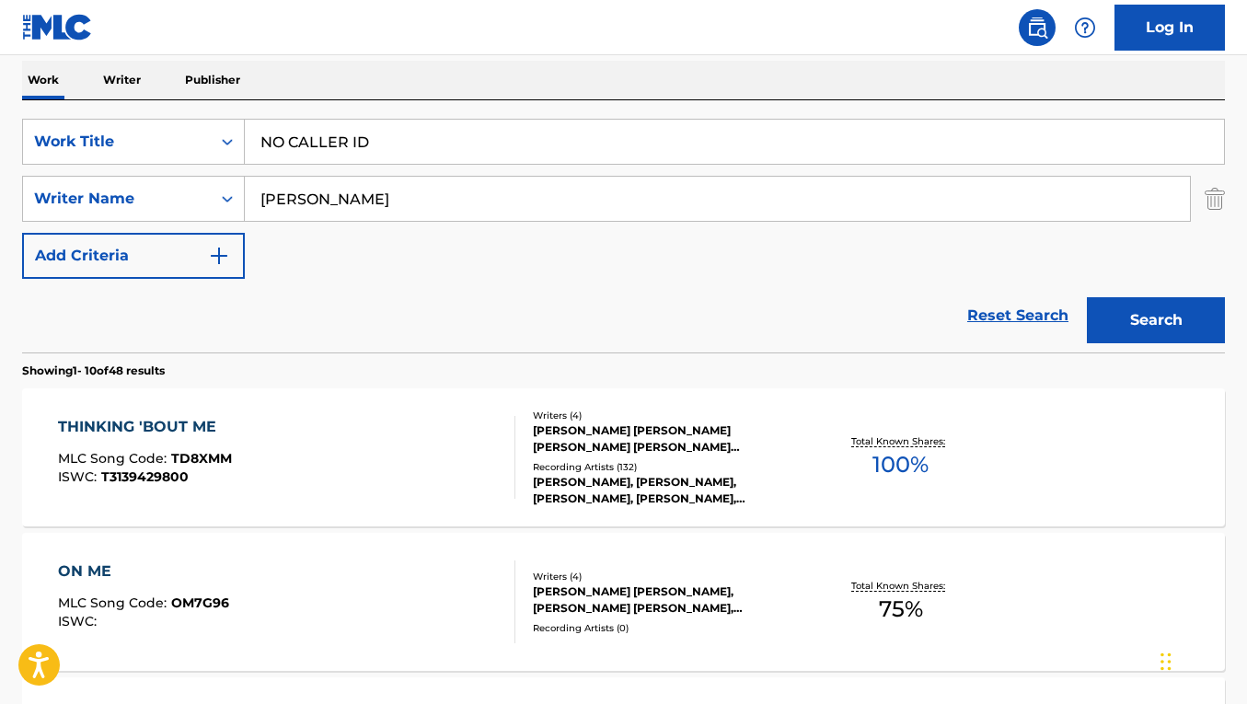
click at [434, 228] on div "SearchWithCriteria093baebd-c3d0-42b2-9184-e1efde7ca9e5 Work Title NO CALLER ID …" at bounding box center [623, 199] width 1203 height 160
paste input "[PERSON_NAME]"
type input "[PERSON_NAME]"
click at [1087, 297] on button "Search" at bounding box center [1156, 320] width 138 height 46
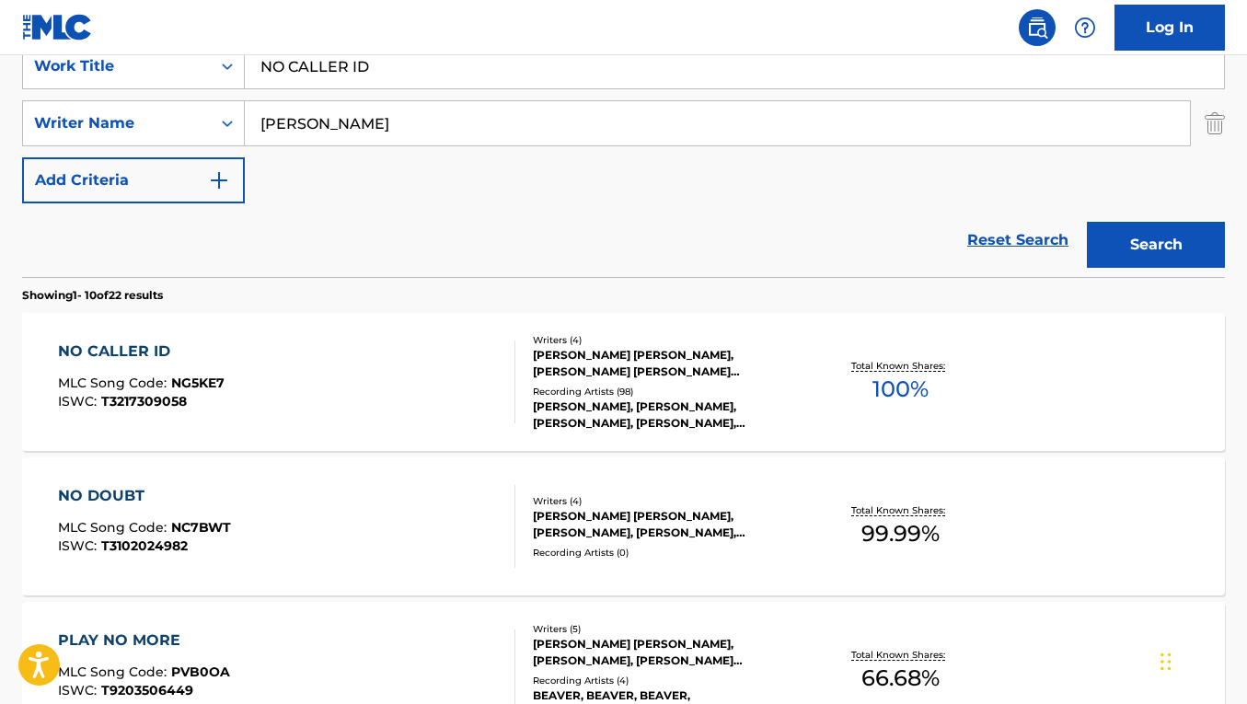
scroll to position [369, 0]
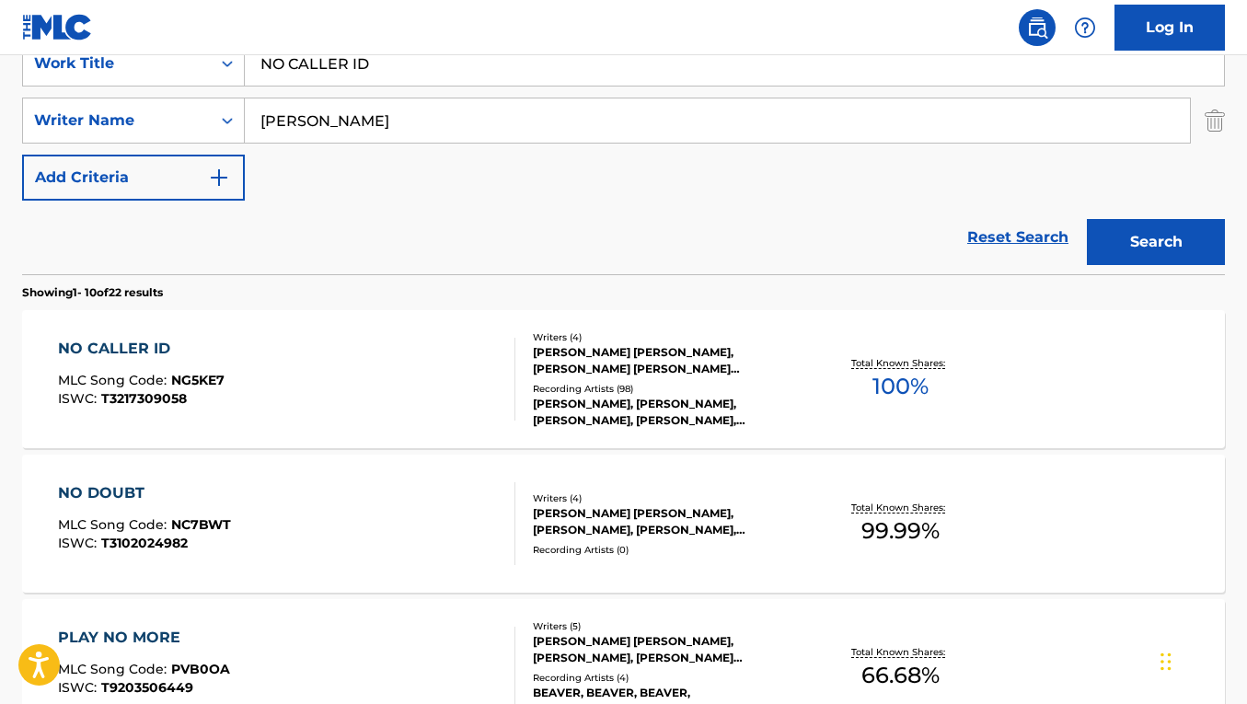
click at [480, 333] on div "NO CALLER ID MLC Song Code : NG5KE7 ISWC : T3217309058 Writers ( 4 ) [PERSON_NA…" at bounding box center [623, 379] width 1203 height 138
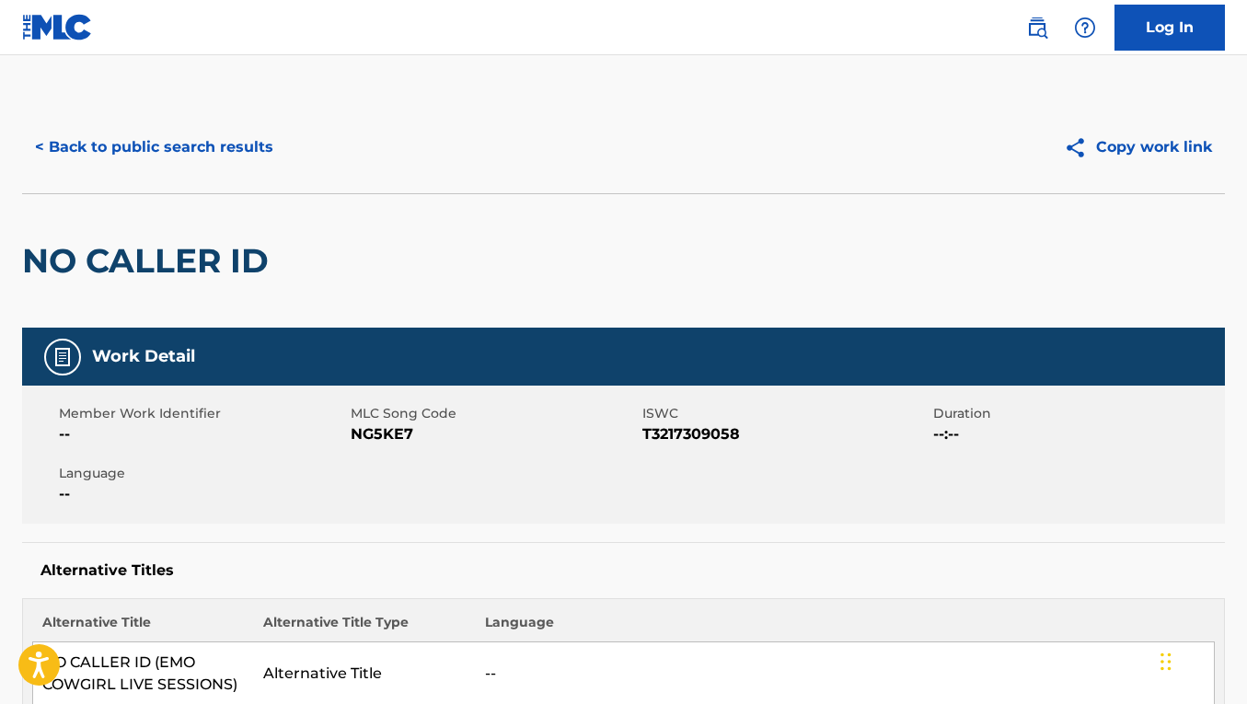
click at [192, 174] on div "< Back to public search results Copy work link" at bounding box center [623, 147] width 1203 height 92
click at [192, 156] on button "< Back to public search results" at bounding box center [154, 147] width 264 height 46
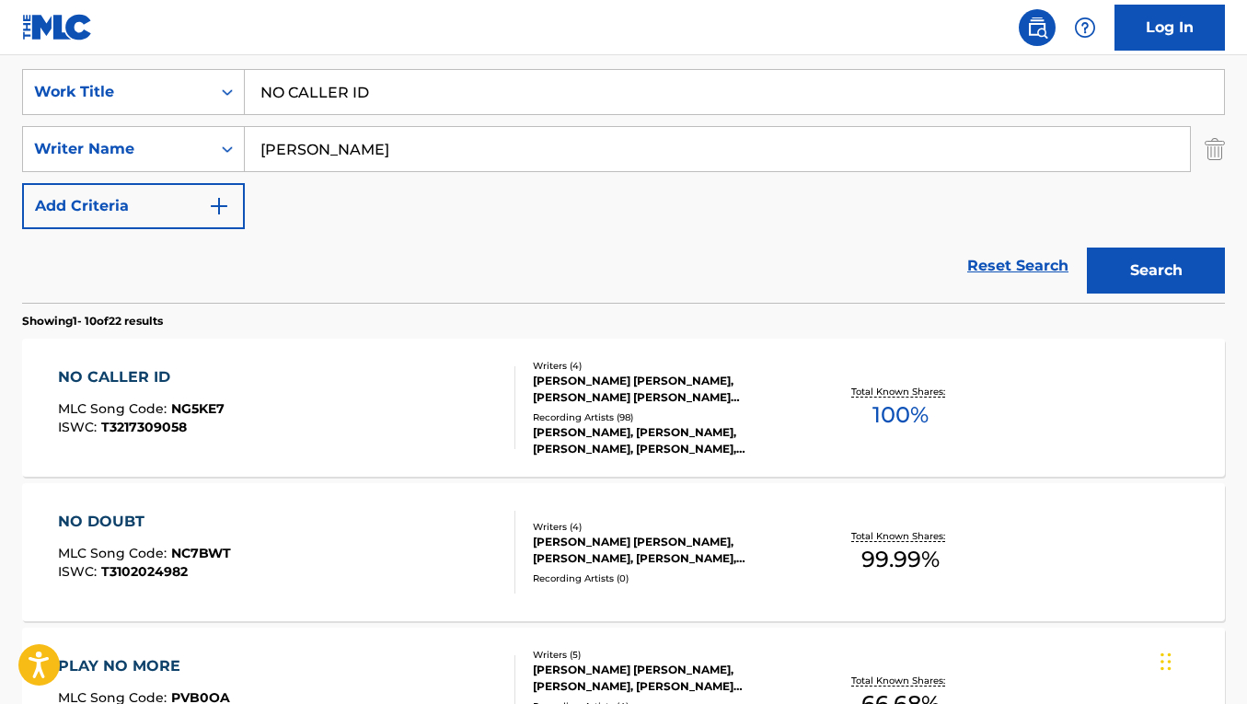
scroll to position [332, 0]
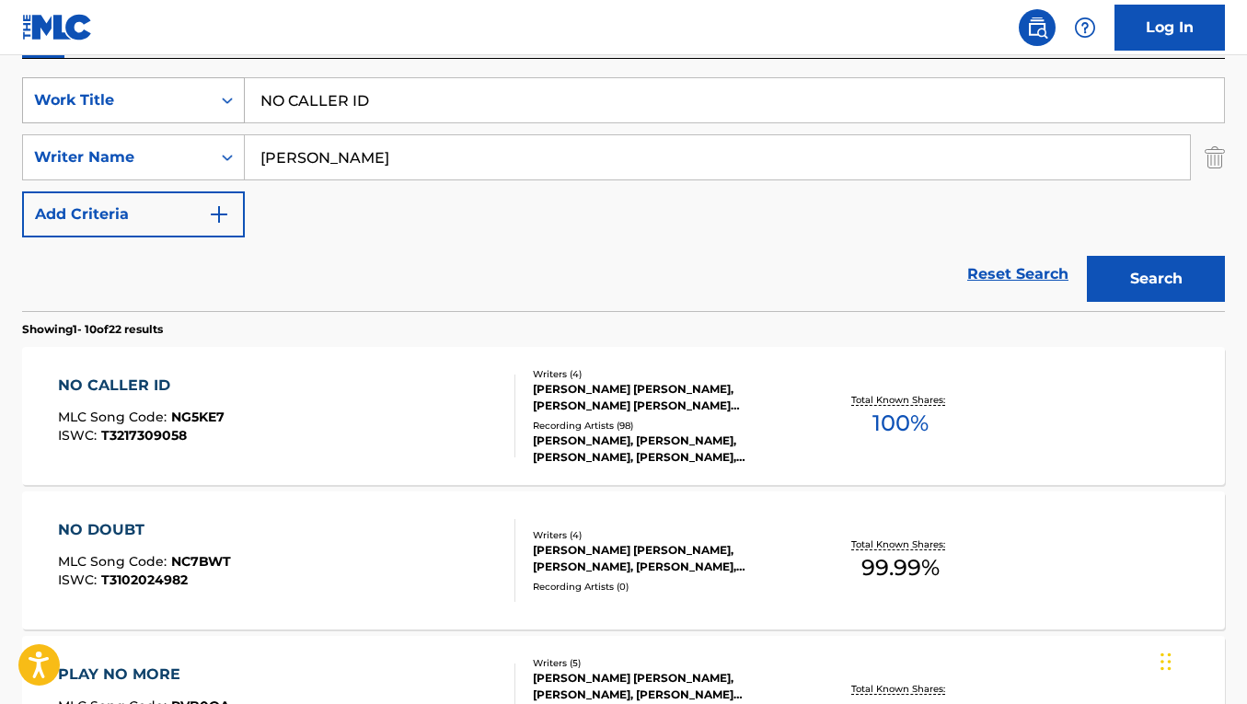
drag, startPoint x: 382, startPoint y: 106, endPoint x: 226, endPoint y: 88, distance: 156.5
click at [226, 88] on div "SearchWithCriteria093baebd-c3d0-42b2-9184-e1efde7ca9e5 Work Title NO CALLER ID" at bounding box center [623, 100] width 1203 height 46
paste input "SILENT NIGHT"
type input "SILENT NIGHT"
drag, startPoint x: 412, startPoint y: 159, endPoint x: 237, endPoint y: 137, distance: 177.2
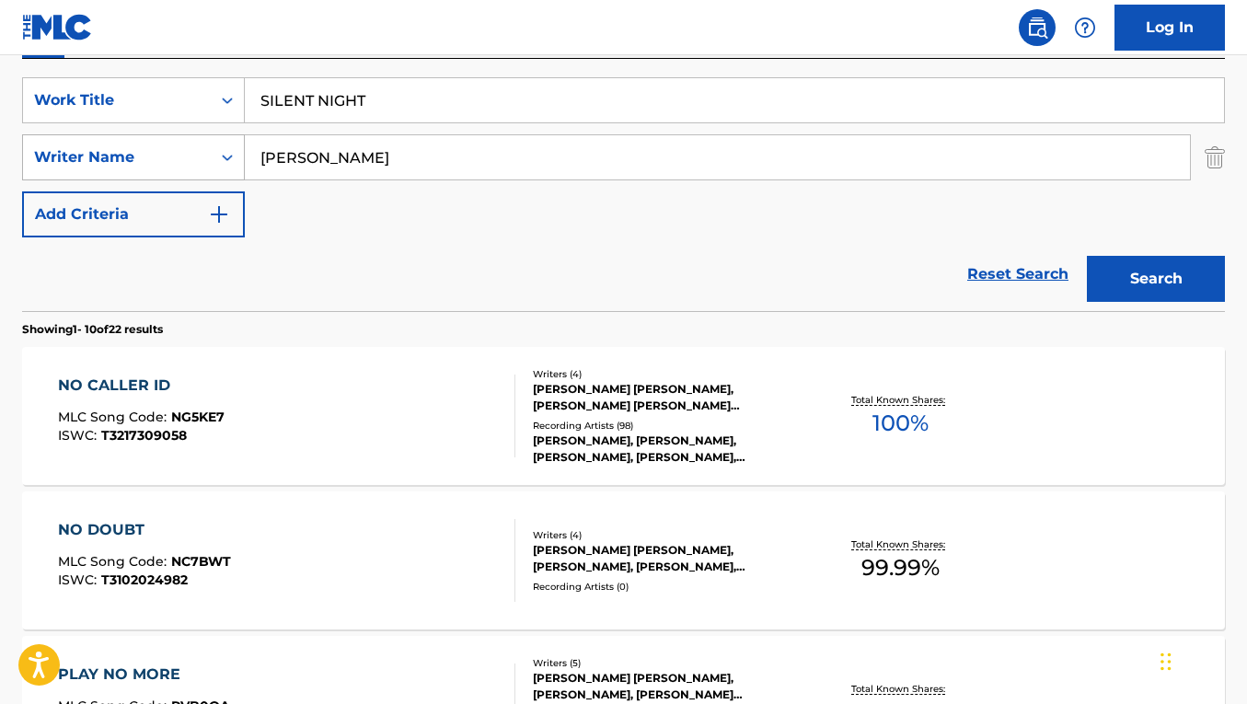
click at [237, 137] on div "SearchWithCriteriacb8bd64c-82ea-4ef3-9244-501ecdcf24a7 Writer Name [PERSON_NAME]" at bounding box center [623, 157] width 1203 height 46
paste input "[PERSON_NAME]"
type input "[PERSON_NAME]"
click at [1087, 256] on button "Search" at bounding box center [1156, 279] width 138 height 46
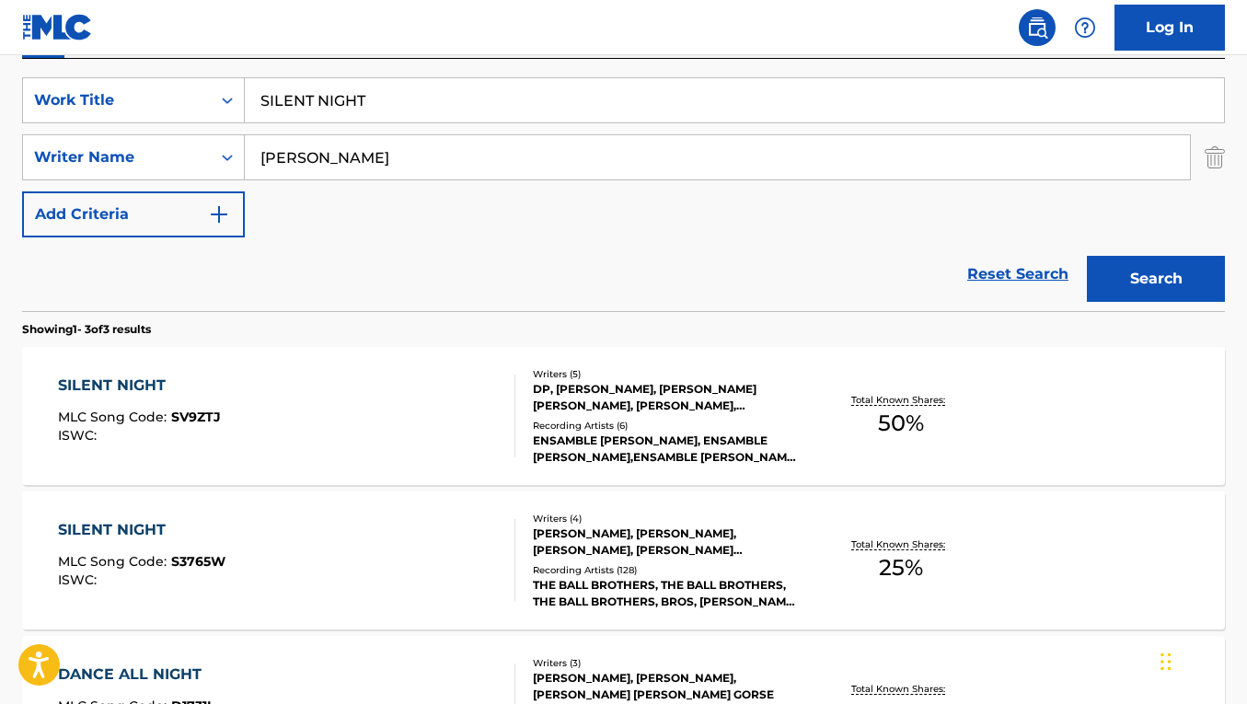
click at [448, 435] on div "SILENT NIGHT MLC Song Code : SV9ZTJ ISWC :" at bounding box center [286, 416] width 457 height 83
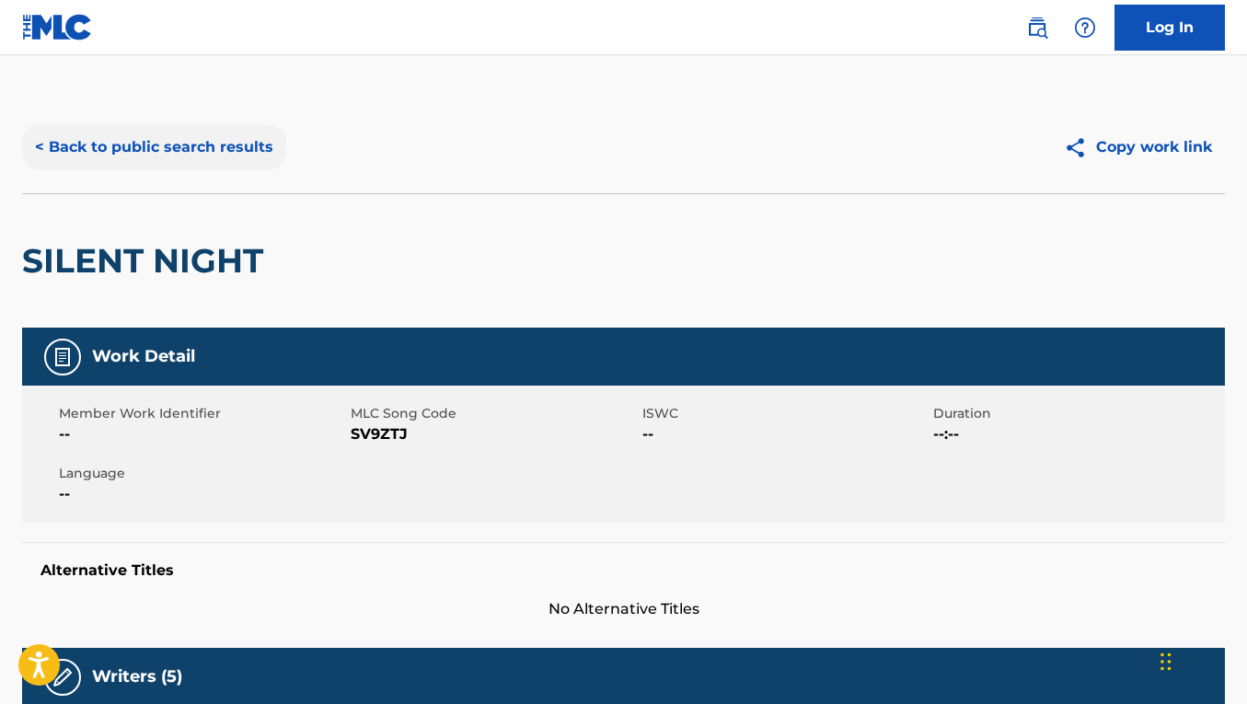
click at [118, 141] on button "< Back to public search results" at bounding box center [154, 147] width 264 height 46
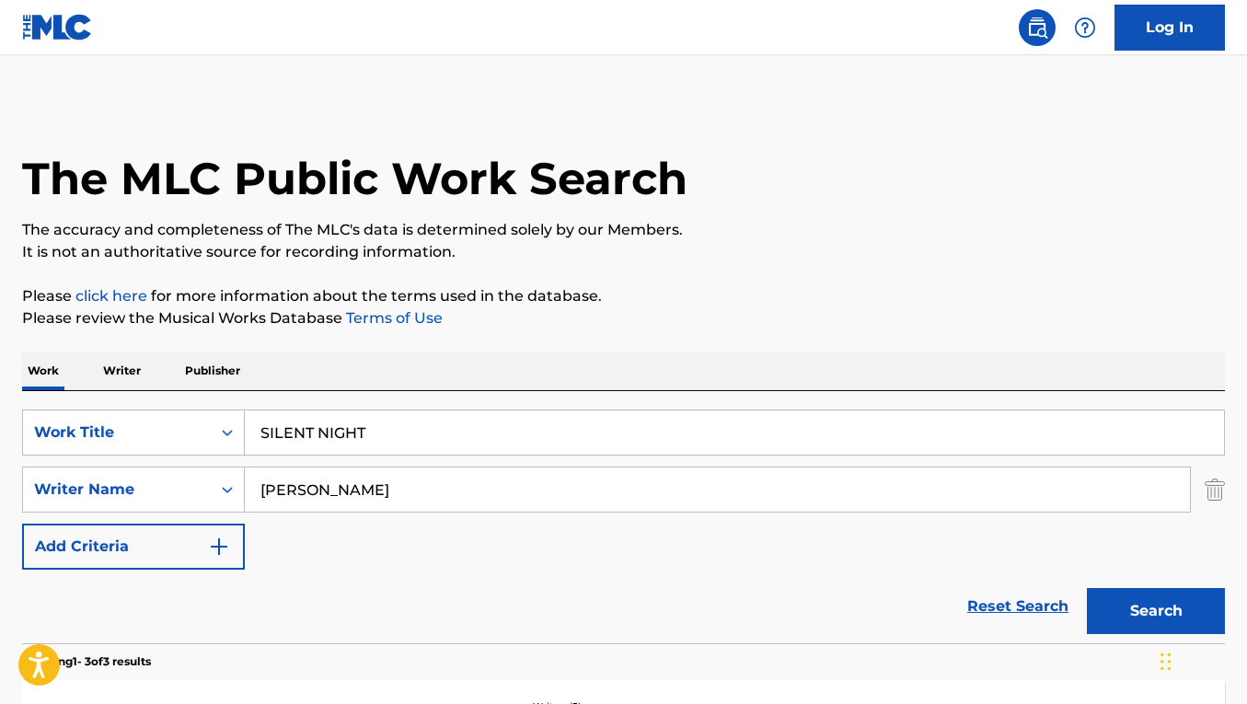
scroll to position [332, 0]
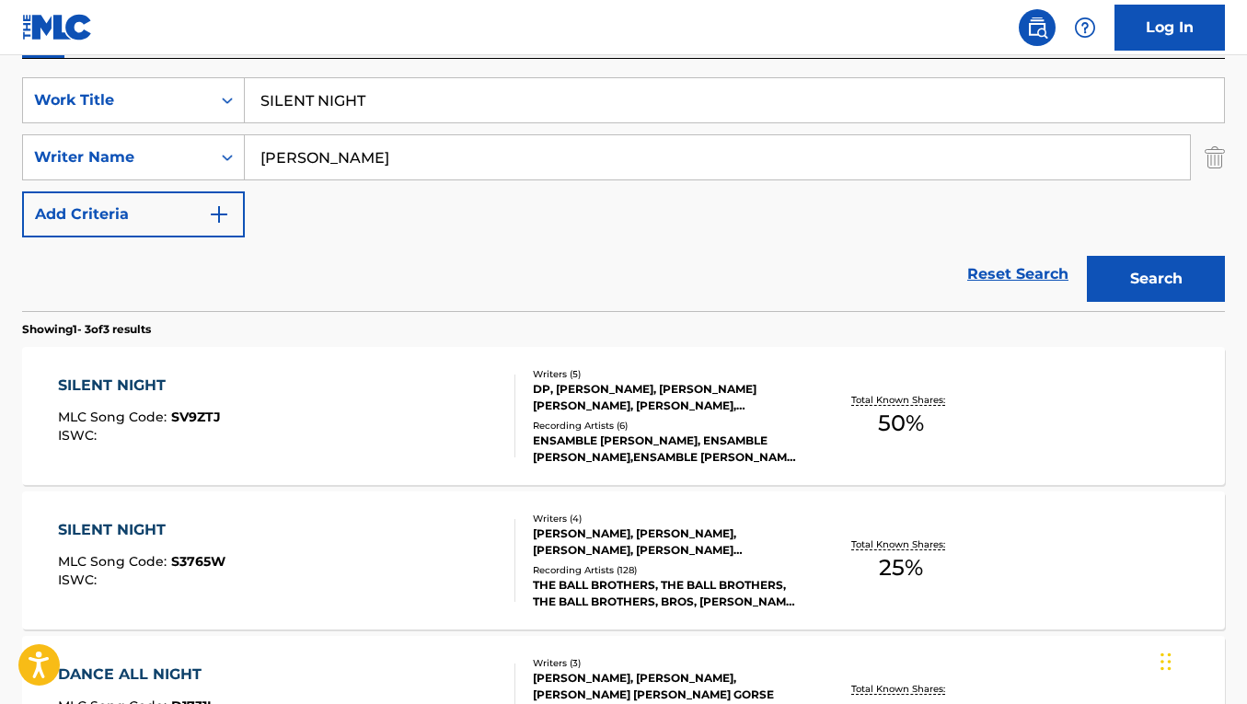
click at [465, 584] on div "SILENT NIGHT MLC Song Code : S3765W ISWC :" at bounding box center [286, 560] width 457 height 83
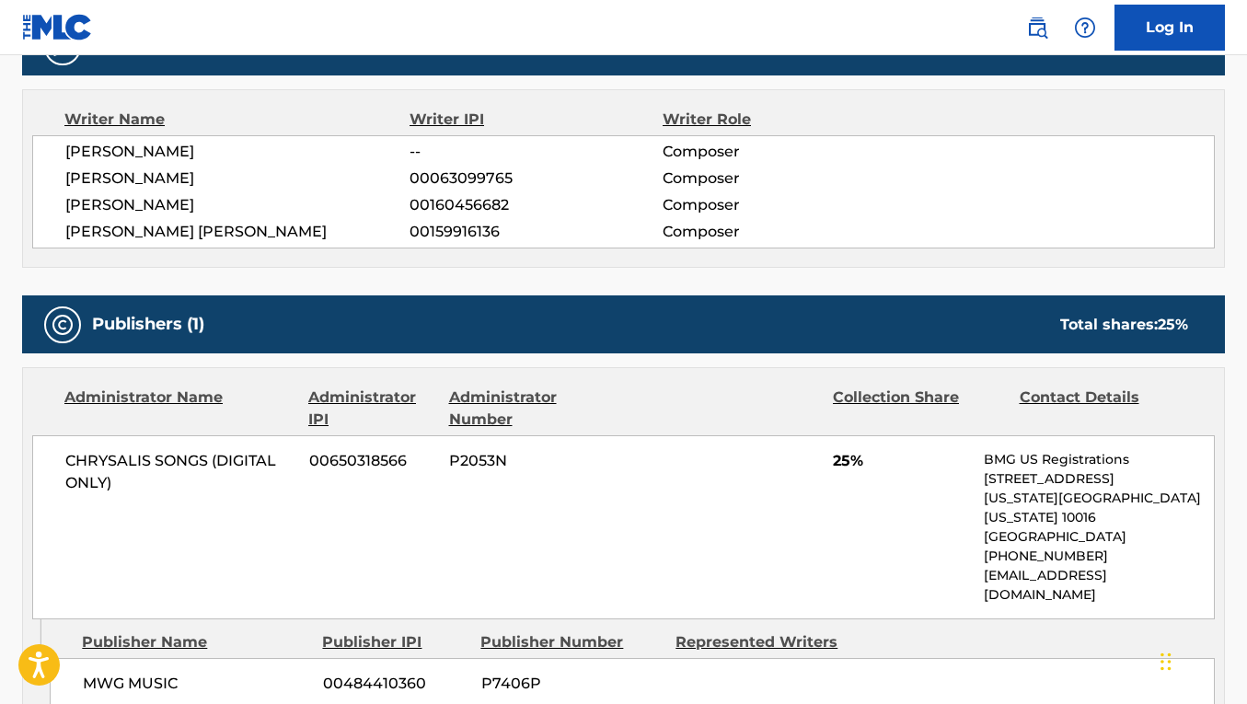
scroll to position [632, 0]
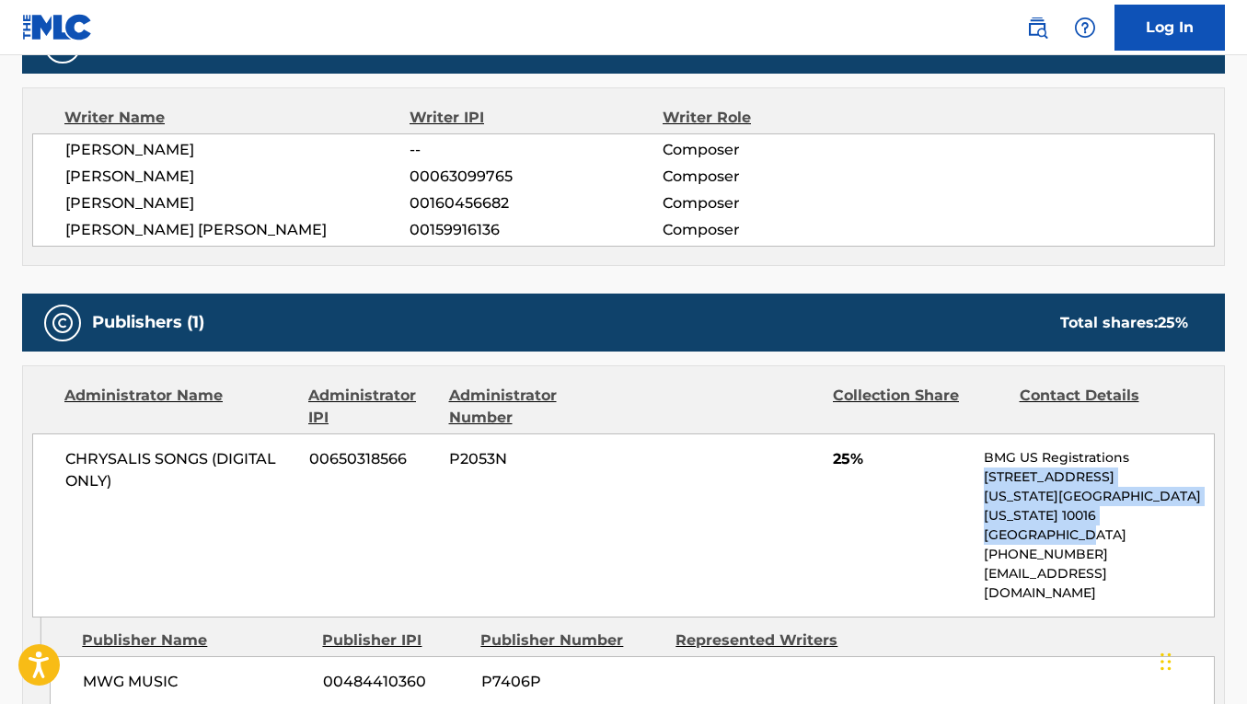
drag, startPoint x: 1082, startPoint y: 515, endPoint x: 979, endPoint y: 480, distance: 108.6
click at [979, 480] on div "CHRYSALIS SONGS (DIGITAL ONLY) 00650318566 P2053N 25% BMG US Registrations [STR…" at bounding box center [623, 526] width 1183 height 184
copy div "[STREET_ADDRESS][US_STATE][US_STATE]"
